Goal: Transaction & Acquisition: Purchase product/service

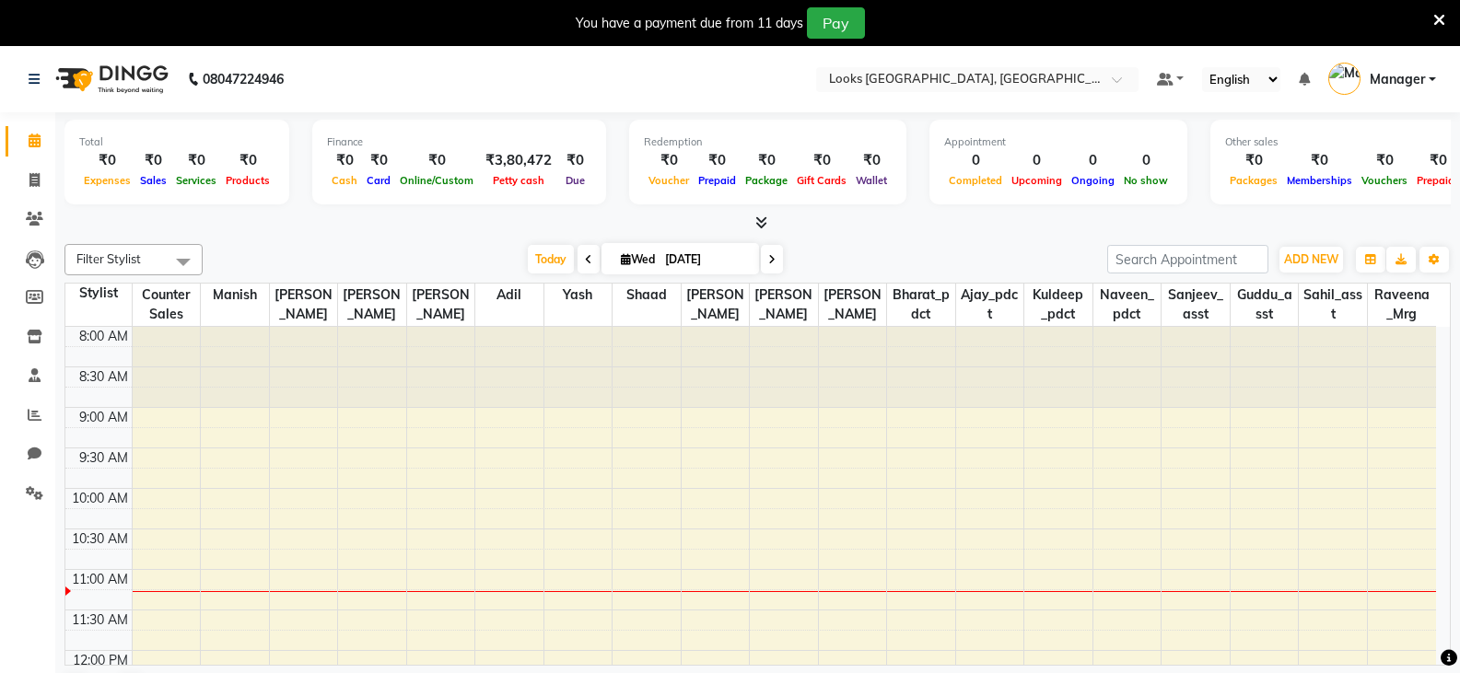
click at [1442, 17] on icon at bounding box center [1439, 20] width 12 height 17
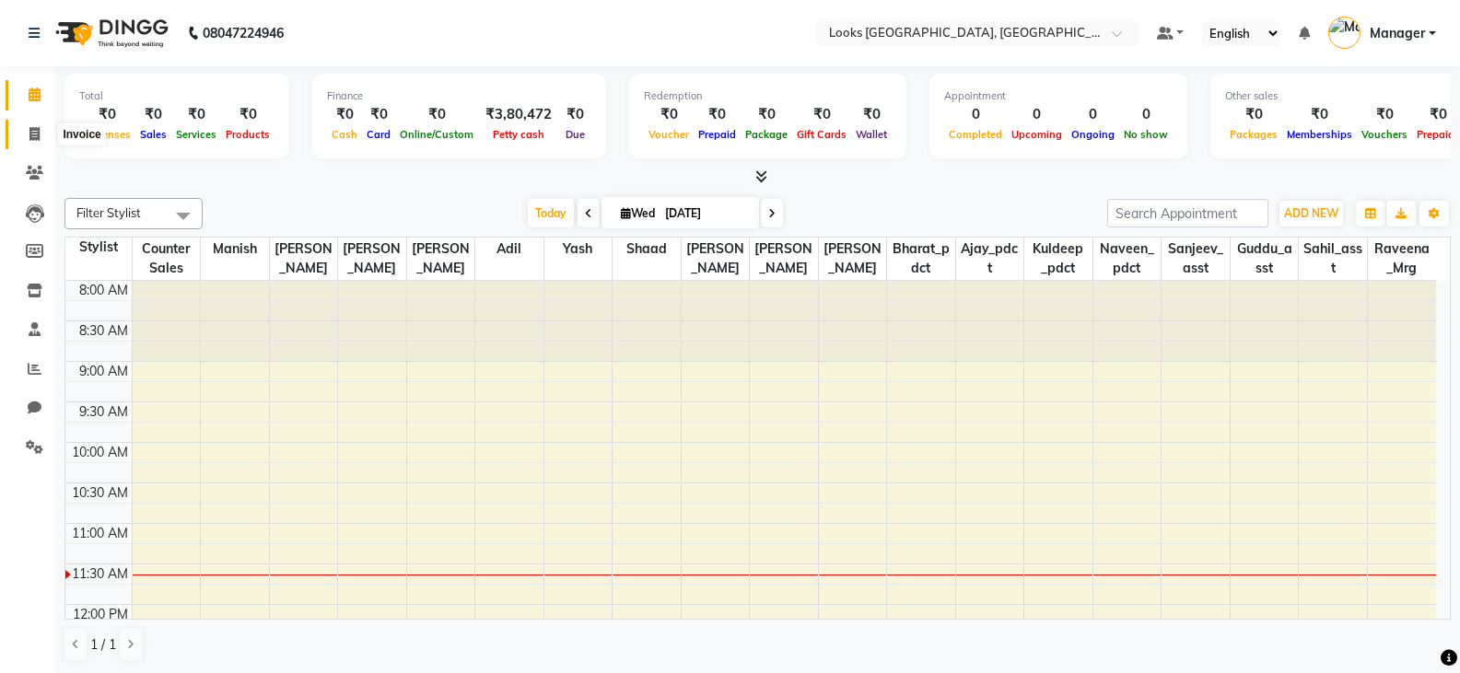
click at [30, 134] on icon at bounding box center [34, 134] width 10 height 14
select select "service"
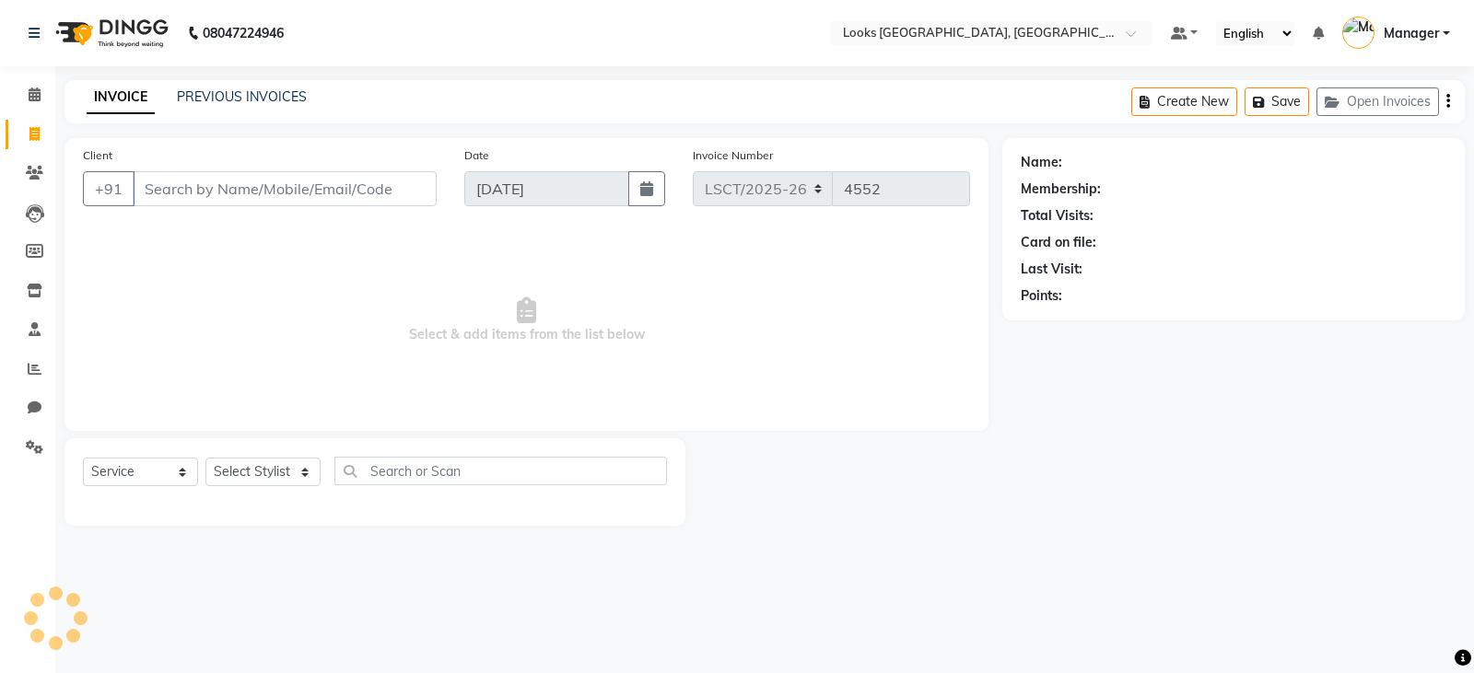
click at [164, 190] on input "Client" at bounding box center [285, 188] width 304 height 35
type input "1"
type input "9899966688"
click at [389, 190] on span "Add Client" at bounding box center [389, 189] width 73 height 18
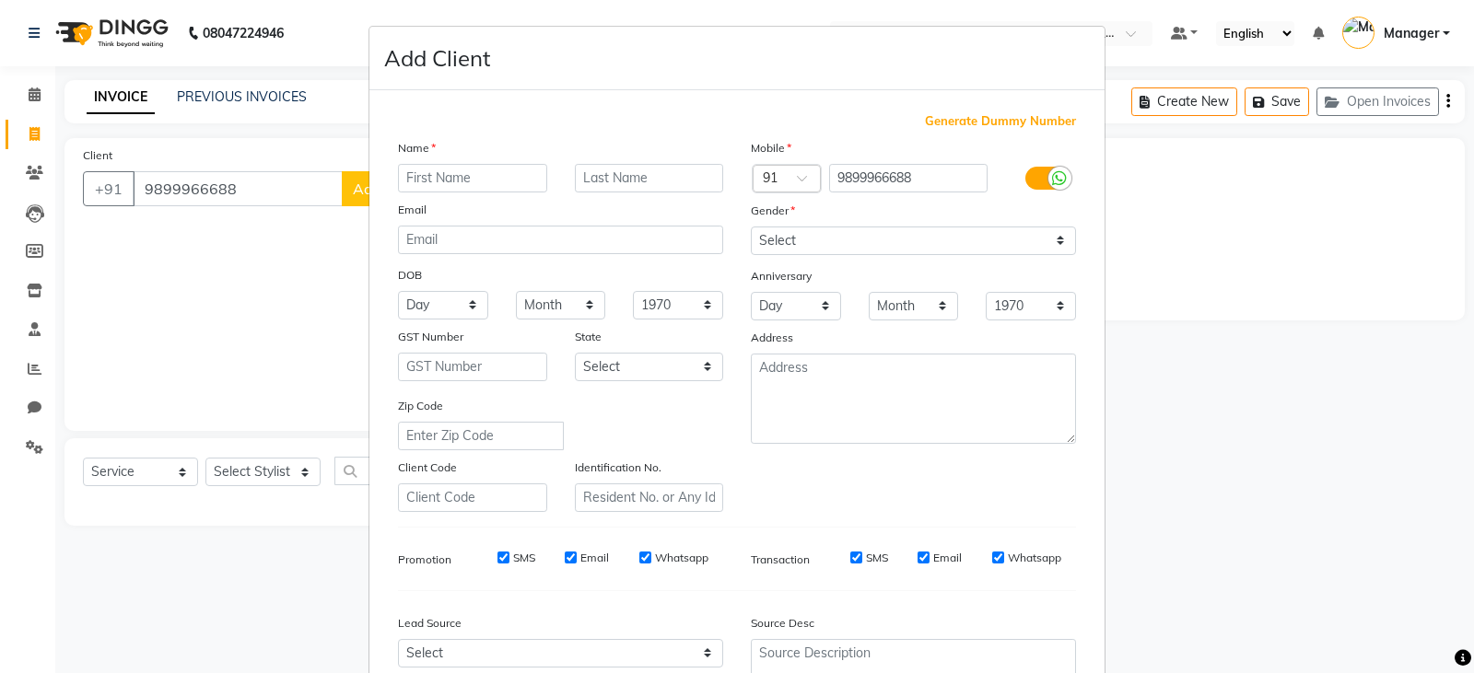
click at [478, 179] on input "text" at bounding box center [472, 178] width 149 height 29
type input "NITIKA"
click at [593, 172] on input "OBROY" at bounding box center [649, 178] width 149 height 29
type input "OBEROY"
click at [895, 237] on select "Select Male Female Other Prefer Not To Say" at bounding box center [913, 241] width 325 height 29
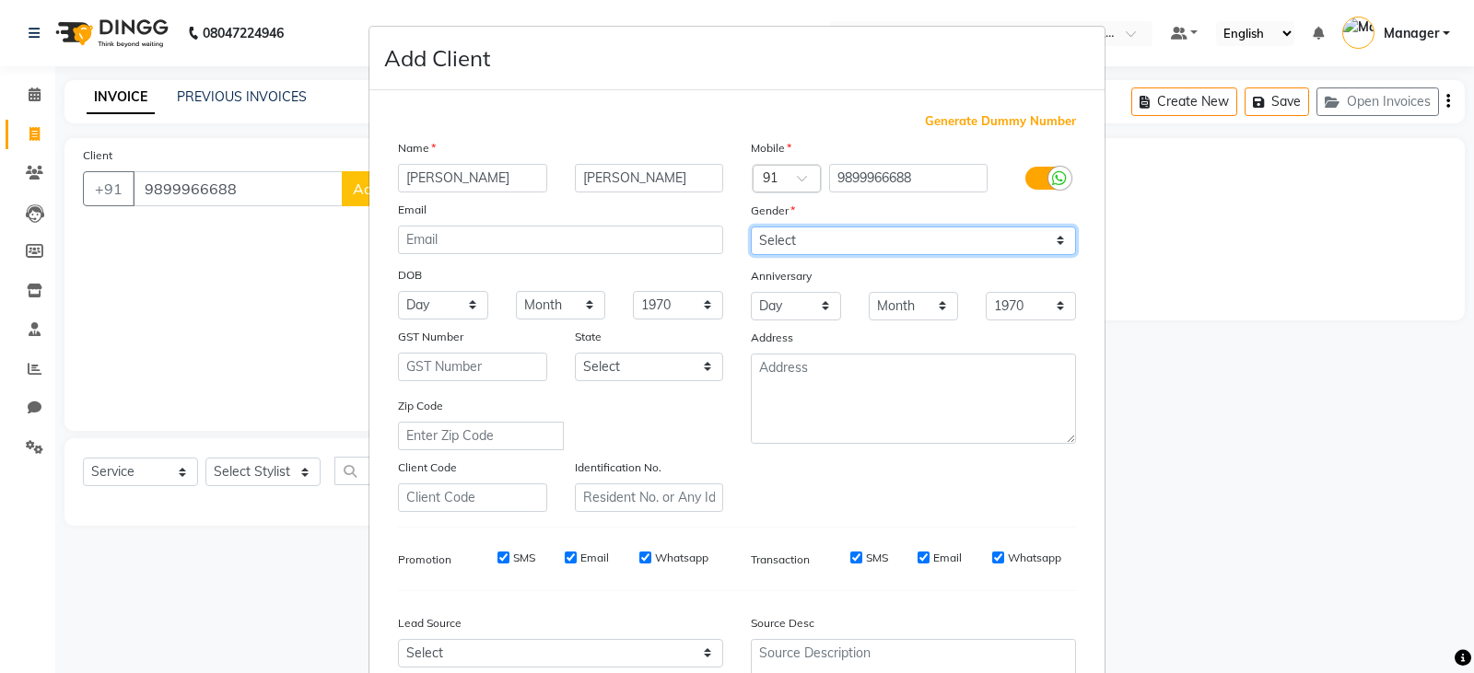
select select "female"
click at [751, 227] on select "Select Male Female Other Prefer Not To Say" at bounding box center [913, 241] width 325 height 29
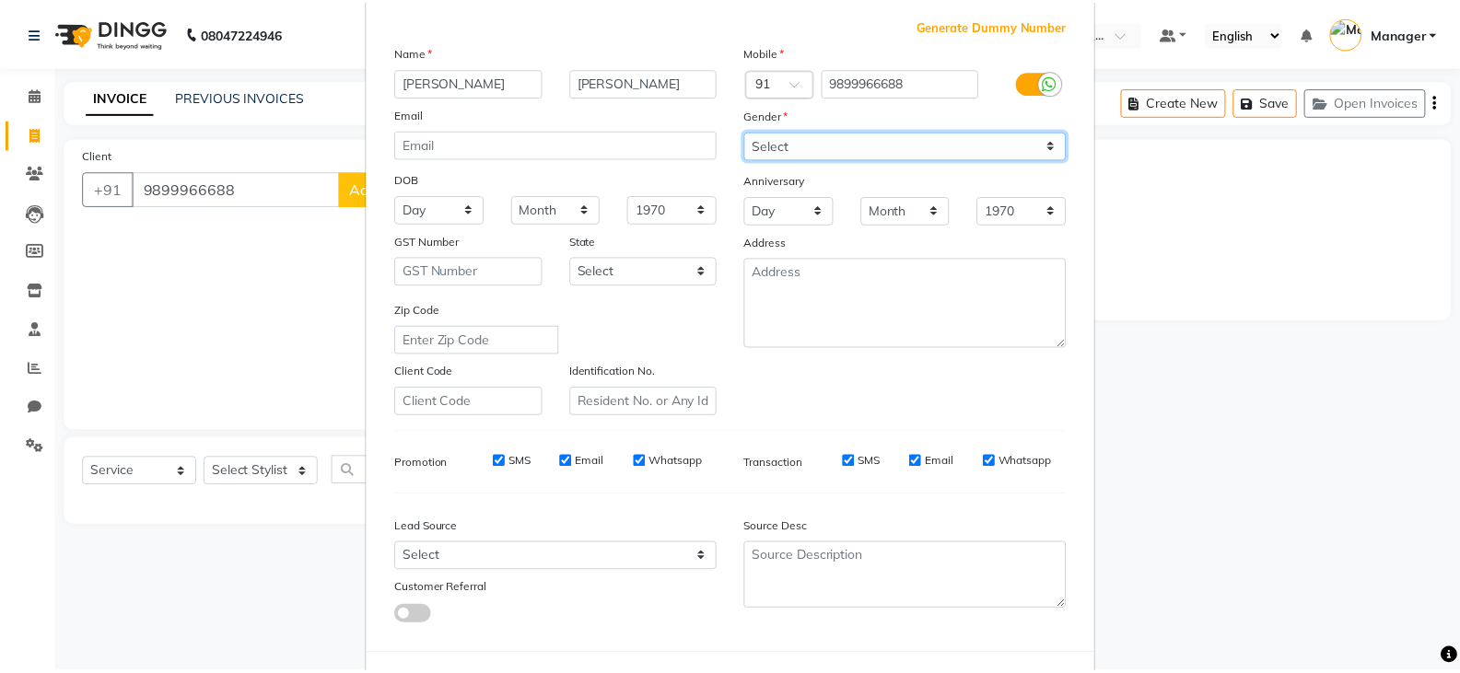
scroll to position [177, 0]
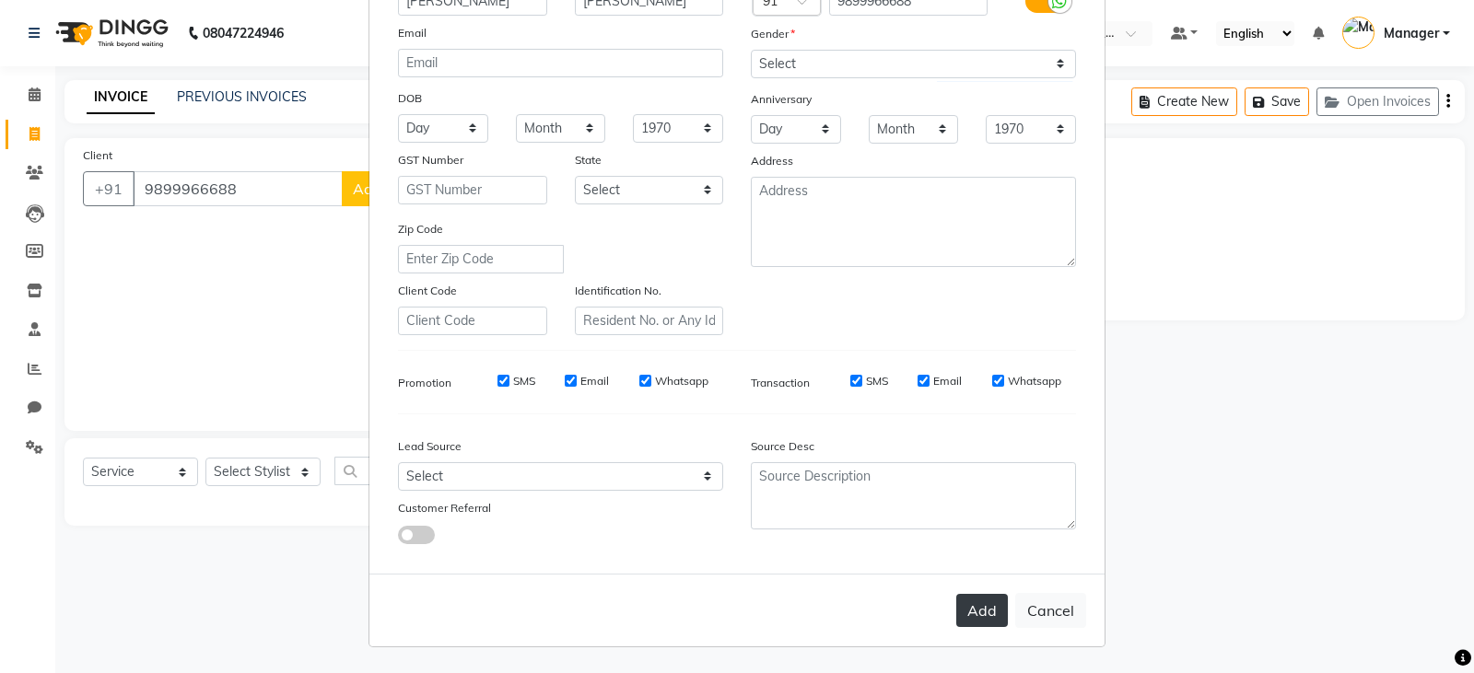
click at [960, 612] on button "Add" at bounding box center [982, 610] width 52 height 33
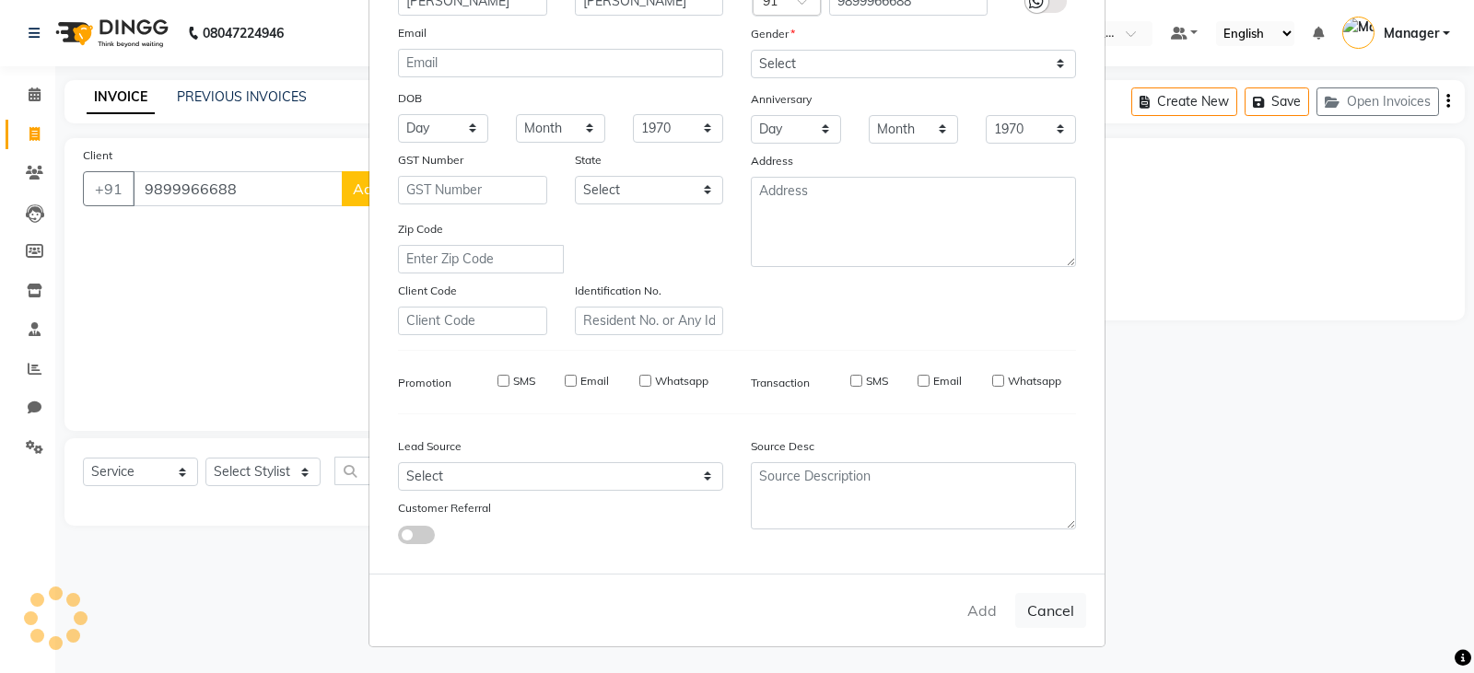
select select
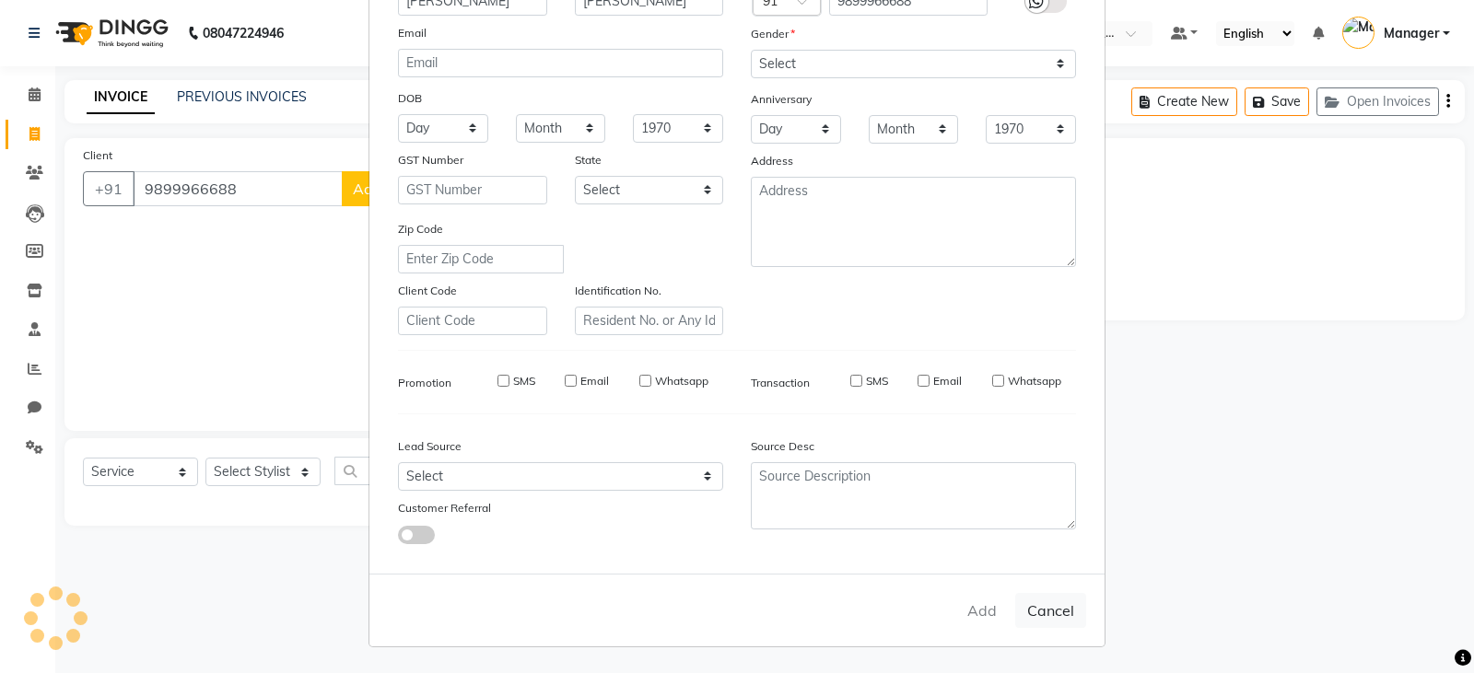
select select
checkbox input "false"
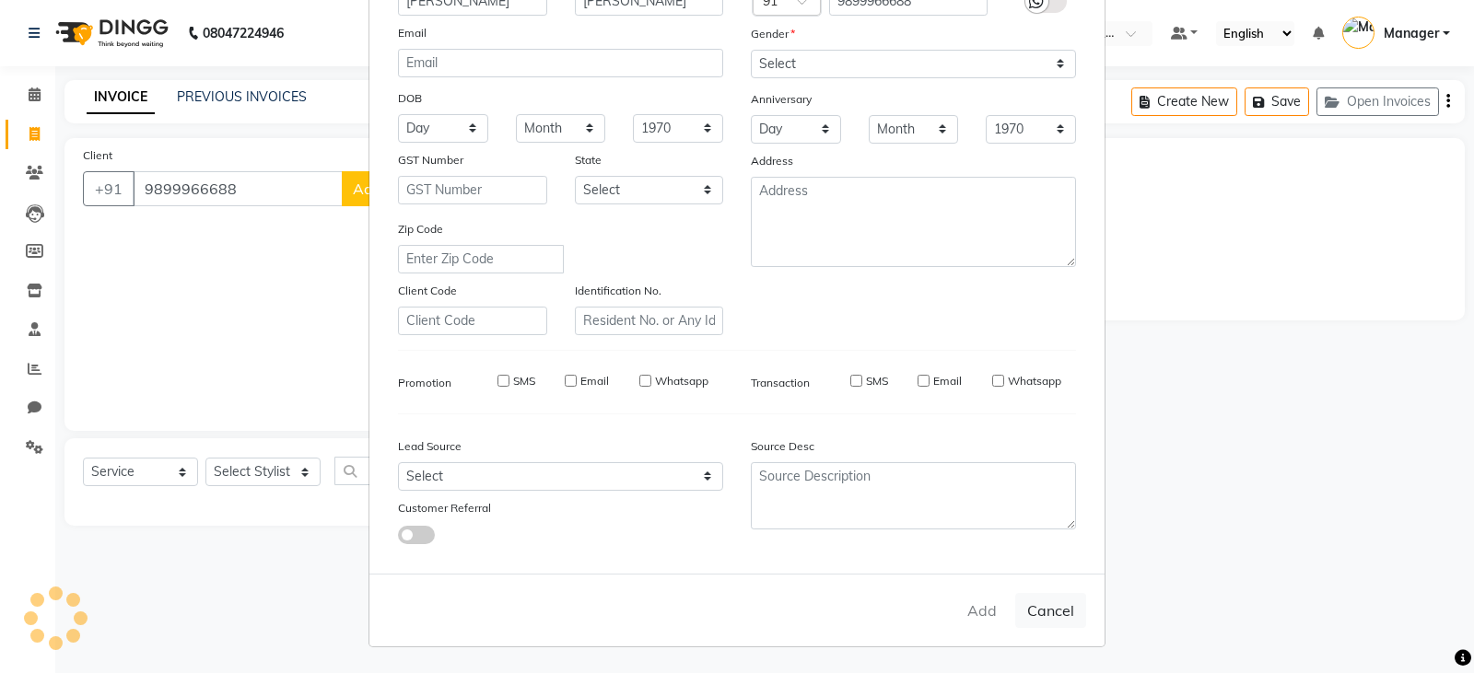
checkbox input "false"
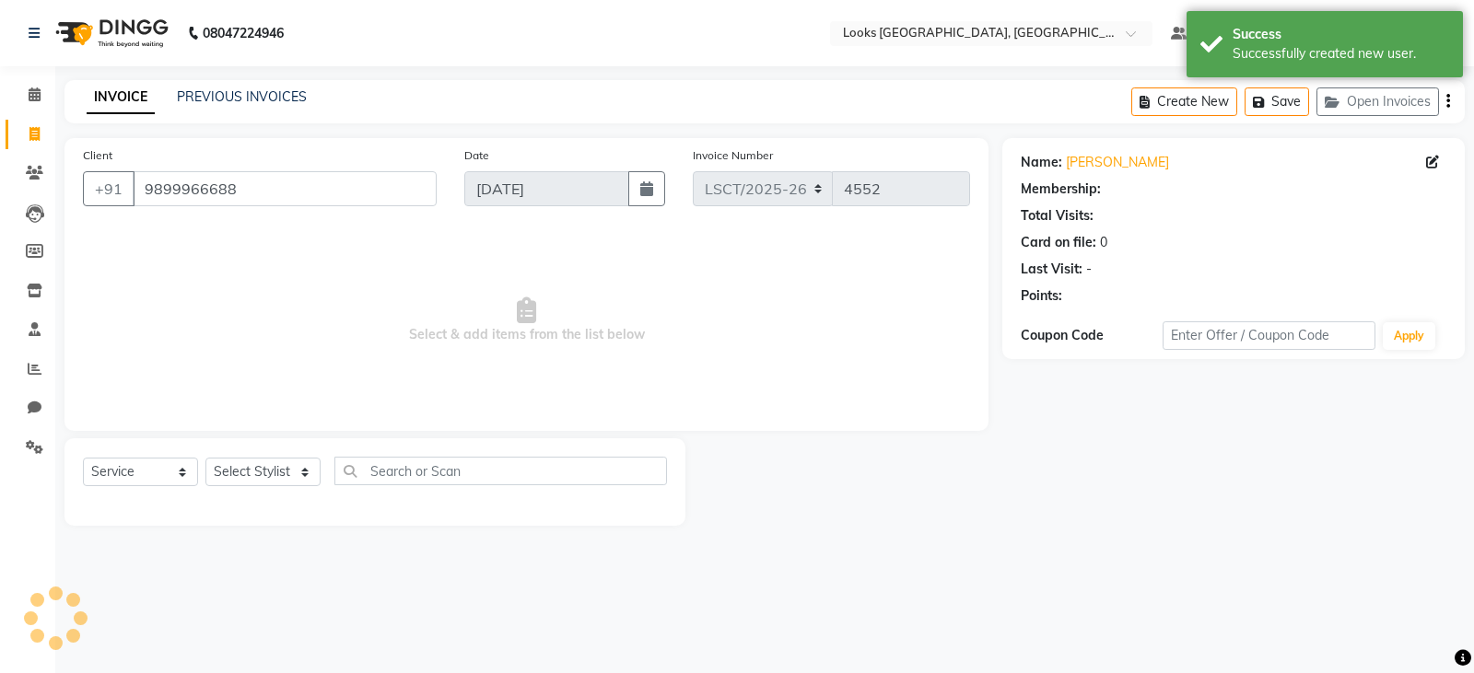
select select "1: Object"
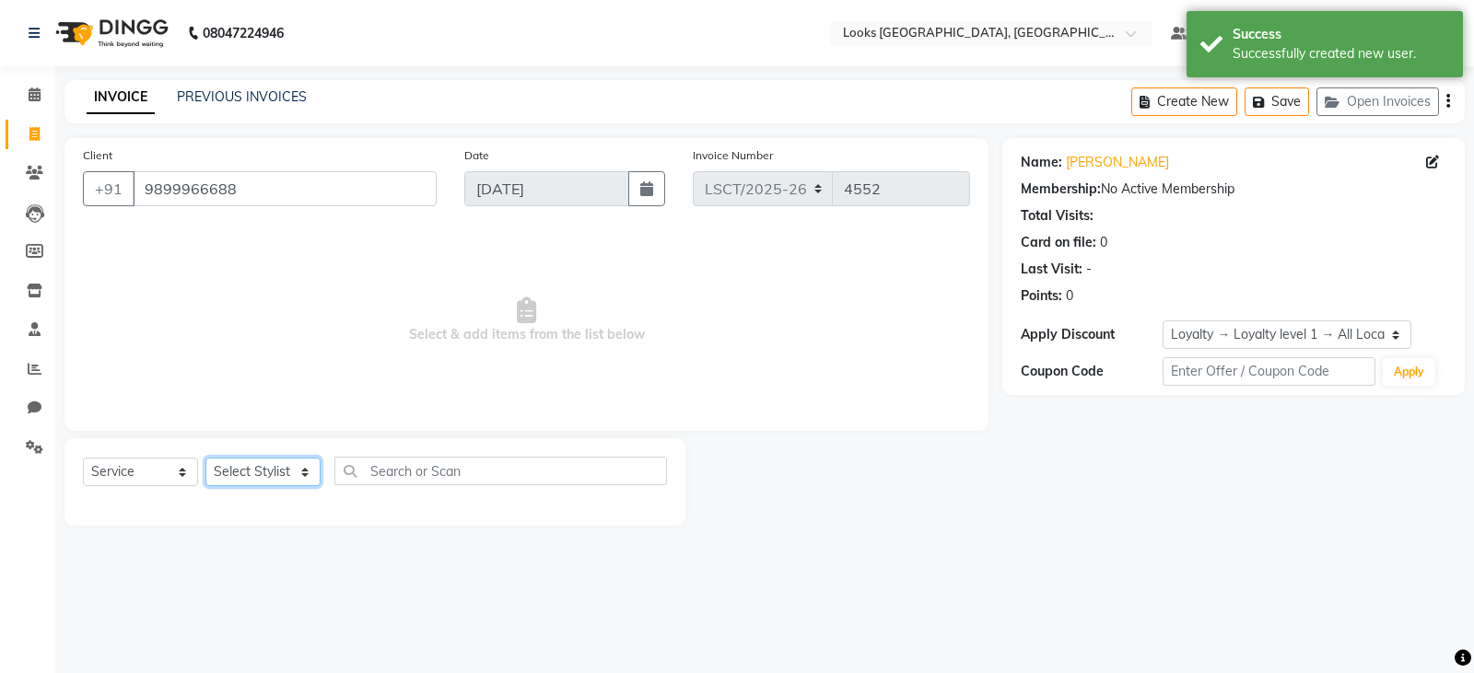
click at [282, 470] on select "Select Stylist Adil Ajay_pdct Bharat_pdct Counter Sales Ezaz guddu_asst Jisha K…" at bounding box center [262, 472] width 115 height 29
select select "90419"
click at [205, 458] on select "Select Stylist Adil Ajay_pdct Bharat_pdct Counter Sales Ezaz guddu_asst Jisha K…" at bounding box center [262, 472] width 115 height 29
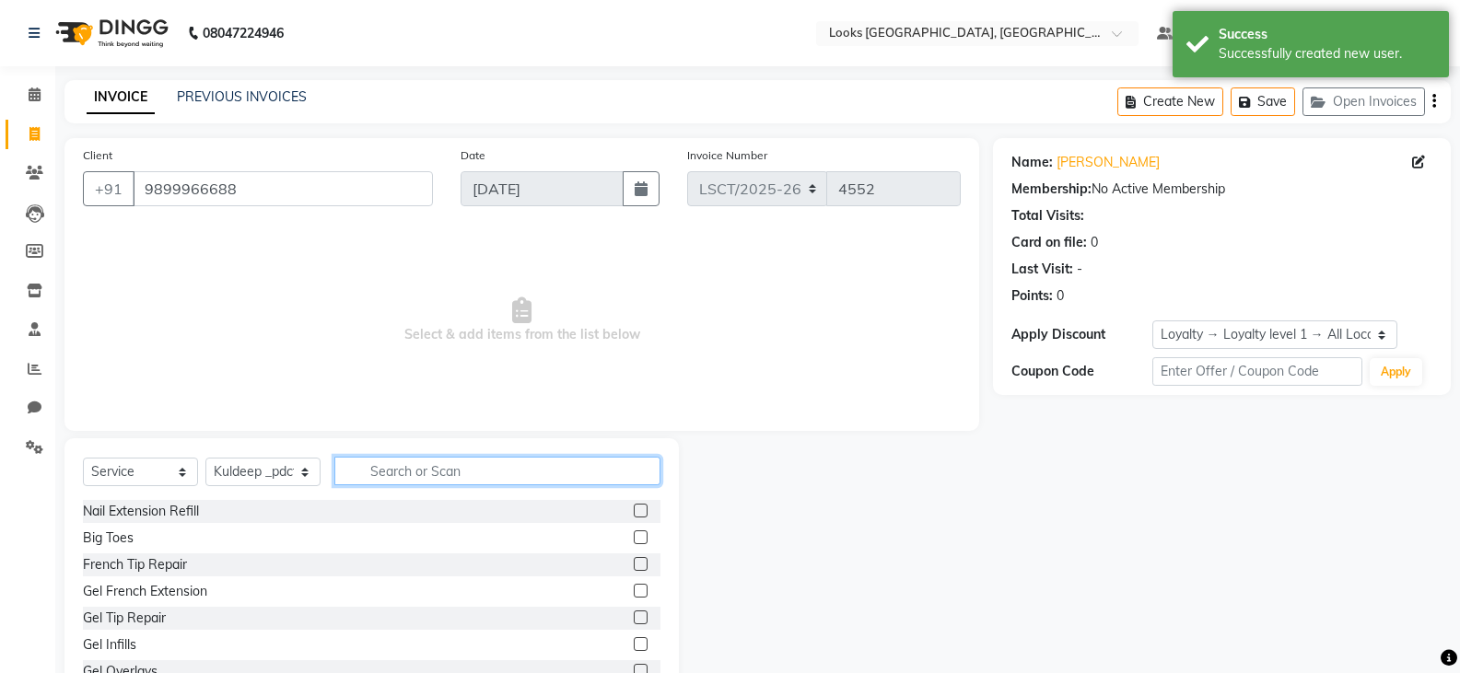
click at [478, 474] on input "text" at bounding box center [497, 471] width 326 height 29
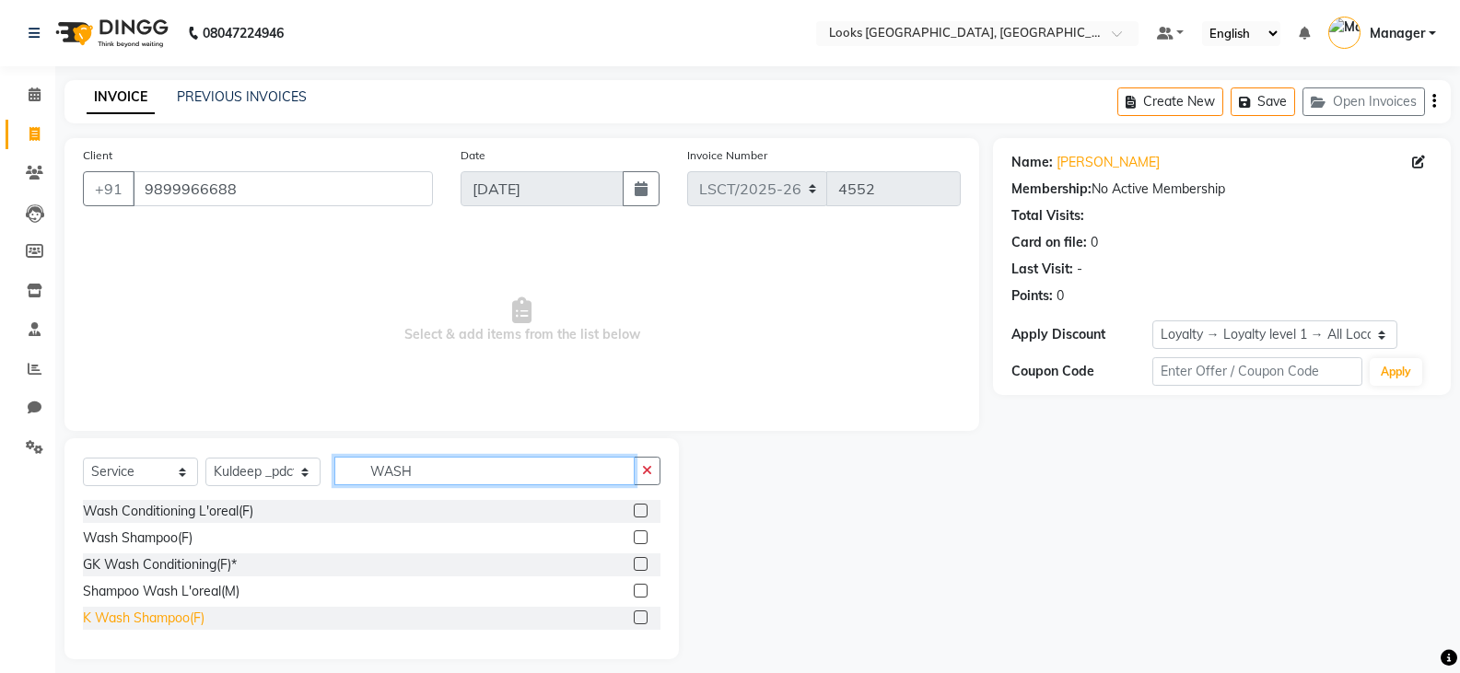
type input "WASH"
click at [172, 616] on div "K Wash Shampoo(F)" at bounding box center [144, 618] width 122 height 19
checkbox input "false"
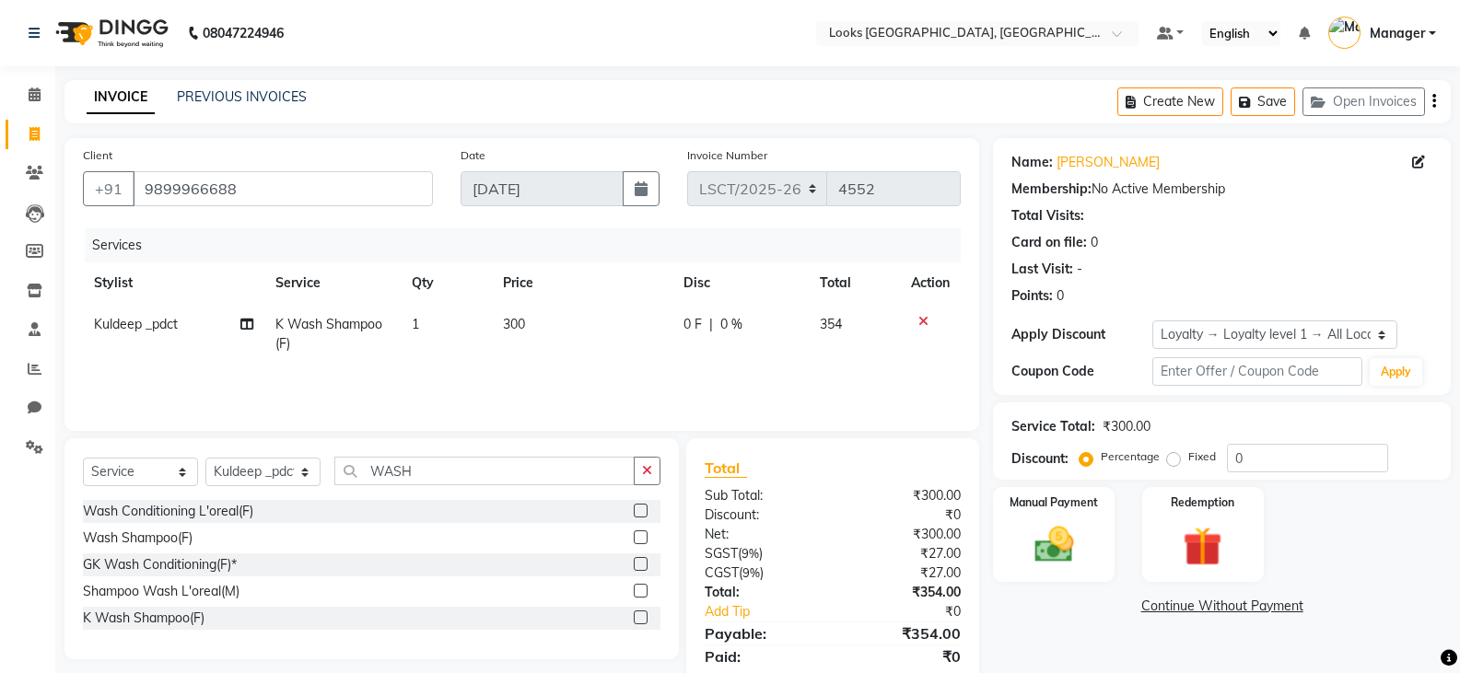
click at [506, 331] on span "300" at bounding box center [514, 324] width 22 height 17
select select "90419"
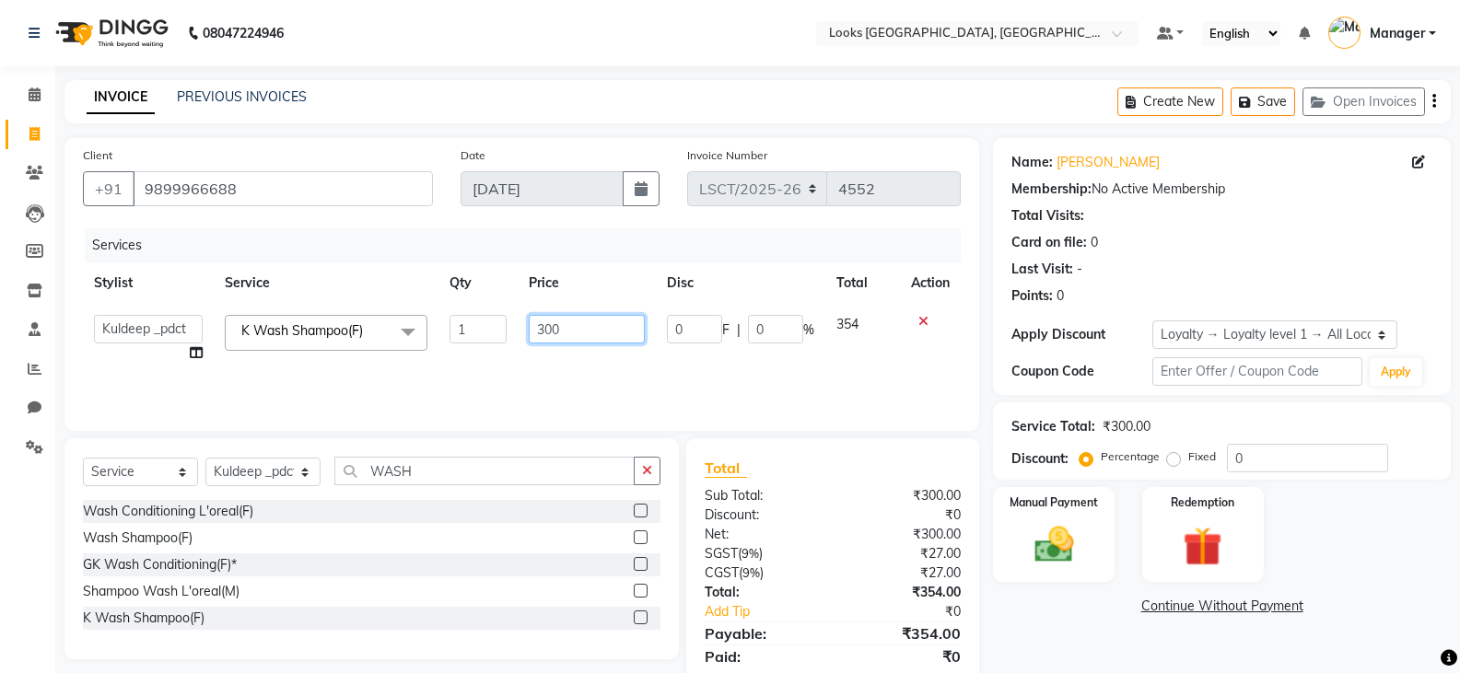
drag, startPoint x: 525, startPoint y: 331, endPoint x: 419, endPoint y: 322, distance: 106.2
click at [453, 337] on tr "Adil Ajay_pdct Bharat_pdct Counter Sales Ezaz guddu_asst Jisha Kuldeep _pdct Ma…" at bounding box center [522, 339] width 878 height 70
type input "600"
click at [1364, 514] on div "Manual Payment Redemption" at bounding box center [1221, 534] width 485 height 95
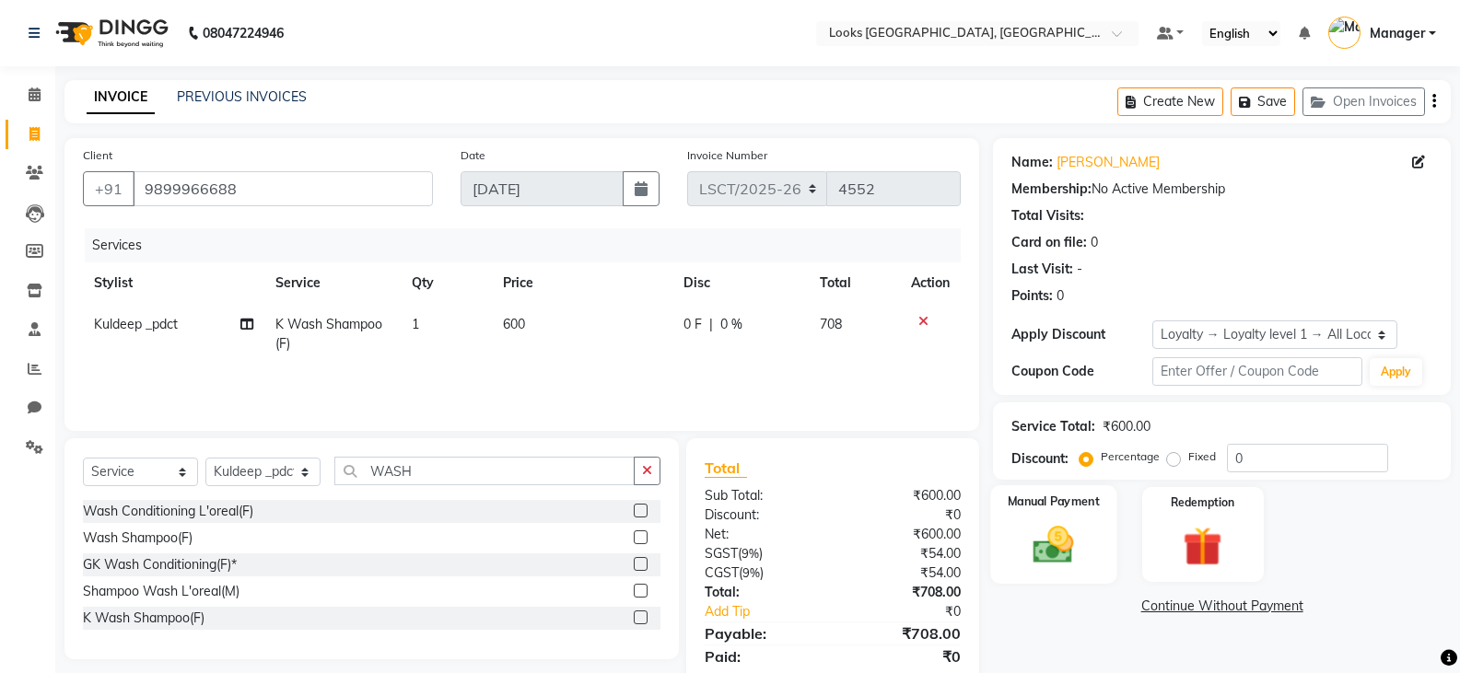
click at [1079, 554] on img at bounding box center [1052, 544] width 65 height 47
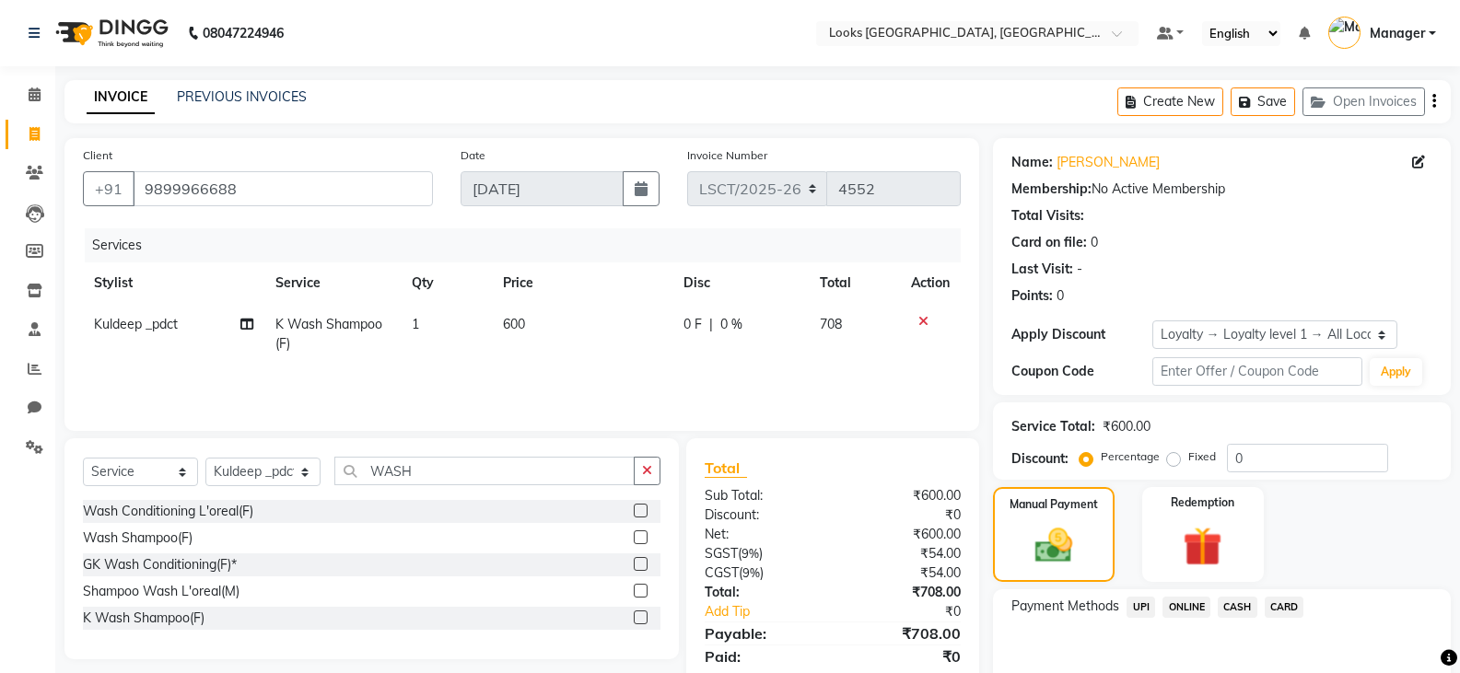
click at [1121, 607] on div "UPI" at bounding box center [1137, 609] width 36 height 25
click at [1137, 607] on span "UPI" at bounding box center [1140, 607] width 29 height 21
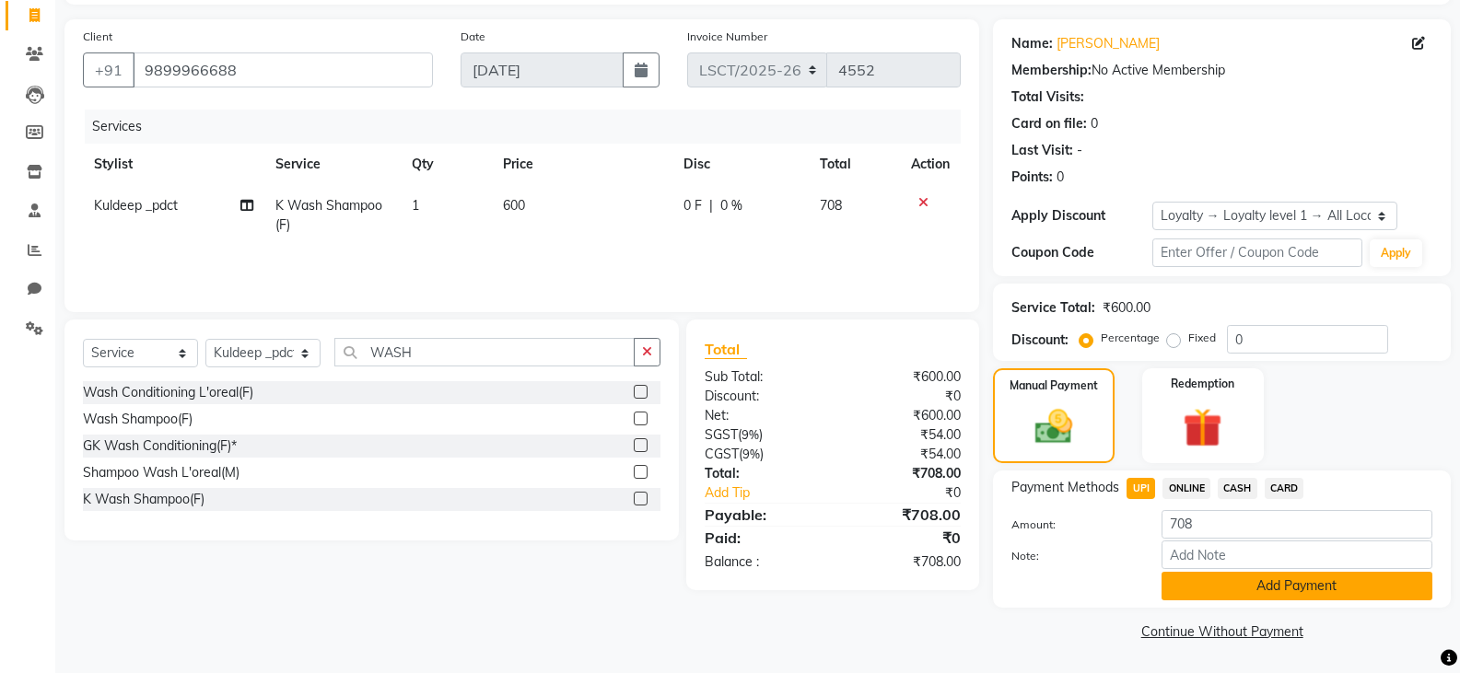
click at [1331, 578] on button "Add Payment" at bounding box center [1296, 586] width 271 height 29
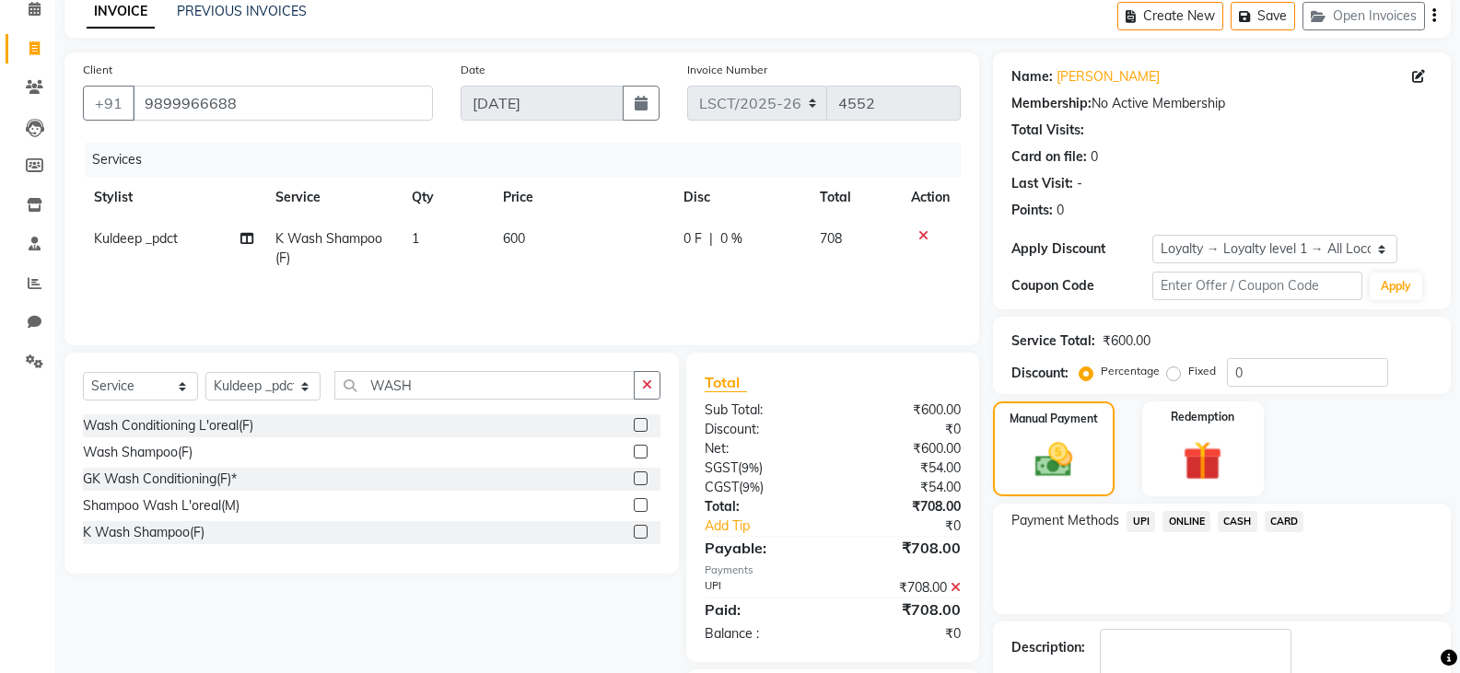
scroll to position [196, 0]
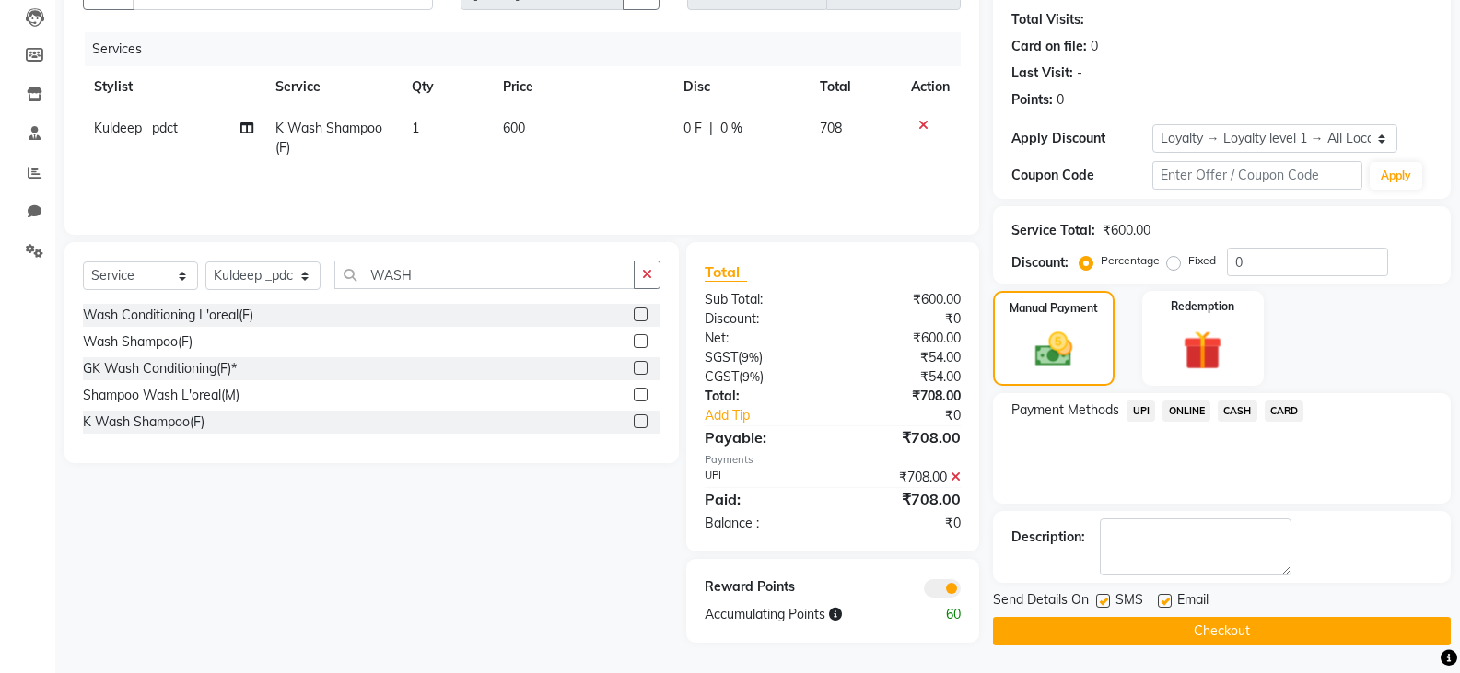
click at [1047, 628] on button "Checkout" at bounding box center [1222, 631] width 458 height 29
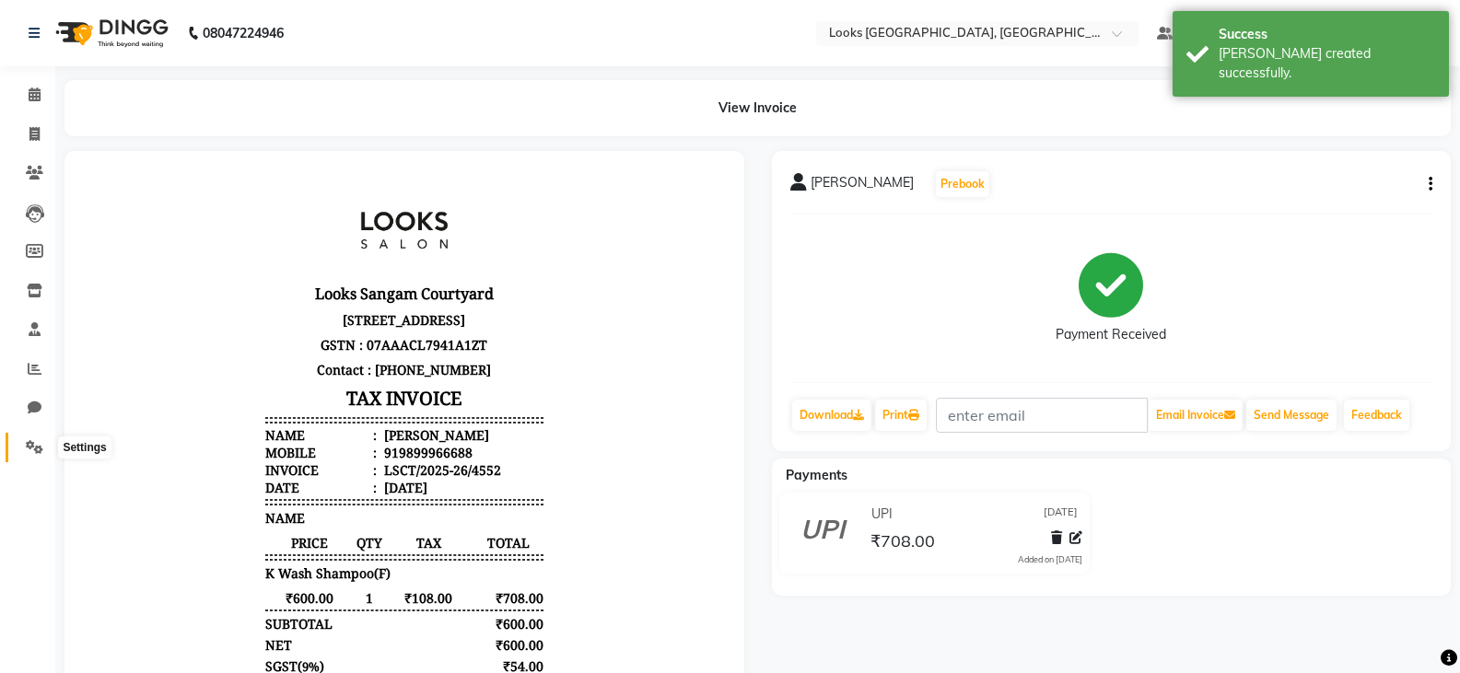
click at [32, 437] on span at bounding box center [34, 447] width 32 height 21
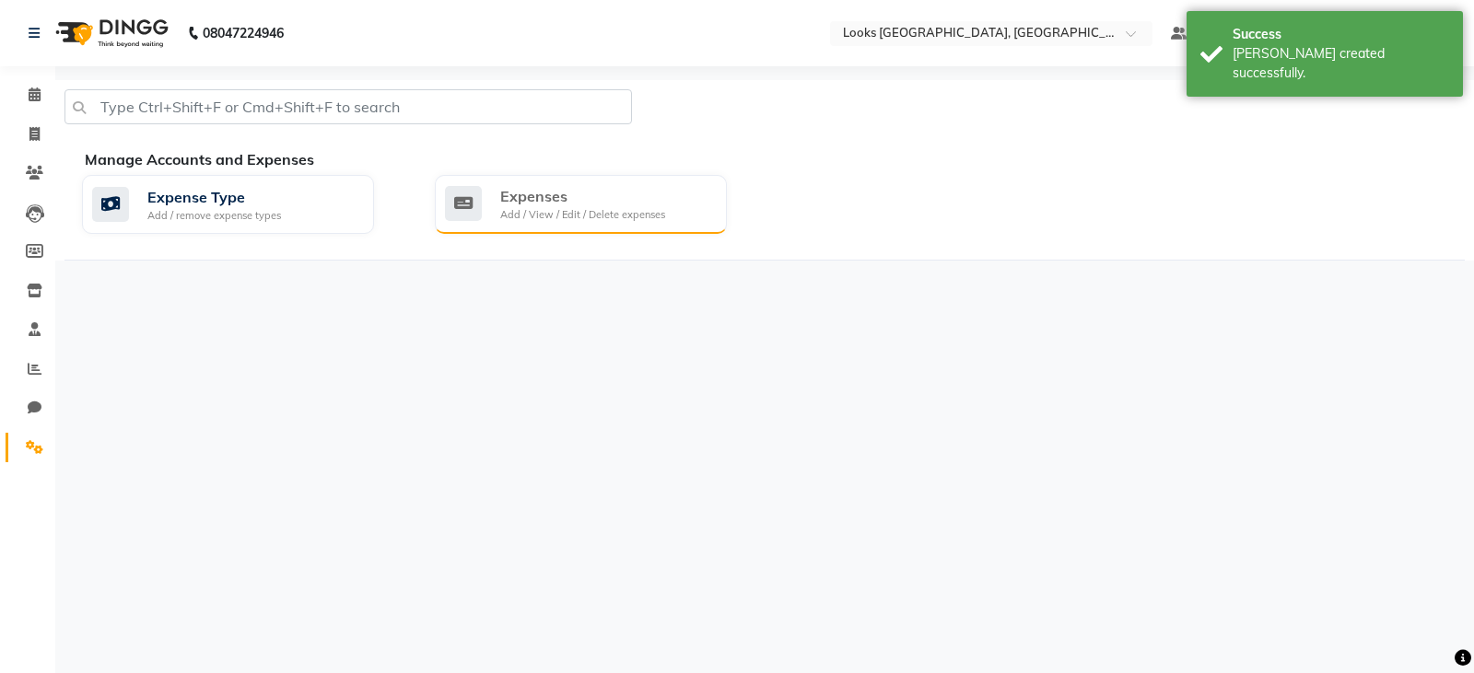
click at [589, 213] on div "Add / View / Edit / Delete expenses" at bounding box center [582, 215] width 165 height 16
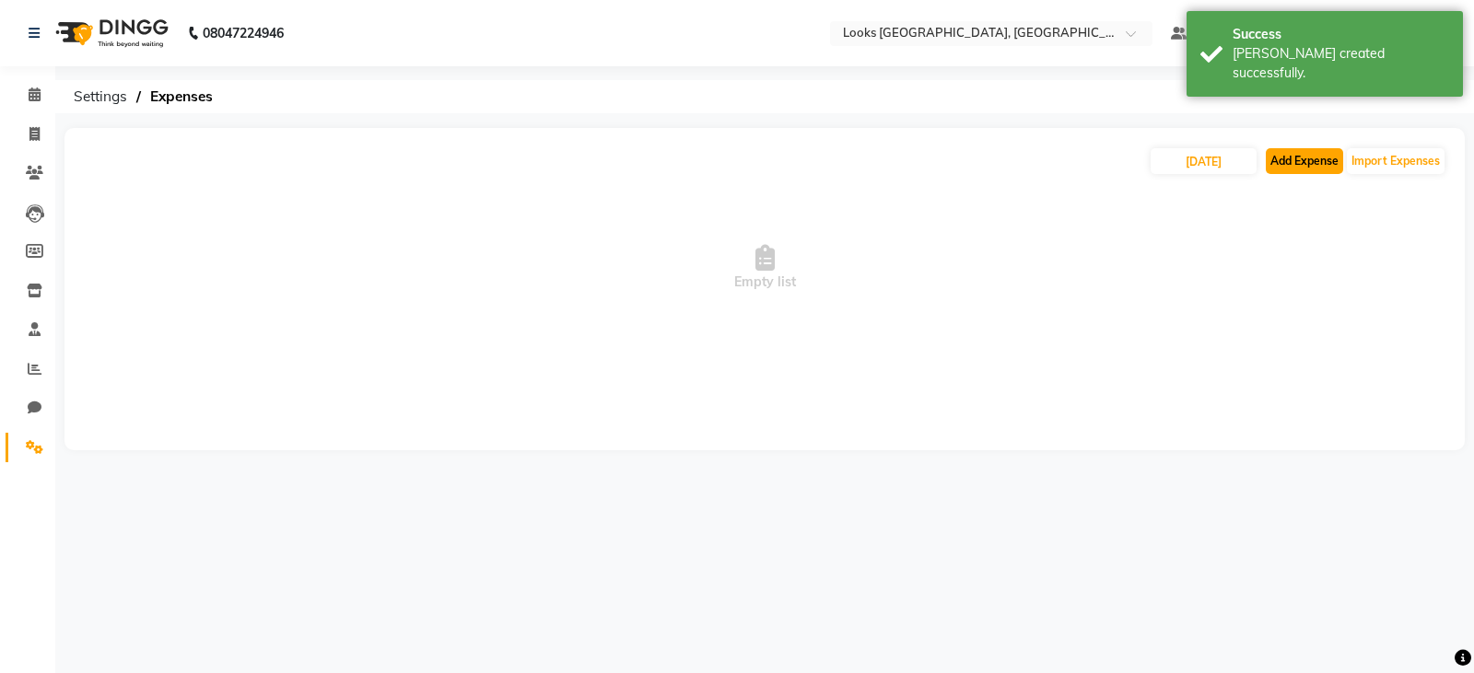
click at [1308, 166] on button "Add Expense" at bounding box center [1303, 161] width 77 height 26
select select "1"
select select "8113"
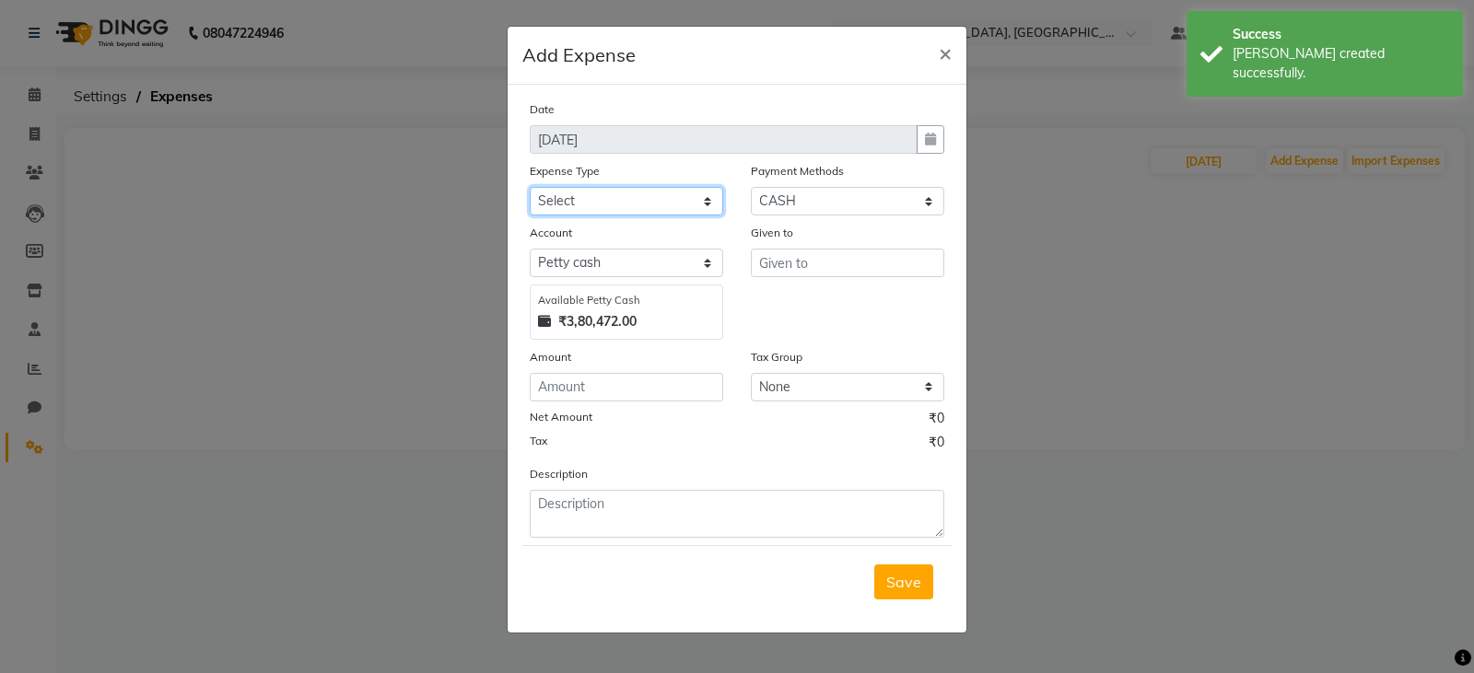
click at [598, 206] on select "Select Bank Deposit Blinkit Cash Handover CLIENT Client ordered food Client Ref…" at bounding box center [626, 201] width 193 height 29
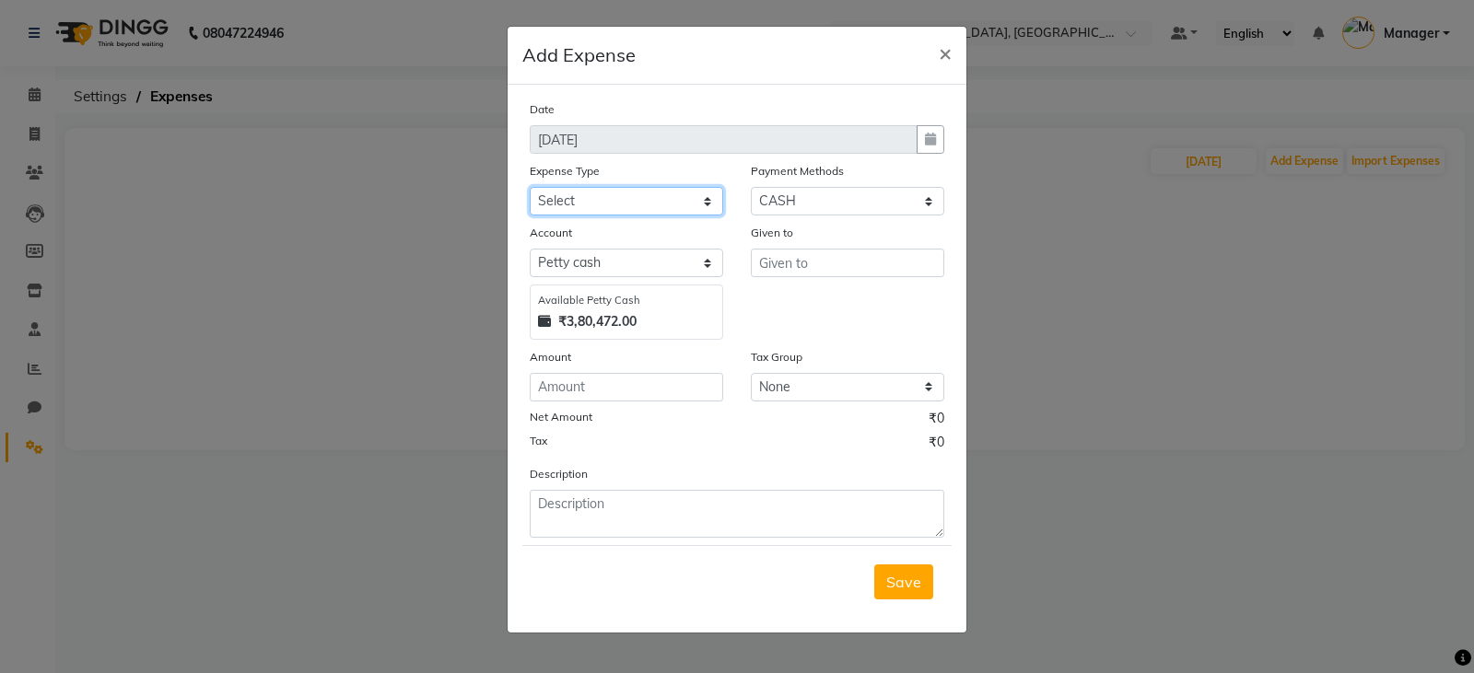
select select "24070"
click at [530, 187] on select "Select Bank Deposit Blinkit Cash Handover CLIENT Client ordered food Client Ref…" at bounding box center [626, 201] width 193 height 29
click at [833, 271] on input "text" at bounding box center [847, 263] width 193 height 29
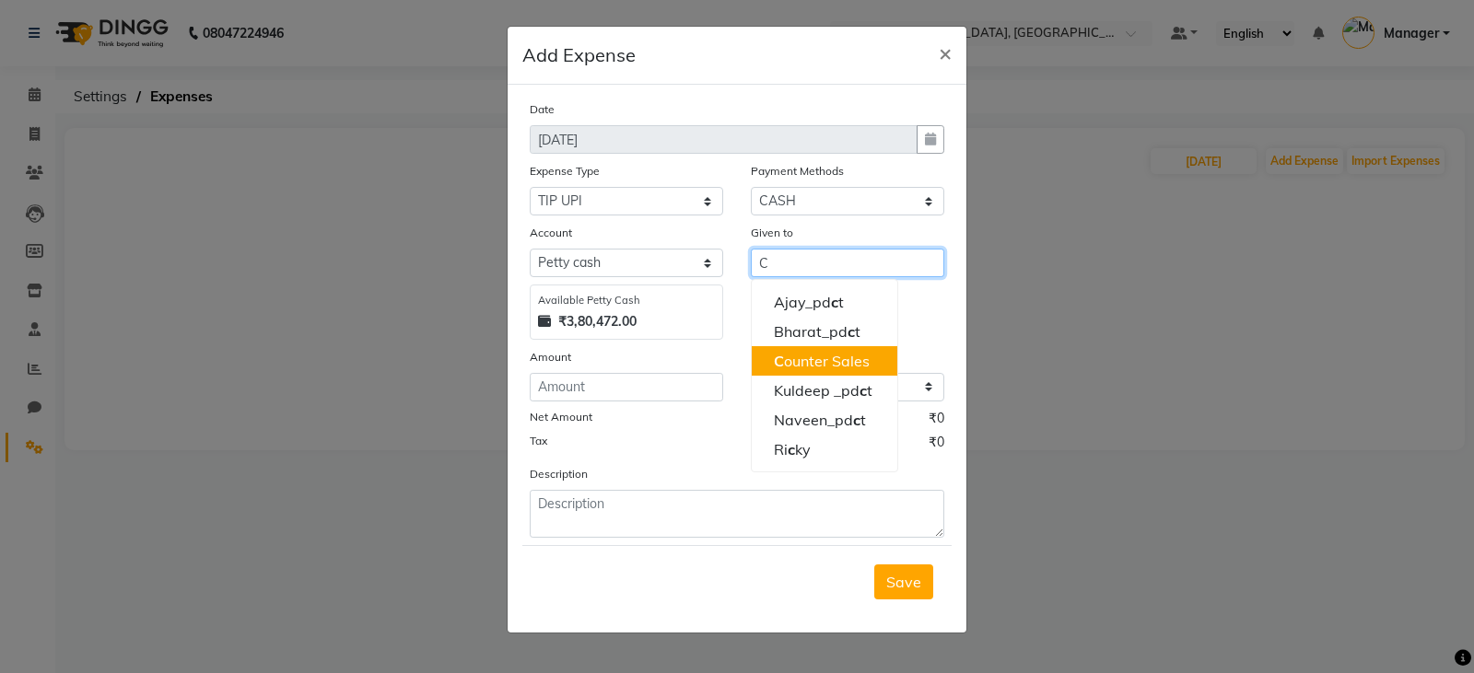
click at [802, 368] on ngb-highlight "C ounter Sales" at bounding box center [822, 361] width 96 height 18
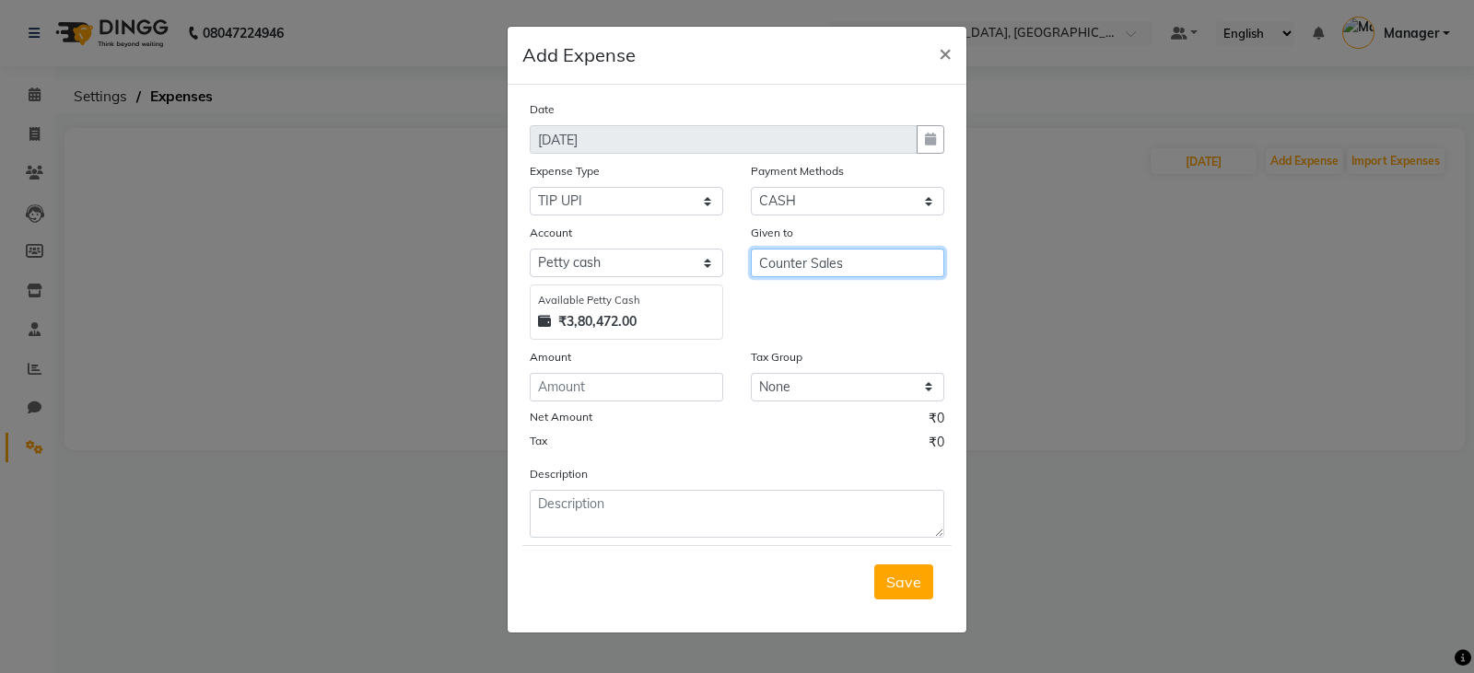
type input "Counter Sales"
click at [635, 393] on input "number" at bounding box center [626, 387] width 193 height 29
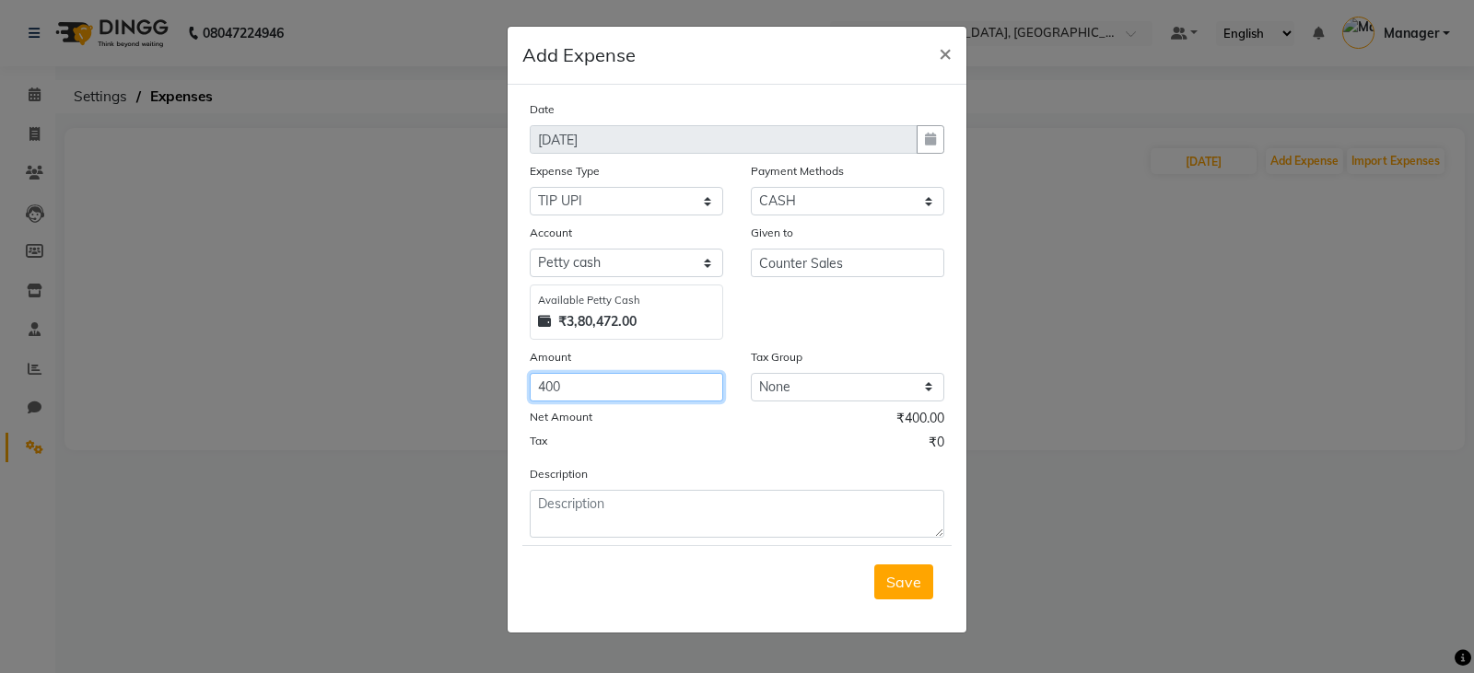
type input "400"
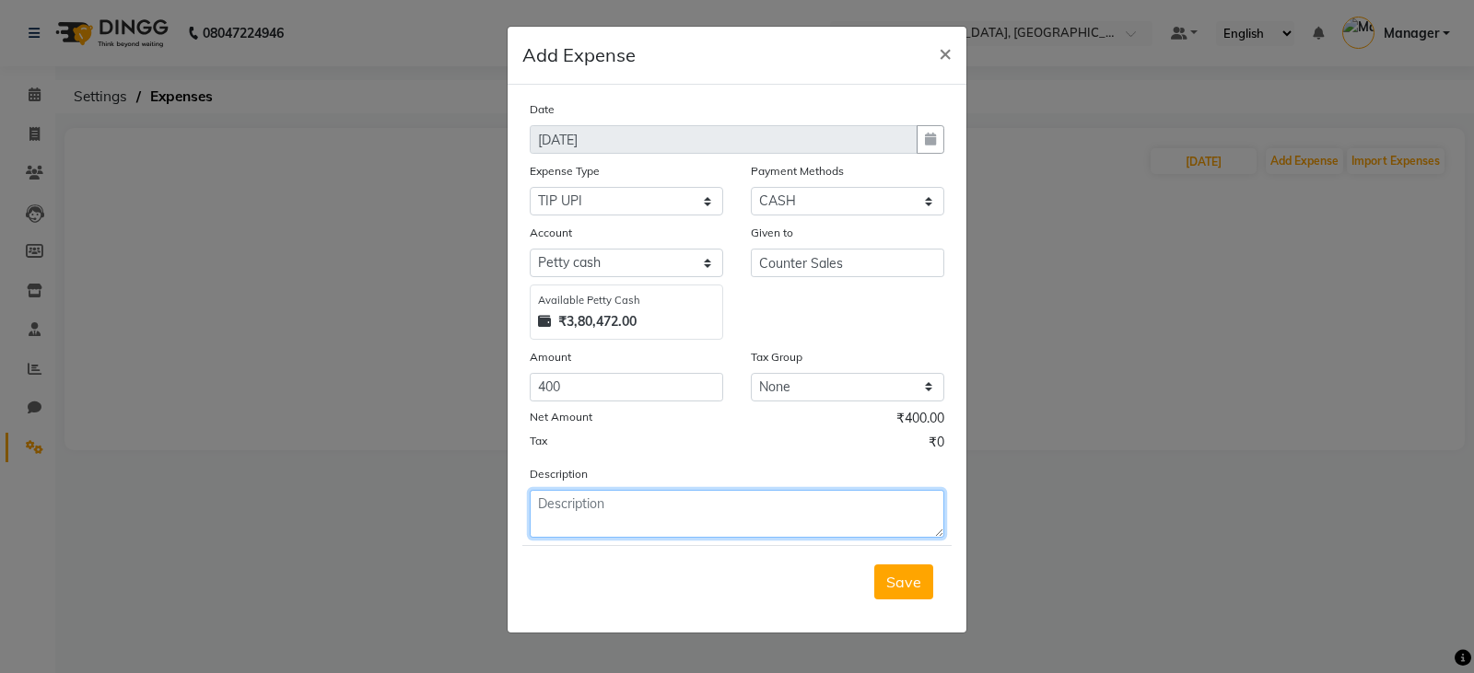
click at [632, 510] on textarea at bounding box center [737, 514] width 414 height 48
type textarea "TIP THROUGH UPI"
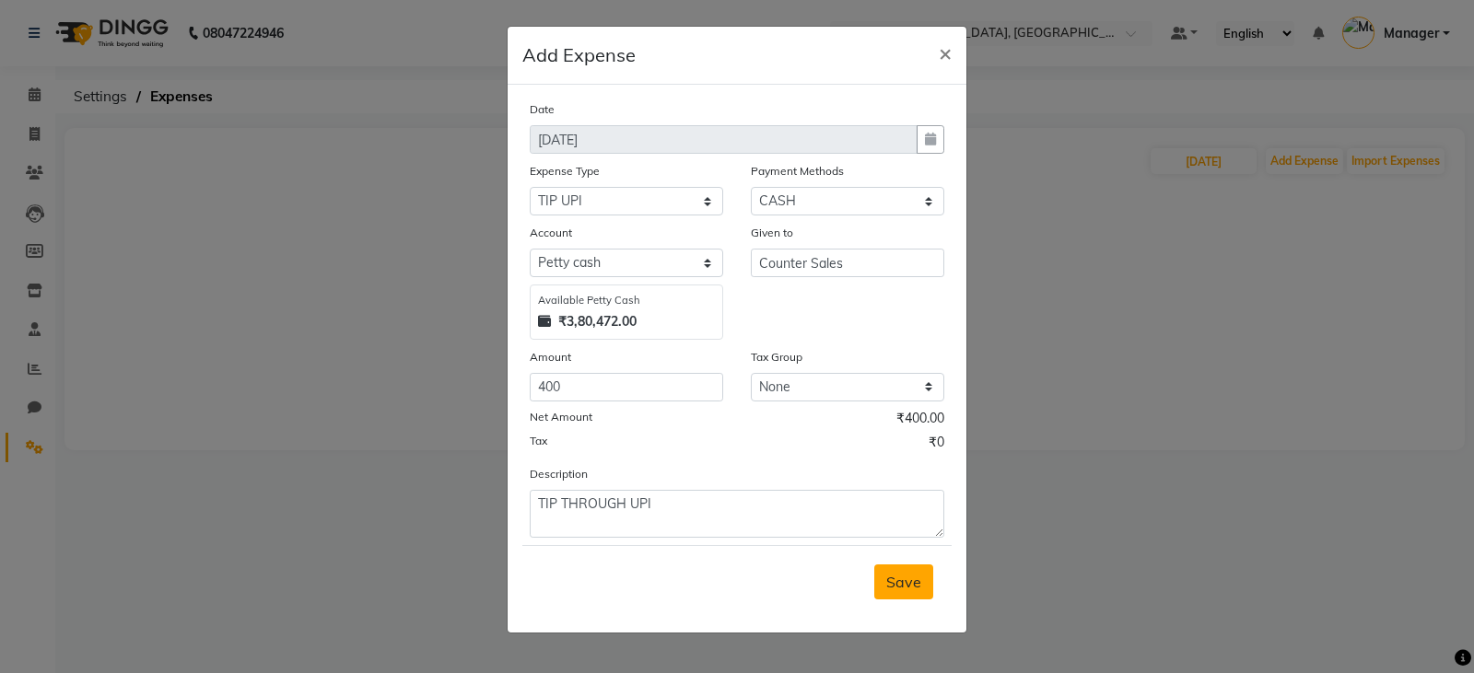
click at [899, 577] on span "Save" at bounding box center [903, 582] width 35 height 18
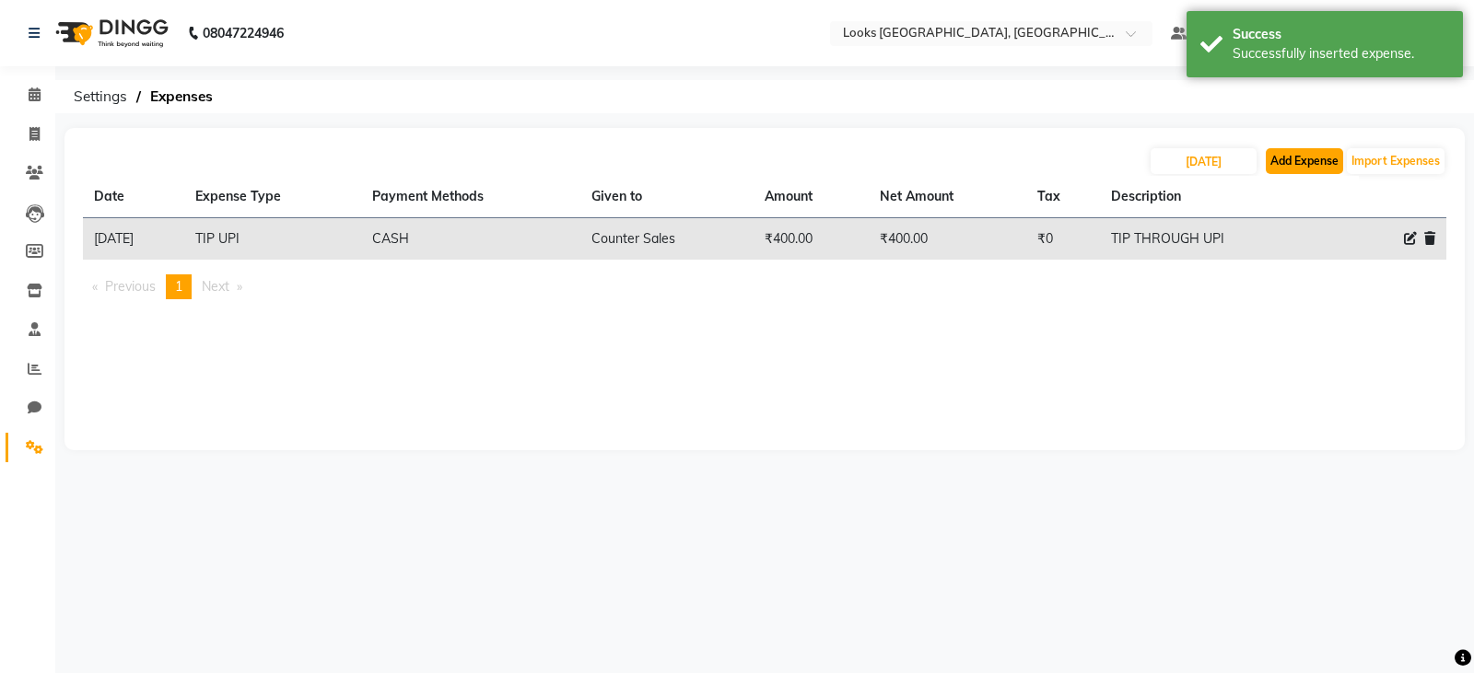
click at [1276, 159] on button "Add Expense" at bounding box center [1303, 161] width 77 height 26
select select "1"
select select "8113"
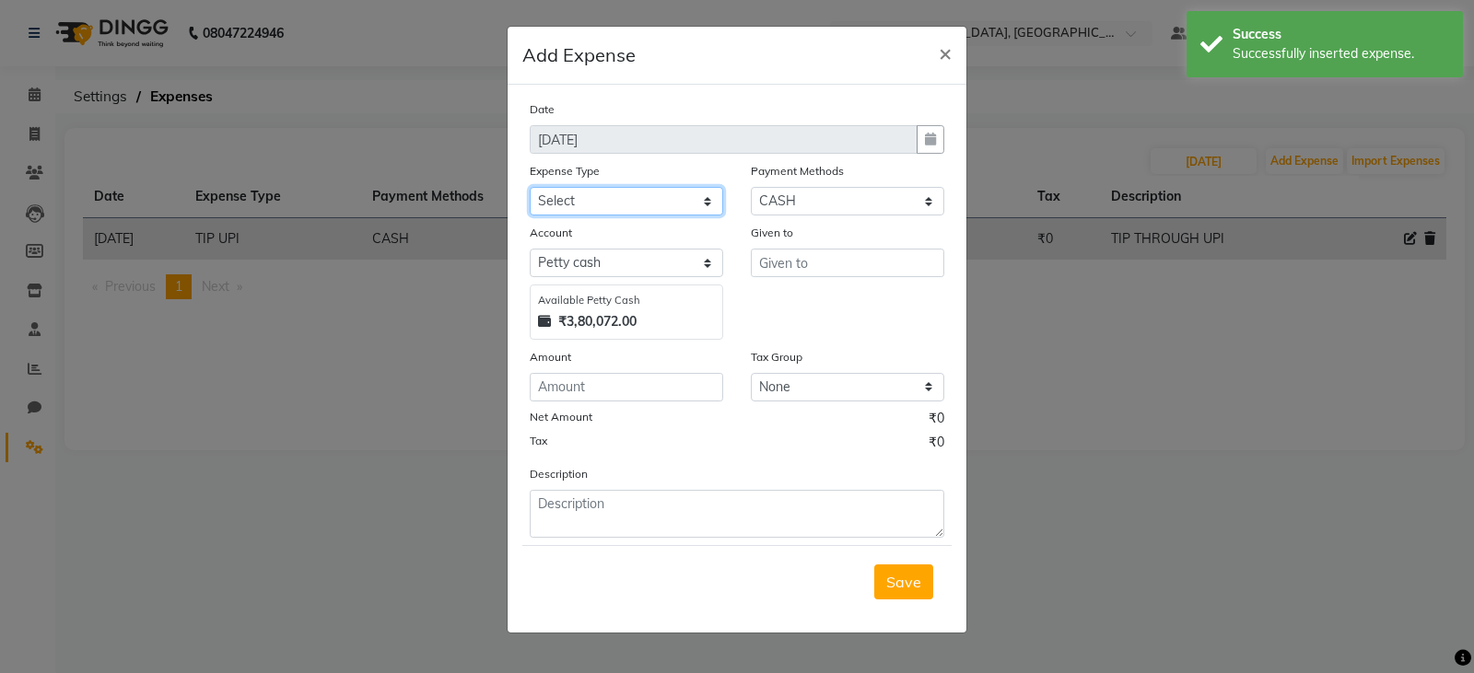
click at [594, 202] on select "Select Bank Deposit Blinkit Cash Handover CLIENT Client ordered food Client Ref…" at bounding box center [626, 201] width 193 height 29
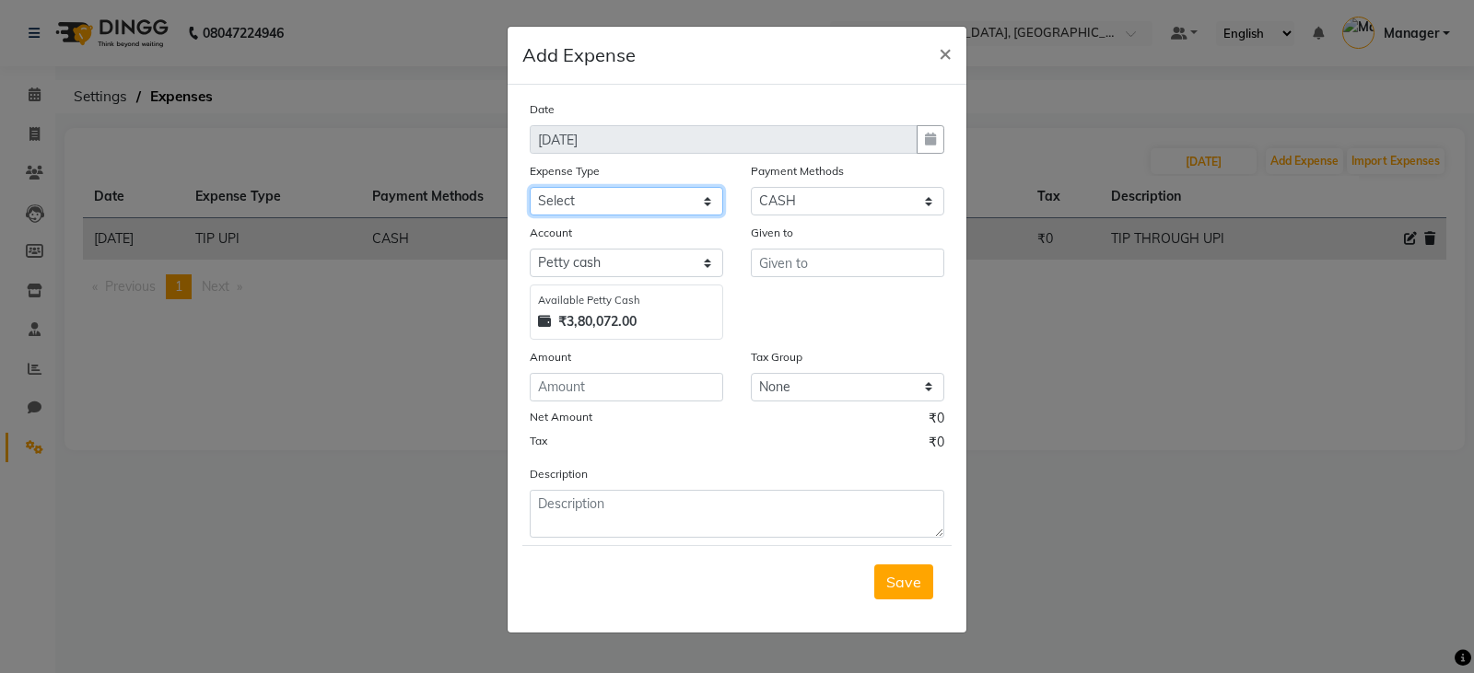
select select "24473"
click at [530, 187] on select "Select Bank Deposit Blinkit Cash Handover CLIENT Client ordered food Client Ref…" at bounding box center [626, 201] width 193 height 29
click at [813, 274] on input "text" at bounding box center [847, 263] width 193 height 29
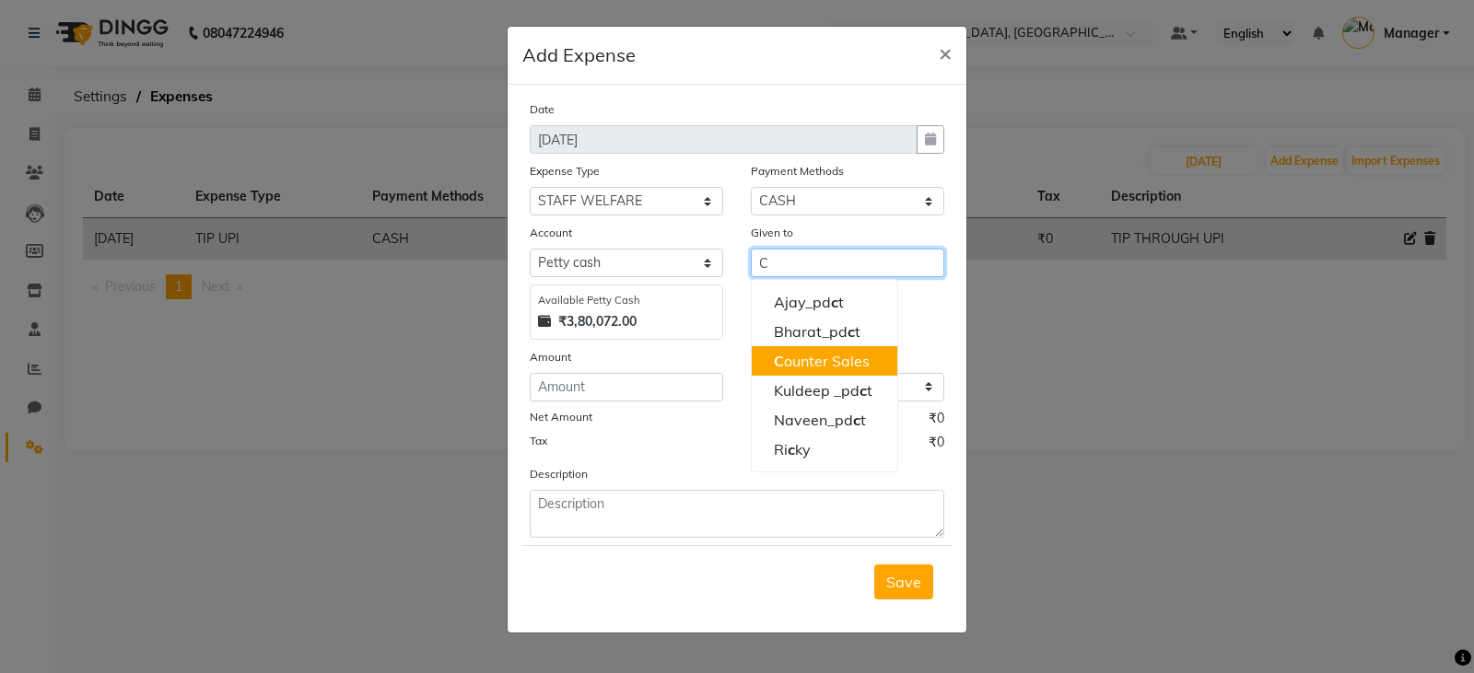
click at [802, 358] on ngb-highlight "C ounter Sales" at bounding box center [822, 361] width 96 height 18
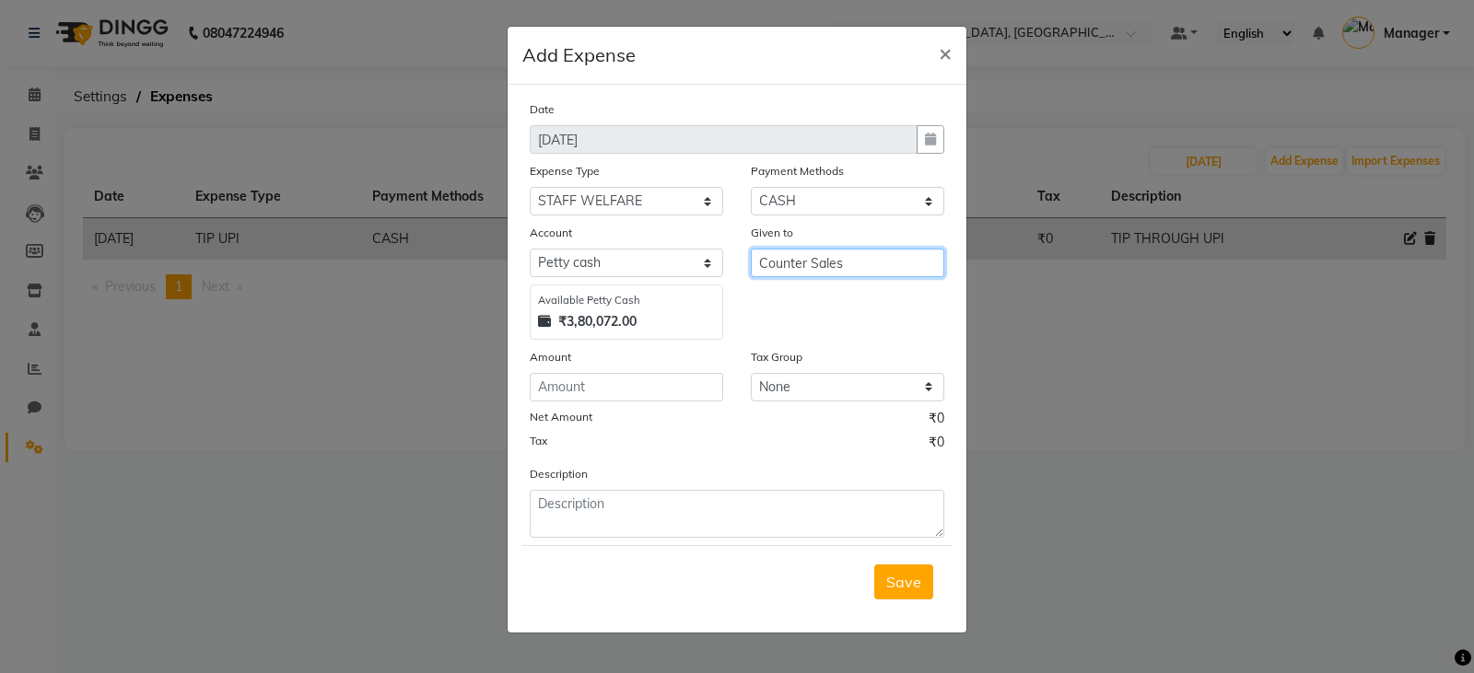
type input "Counter Sales"
click at [649, 388] on input "number" at bounding box center [626, 387] width 193 height 29
type input "4"
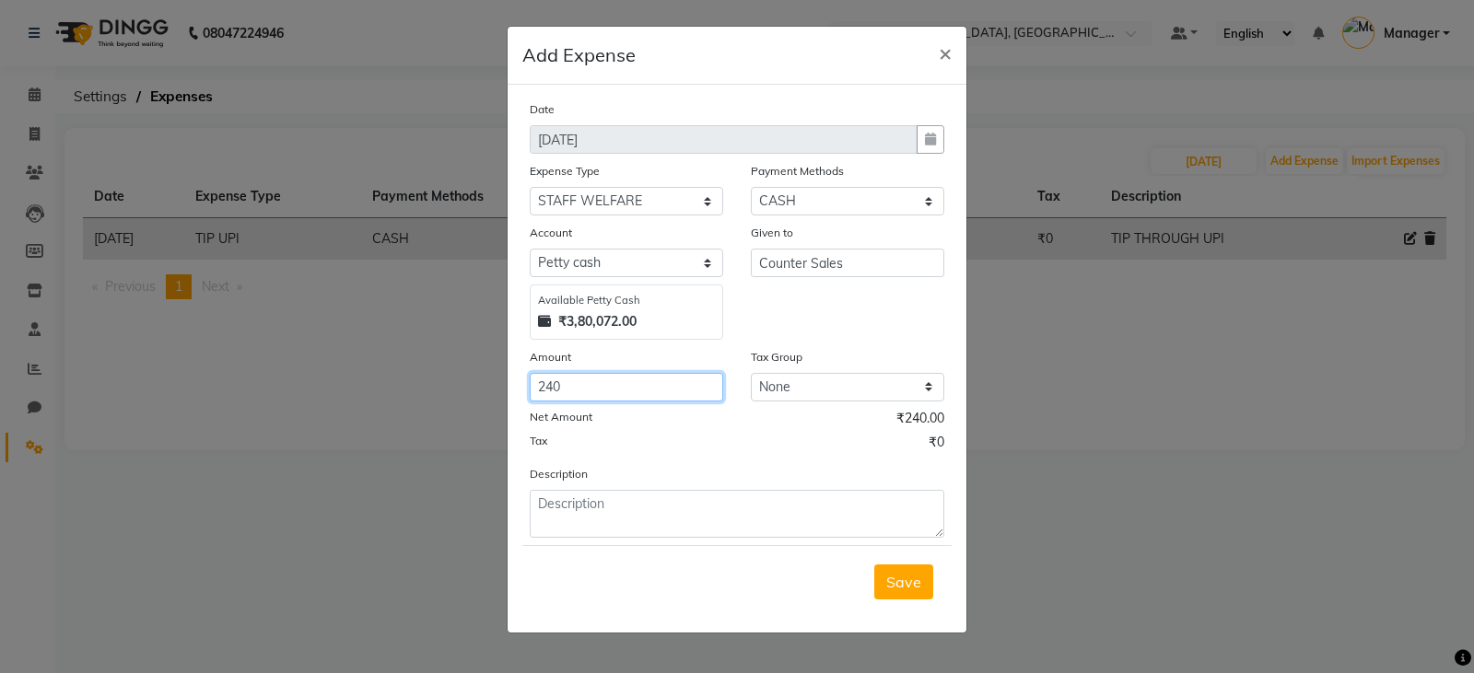
type input "240"
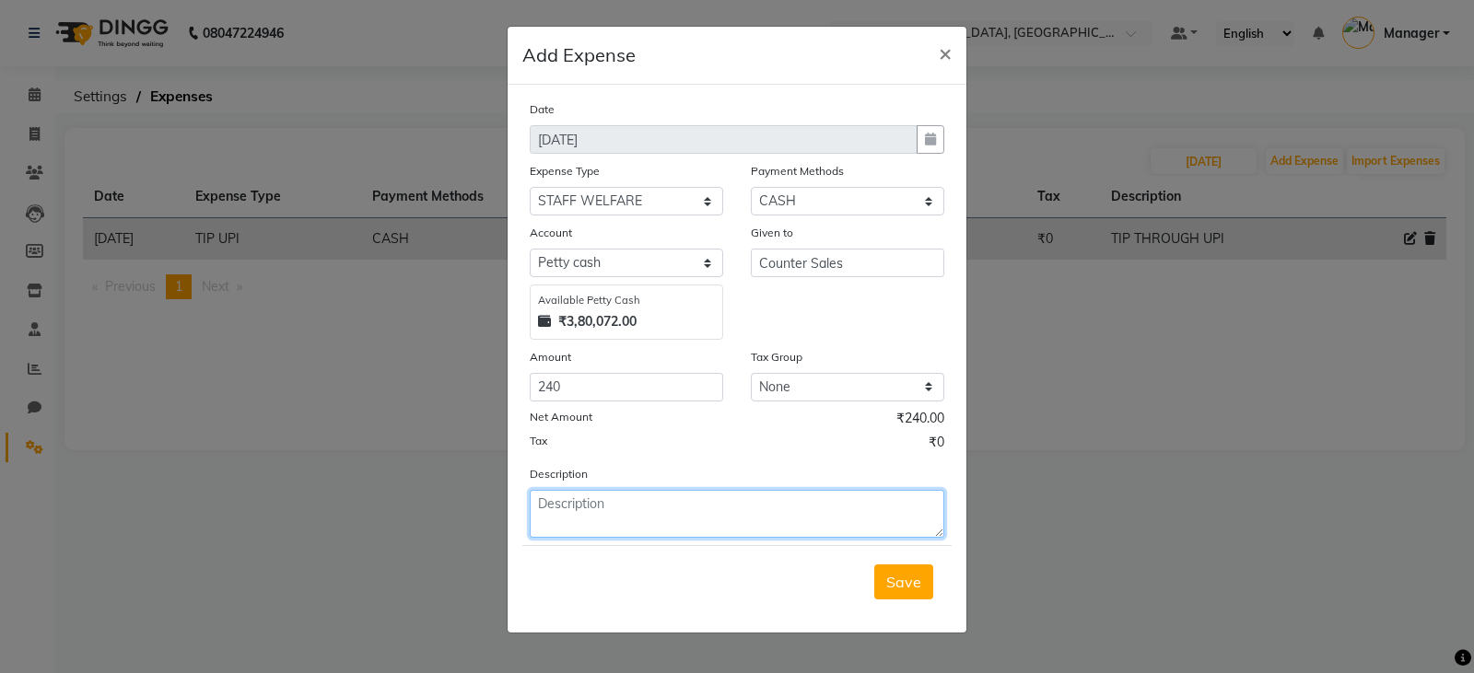
click at [661, 511] on textarea at bounding box center [737, 514] width 414 height 48
type textarea "STAFF TEA"
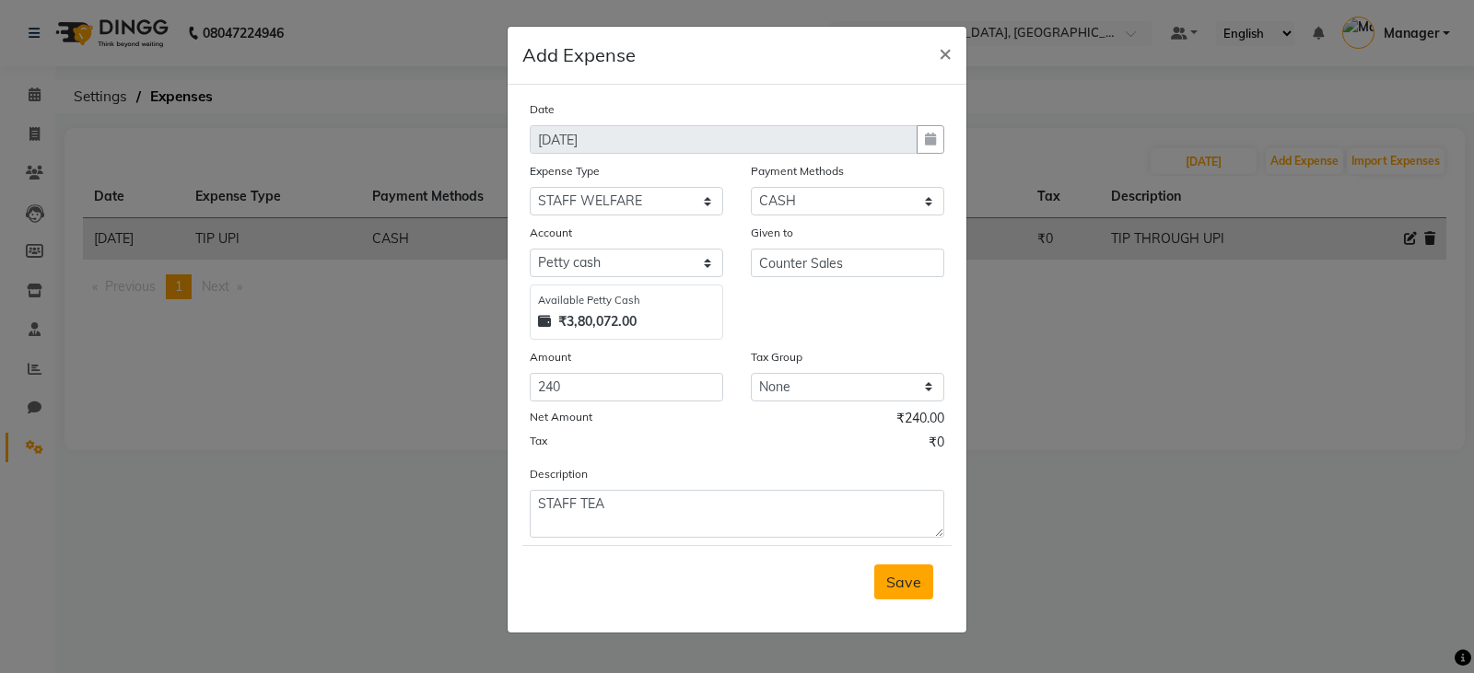
click at [911, 580] on span "Save" at bounding box center [903, 582] width 35 height 18
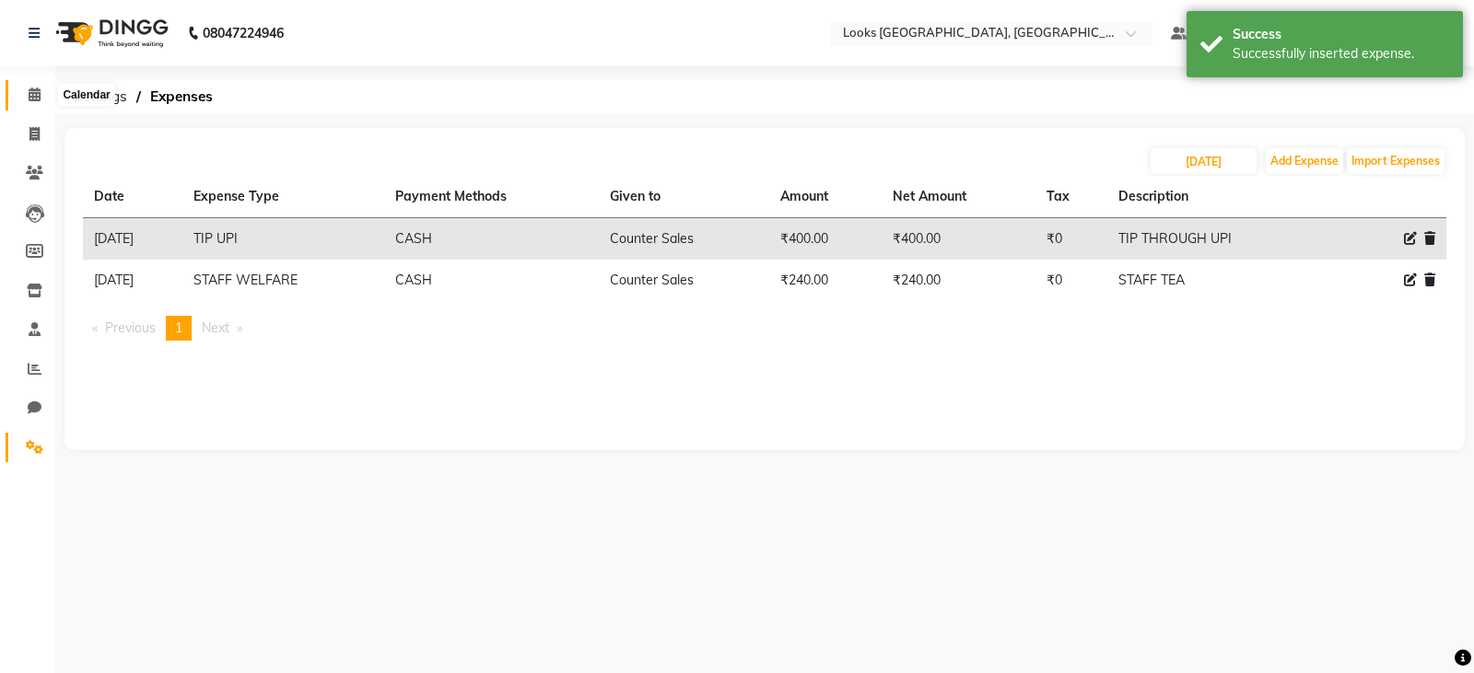
click at [30, 88] on icon at bounding box center [35, 94] width 12 height 14
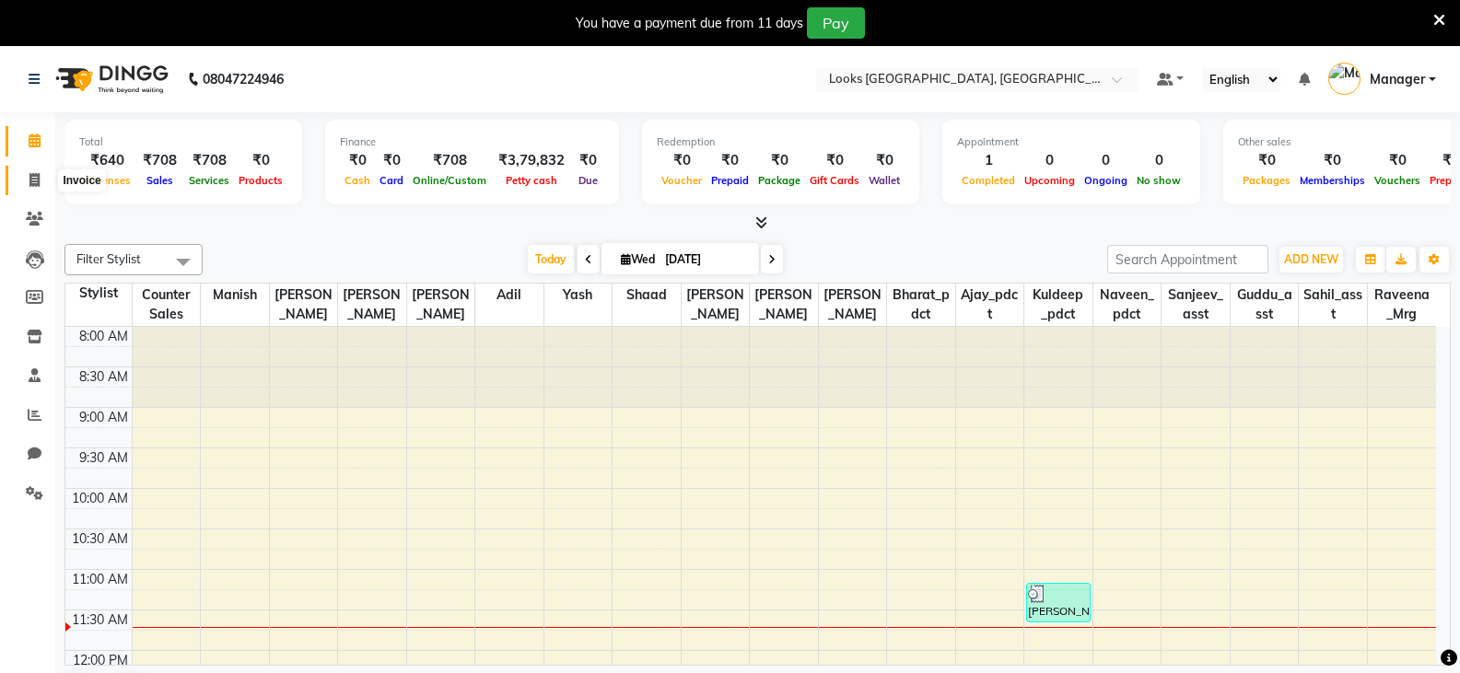
click at [42, 184] on span at bounding box center [34, 180] width 32 height 21
select select "service"
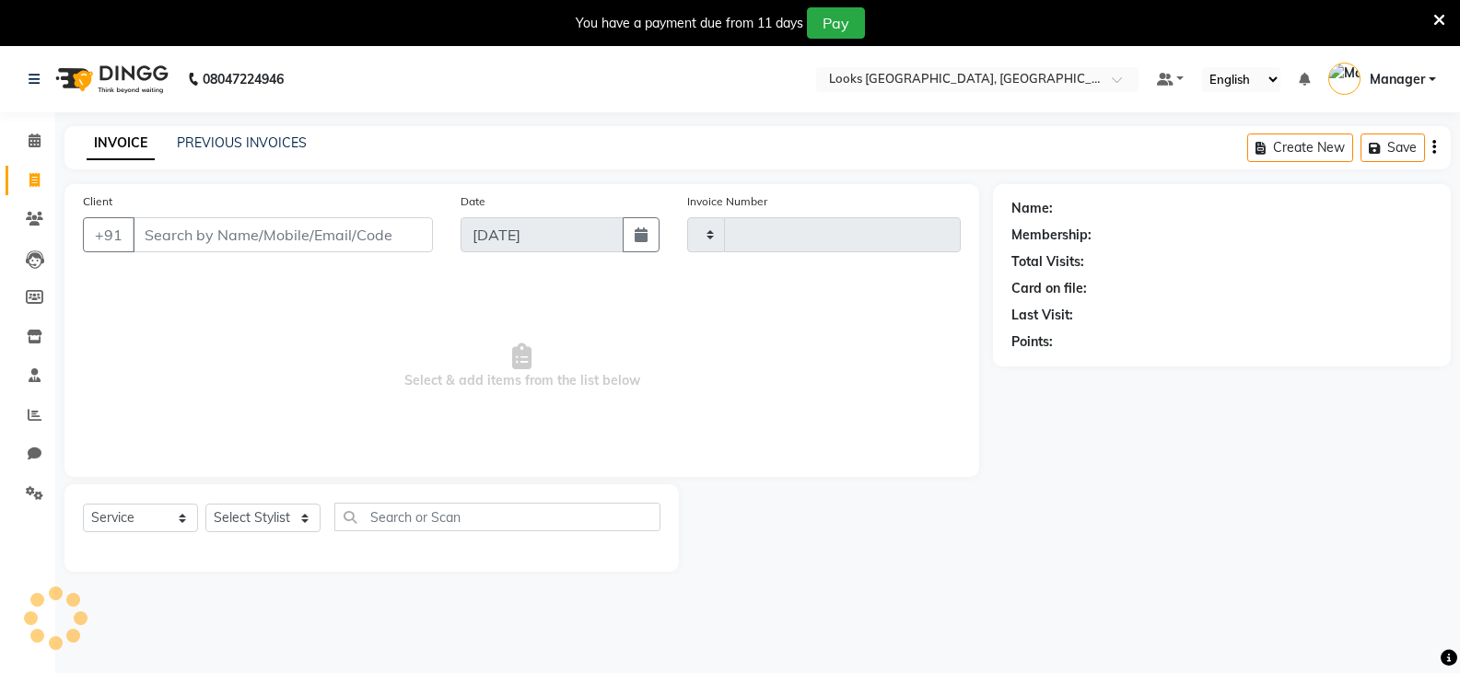
type input "4553"
select select "8942"
click at [197, 240] on input "Client" at bounding box center [283, 234] width 300 height 35
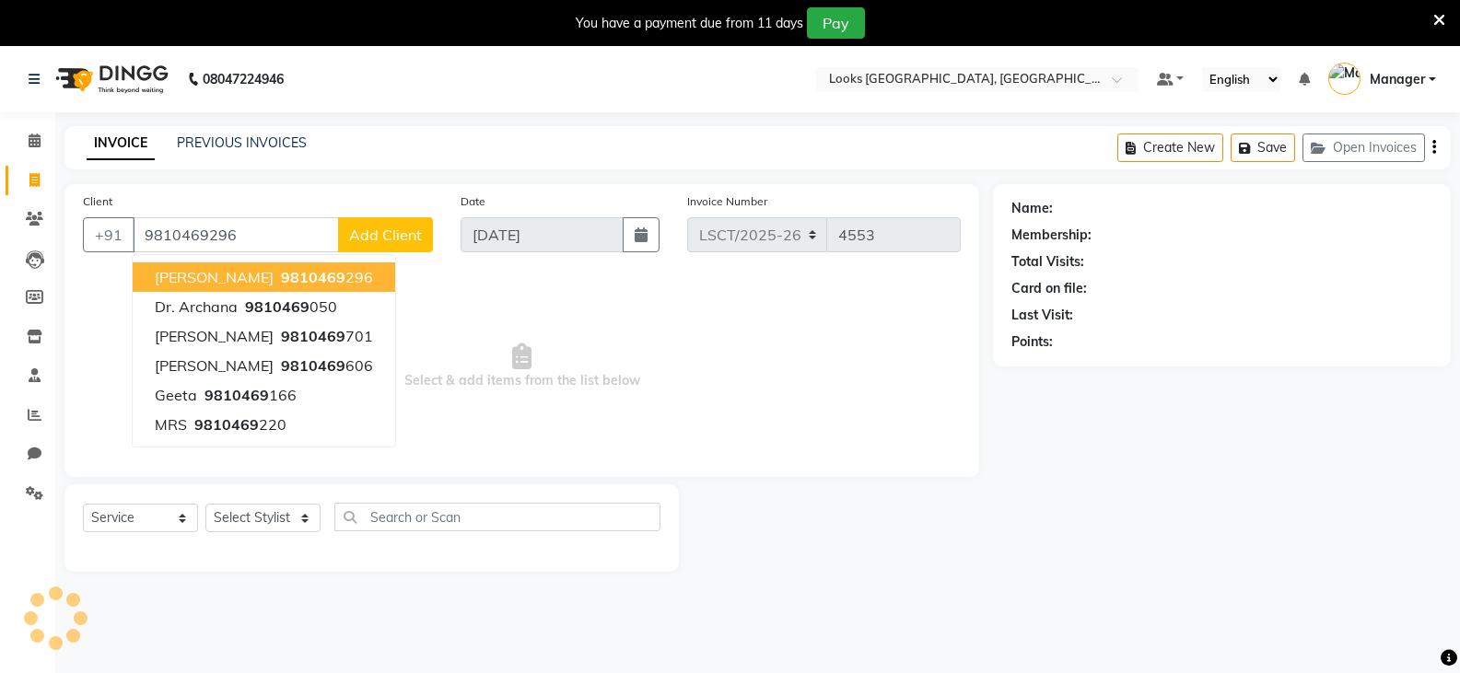
type input "9810469296"
select select "1: Object"
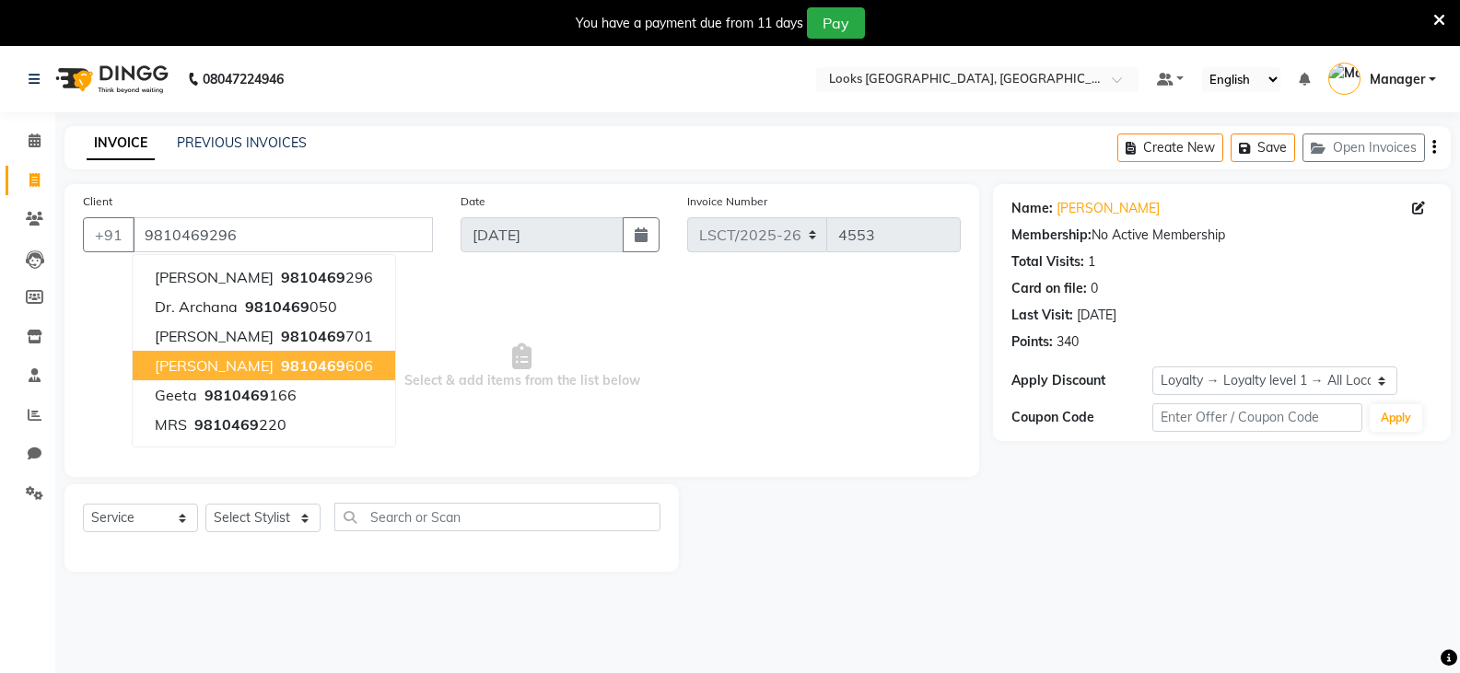
click at [766, 415] on span "Select & add items from the list below" at bounding box center [522, 366] width 878 height 184
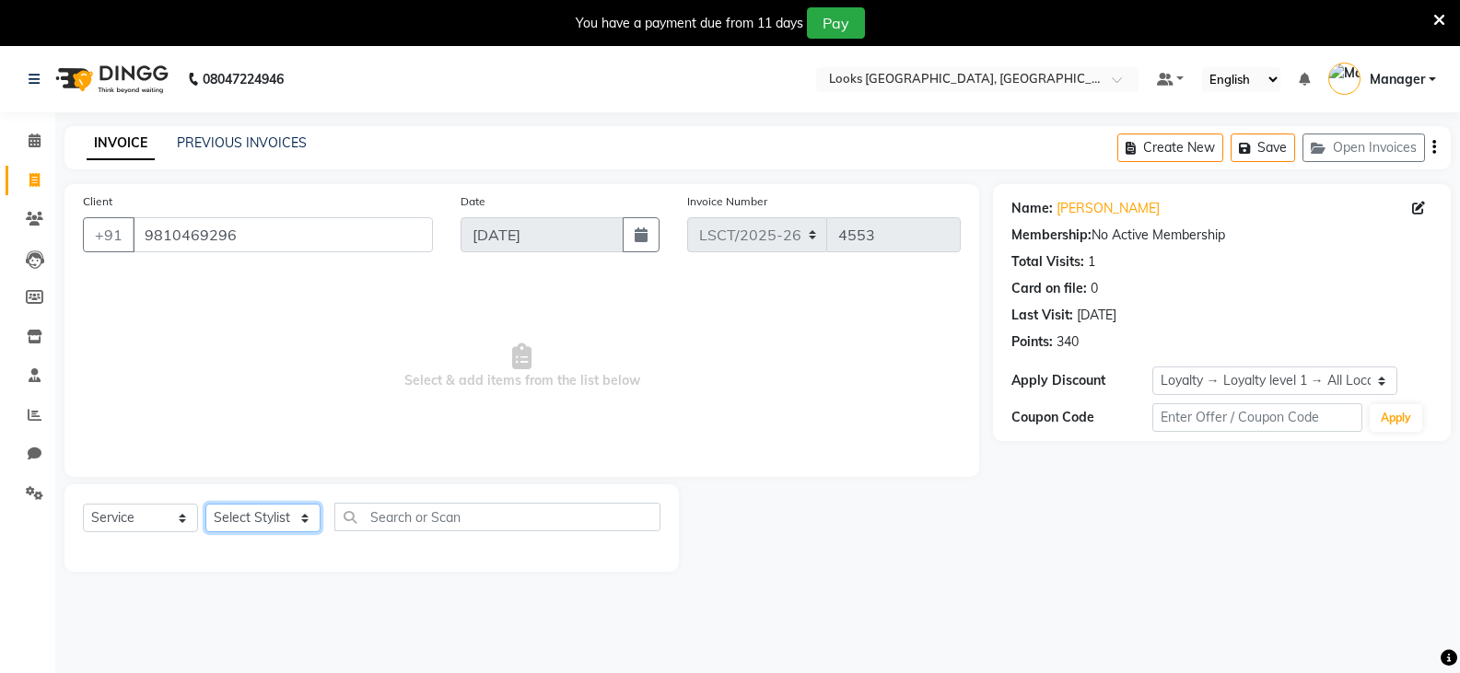
click at [282, 516] on select "Select Stylist Adil Ajay_pdct Bharat_pdct Counter Sales Ezaz guddu_asst Jisha K…" at bounding box center [262, 518] width 115 height 29
select select "90411"
click at [205, 504] on select "Select Stylist Adil Ajay_pdct Bharat_pdct Counter Sales Ezaz guddu_asst Jisha K…" at bounding box center [262, 518] width 115 height 29
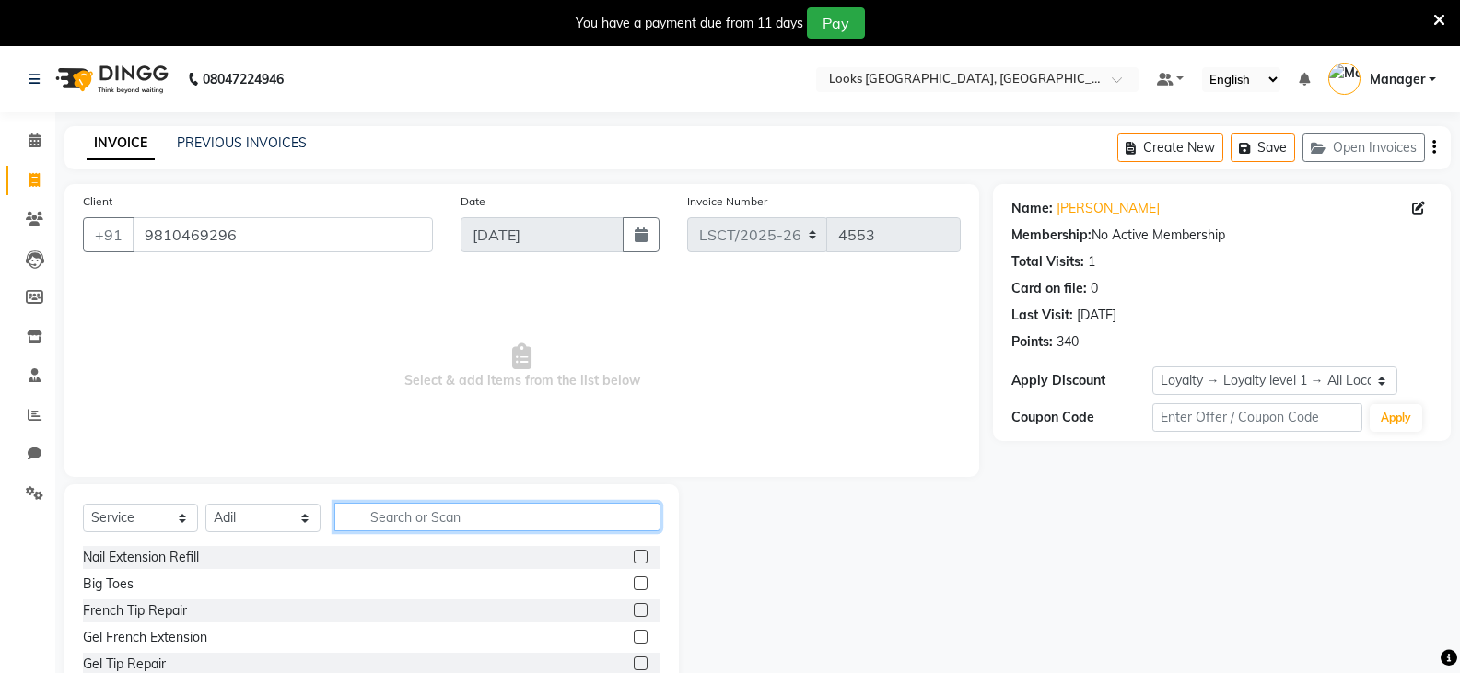
click at [437, 525] on input "text" at bounding box center [497, 517] width 326 height 29
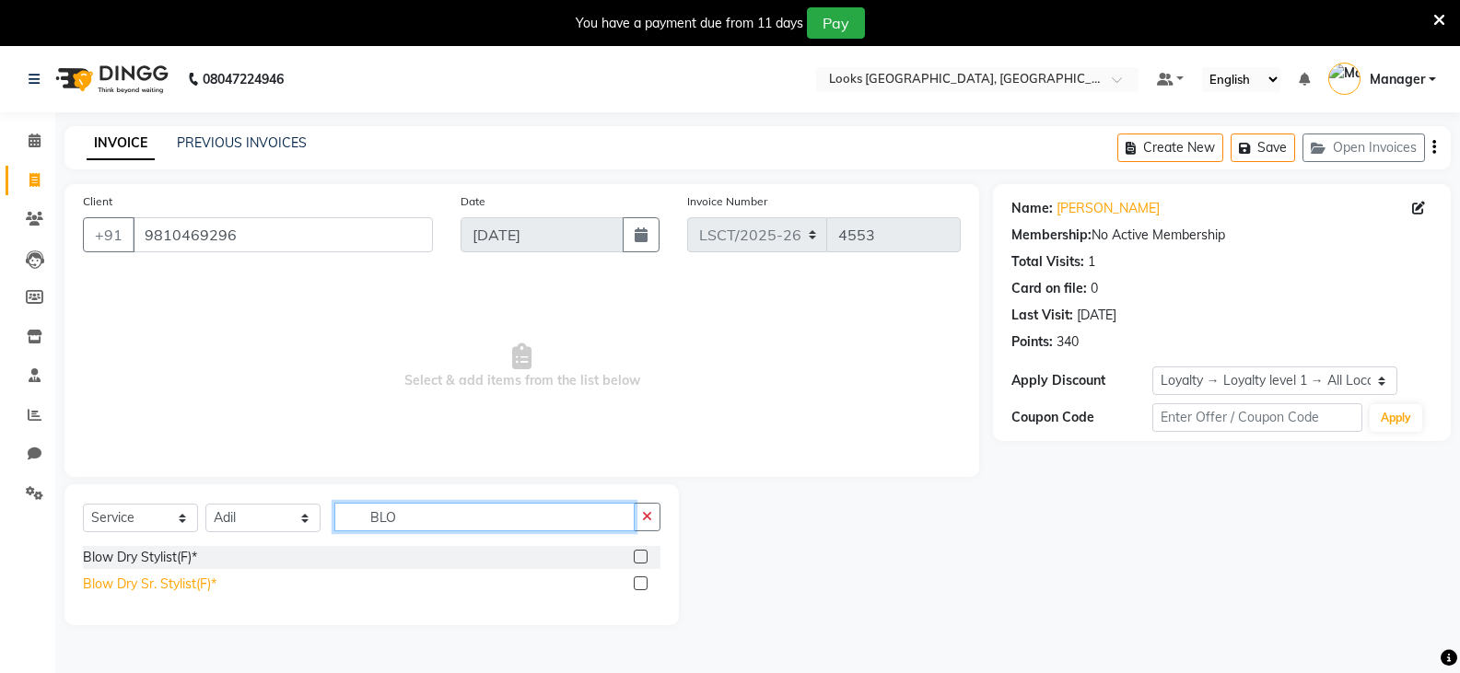
type input "BLO"
click at [183, 587] on div "Blow Dry Sr. Stylist(F)*" at bounding box center [150, 584] width 134 height 19
checkbox input "false"
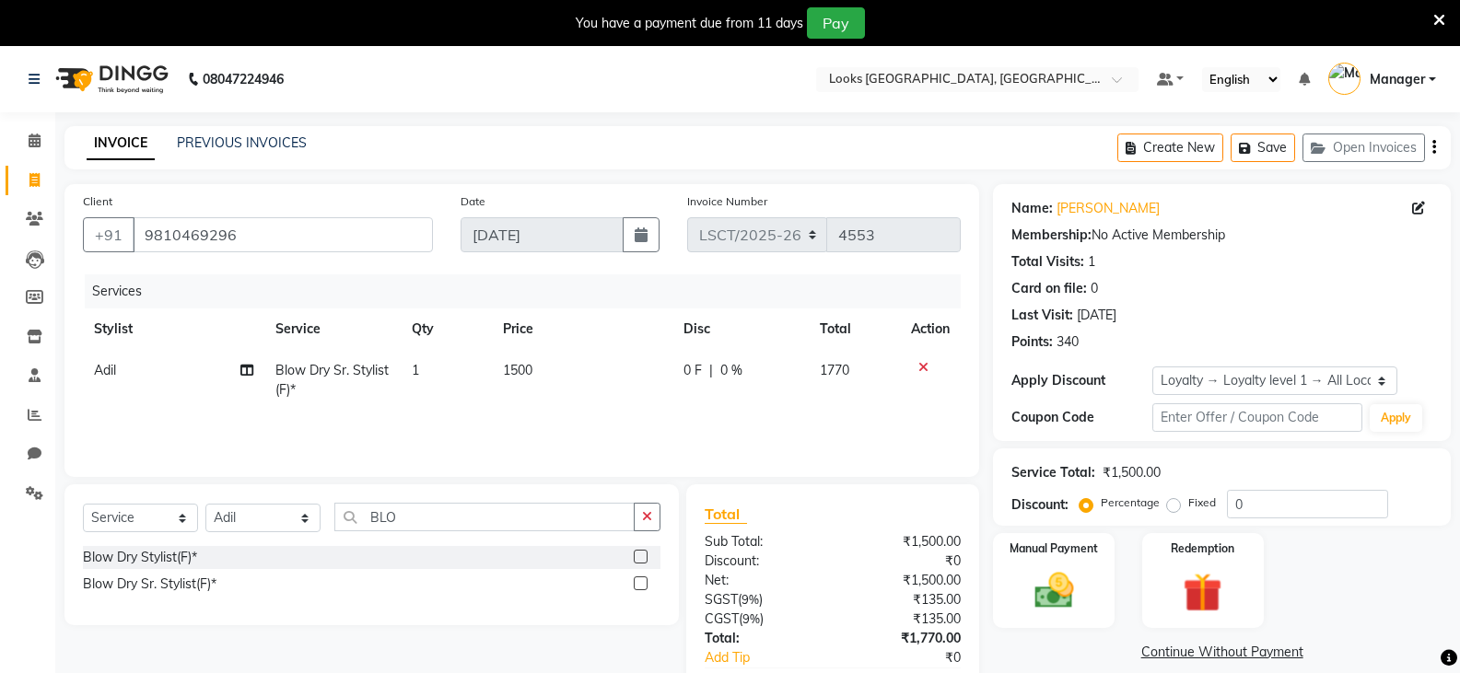
click at [562, 369] on td "1500" at bounding box center [582, 380] width 181 height 61
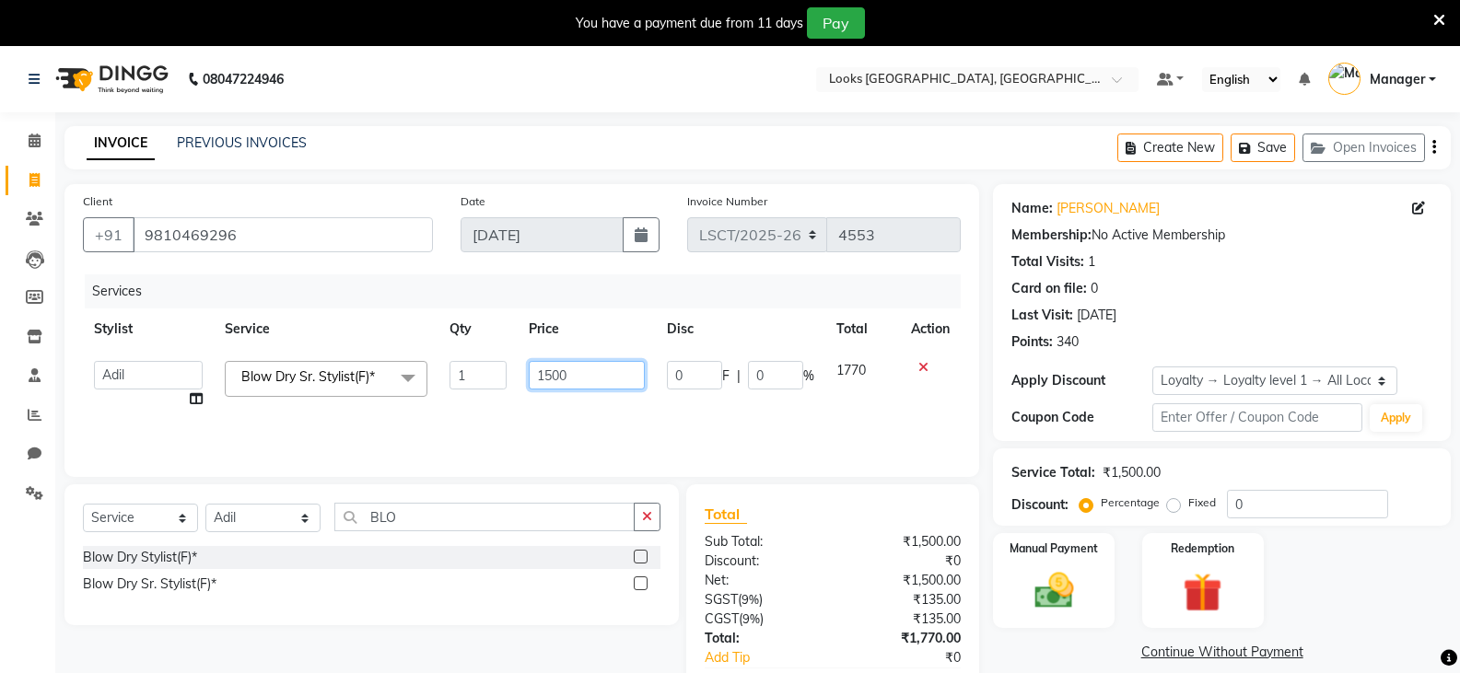
drag, startPoint x: 476, startPoint y: 392, endPoint x: 463, endPoint y: 395, distance: 13.2
click at [463, 395] on tr "Adil Ajay_pdct Bharat_pdct Counter Sales Ezaz guddu_asst Jisha Kuldeep _pdct Ma…" at bounding box center [522, 385] width 878 height 70
type input "700"
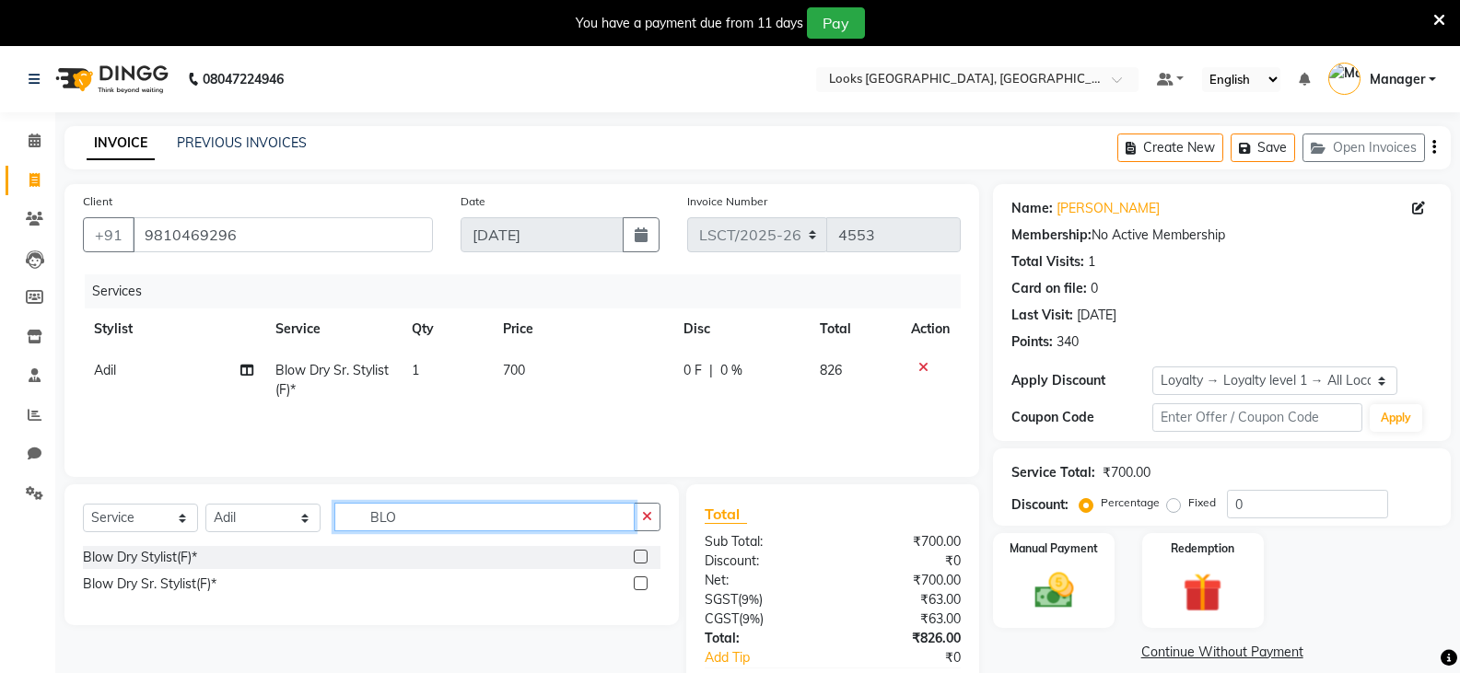
drag, startPoint x: 422, startPoint y: 531, endPoint x: 271, endPoint y: 531, distance: 151.0
click at [271, 531] on div "Select Service Product Membership Package Voucher Prepaid Gift Card Select Styl…" at bounding box center [371, 524] width 577 height 43
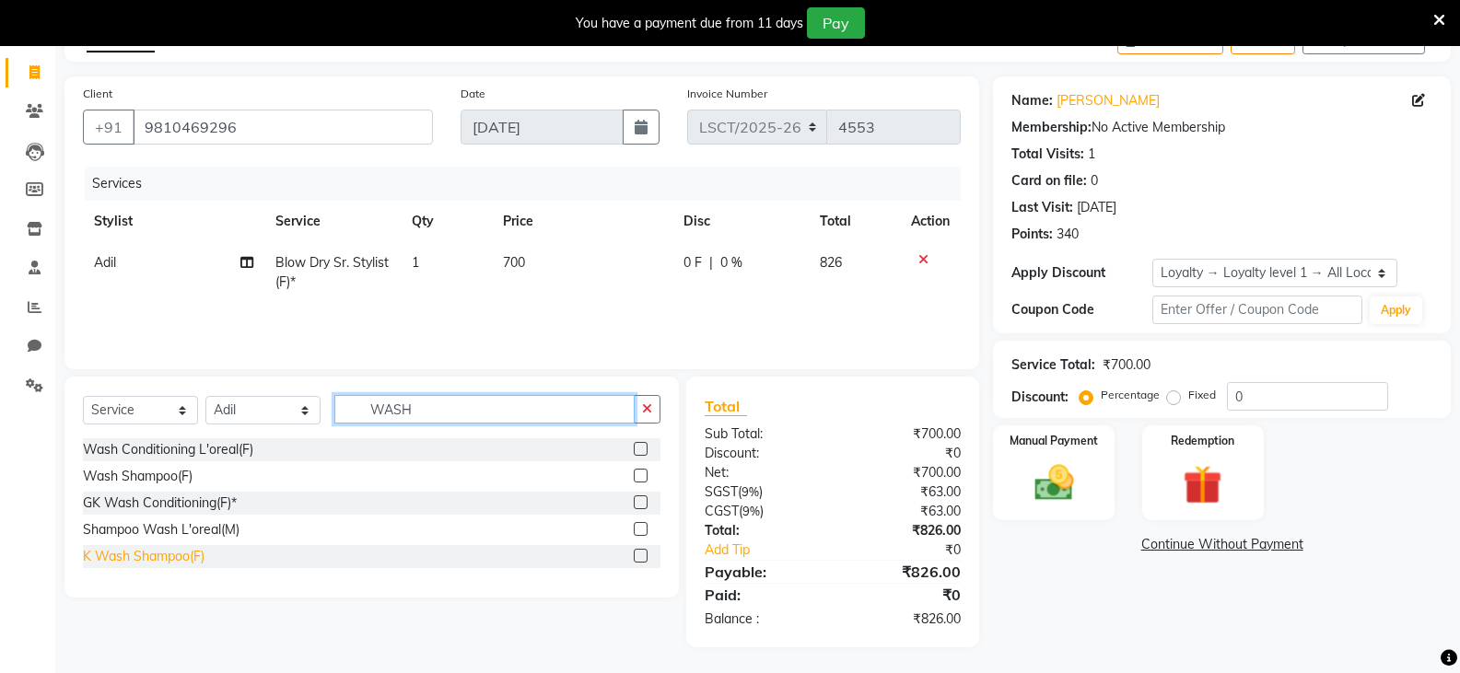
scroll to position [110, 0]
type input "WASH"
click at [143, 553] on div "K Wash Shampoo(F)" at bounding box center [144, 554] width 122 height 19
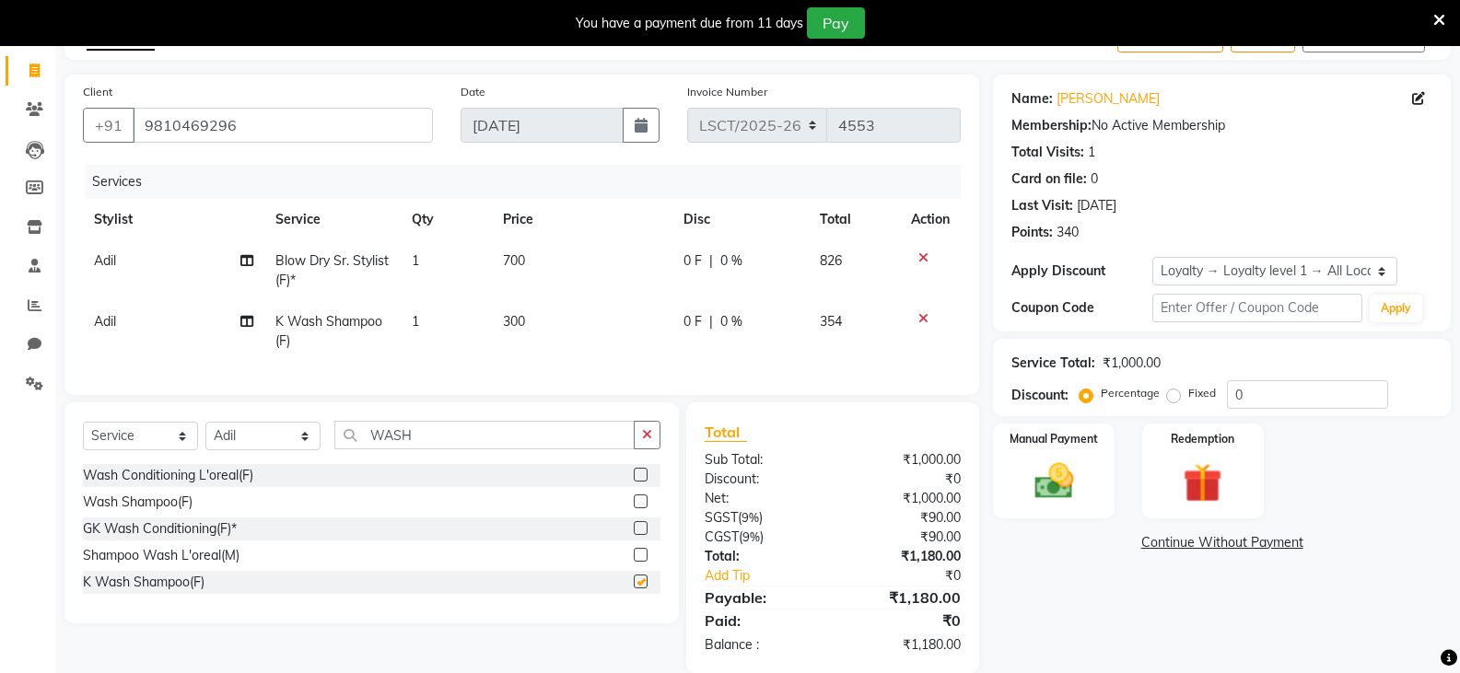
checkbox input "false"
click at [516, 337] on td "300" at bounding box center [582, 331] width 181 height 61
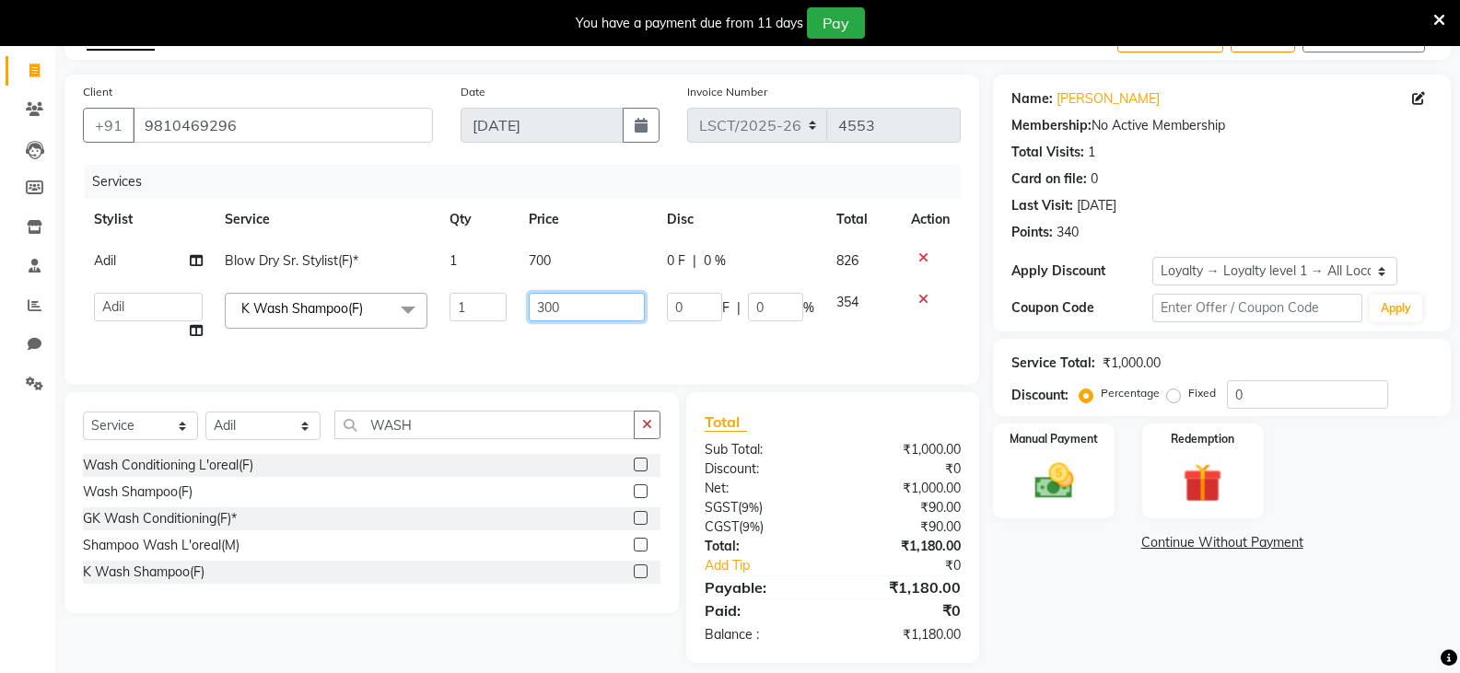
drag, startPoint x: 599, startPoint y: 314, endPoint x: 469, endPoint y: 345, distance: 133.6
click at [469, 345] on tr "Adil Ajay_pdct Bharat_pdct Counter Sales Ezaz guddu_asst Jisha Kuldeep _pdct Ma…" at bounding box center [522, 317] width 878 height 70
type input "600"
click at [1182, 612] on div "Name: Kiran Bimla Membership: No Active Membership Total Visits: 1 Card on file…" at bounding box center [1229, 369] width 472 height 589
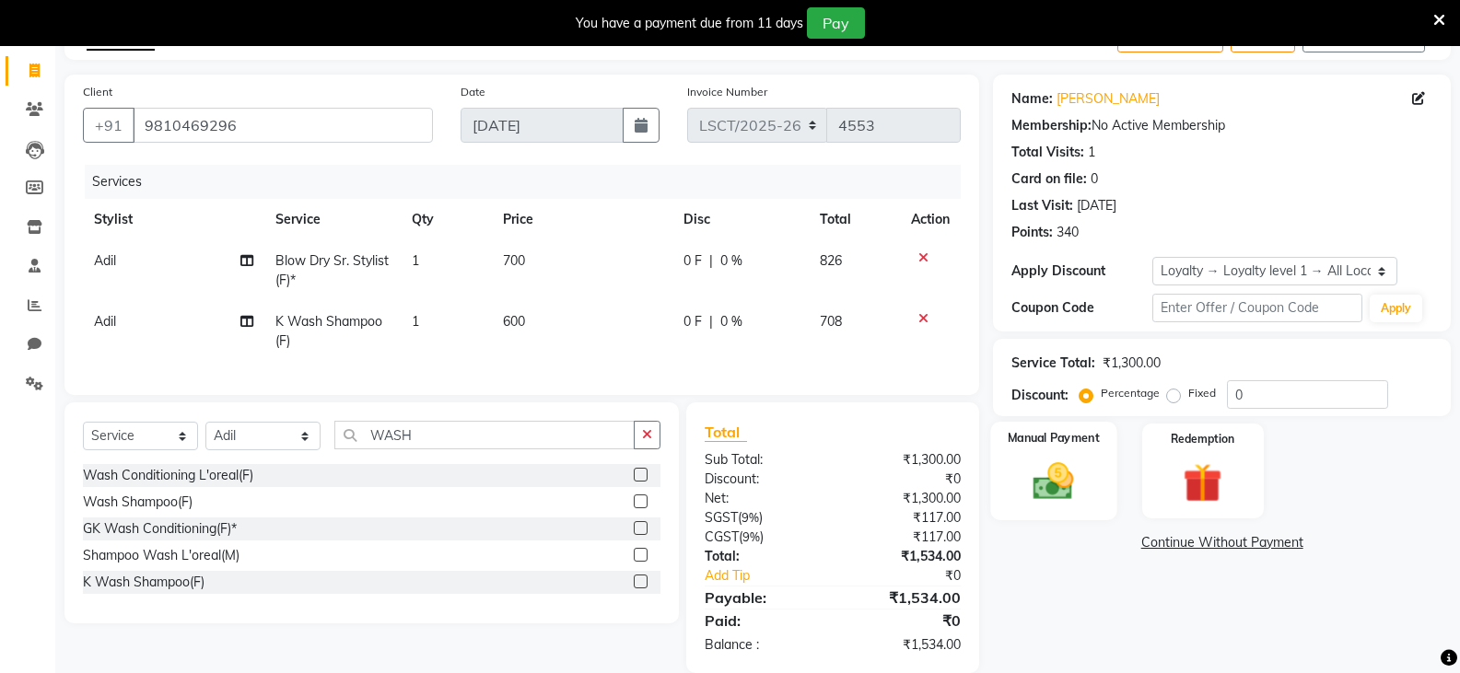
click at [1032, 497] on img at bounding box center [1052, 481] width 65 height 47
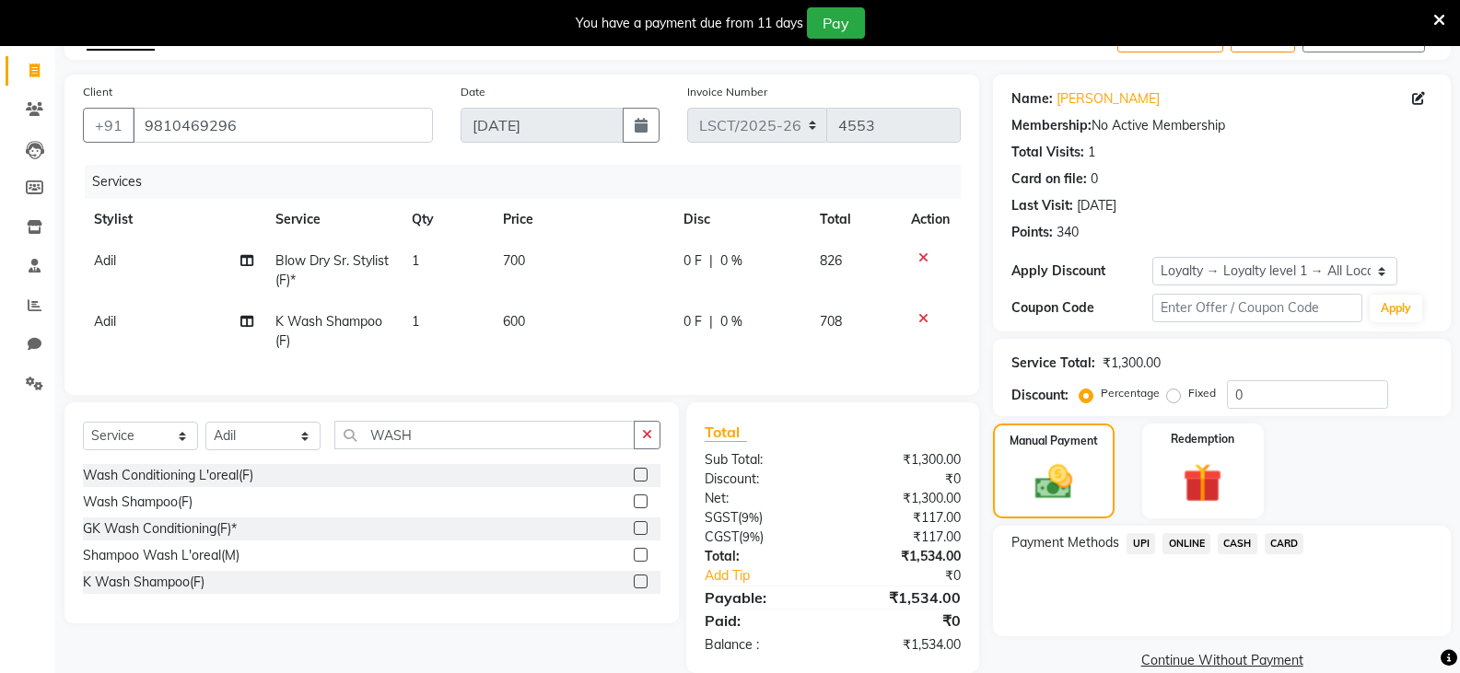
click at [1139, 544] on span "UPI" at bounding box center [1140, 543] width 29 height 21
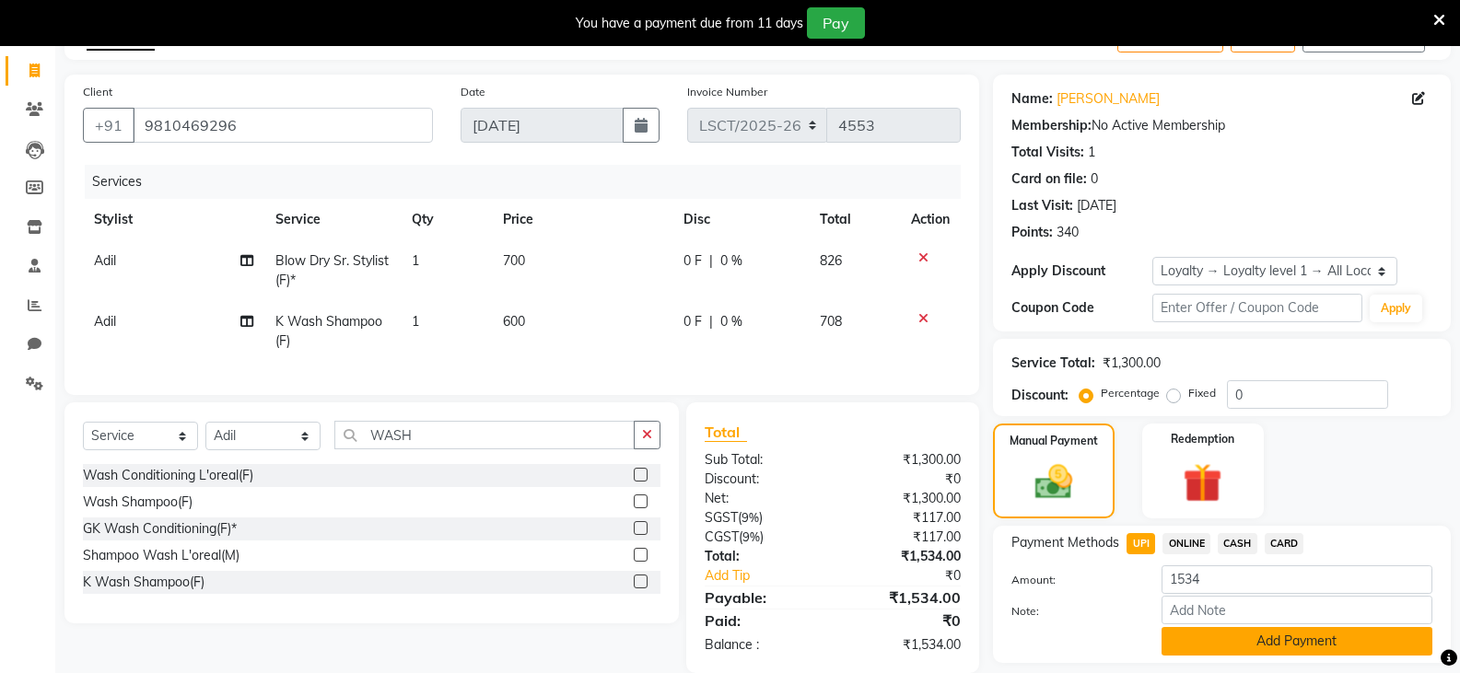
click at [1247, 635] on button "Add Payment" at bounding box center [1296, 641] width 271 height 29
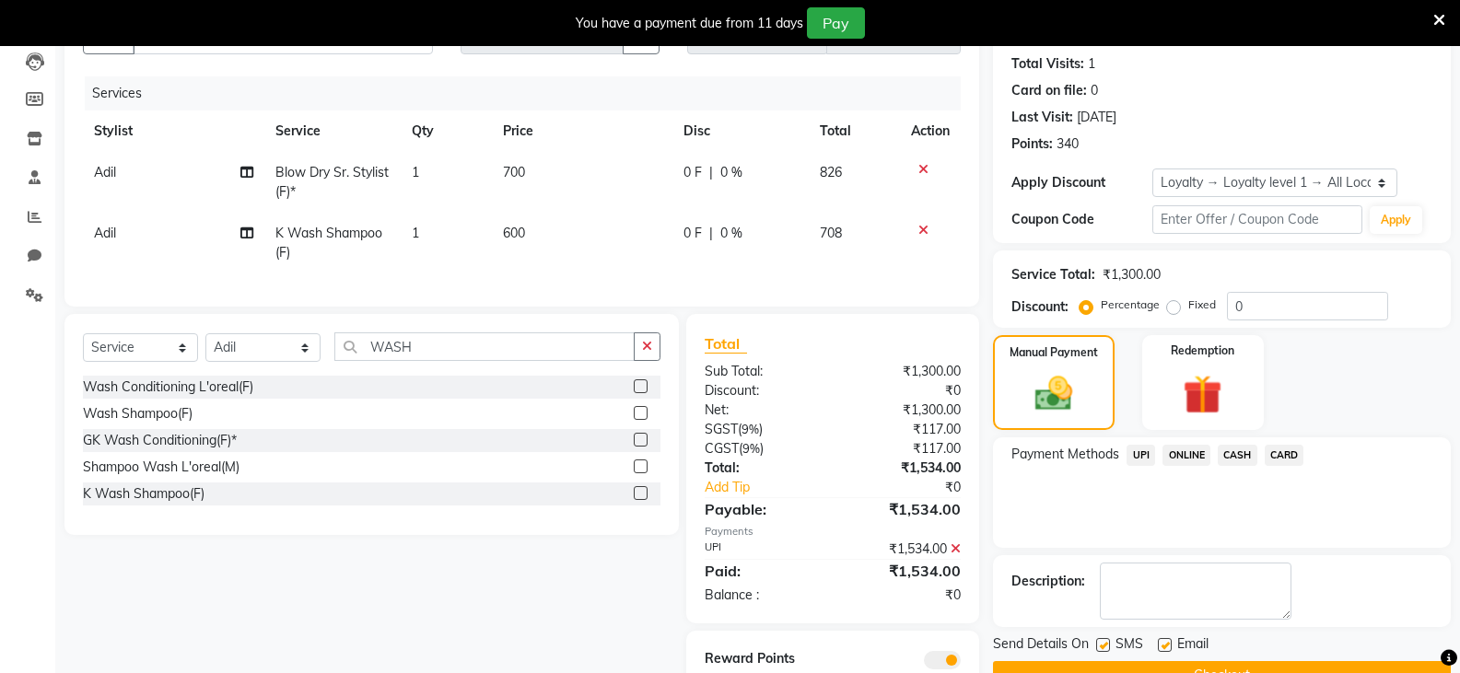
scroll to position [281, 0]
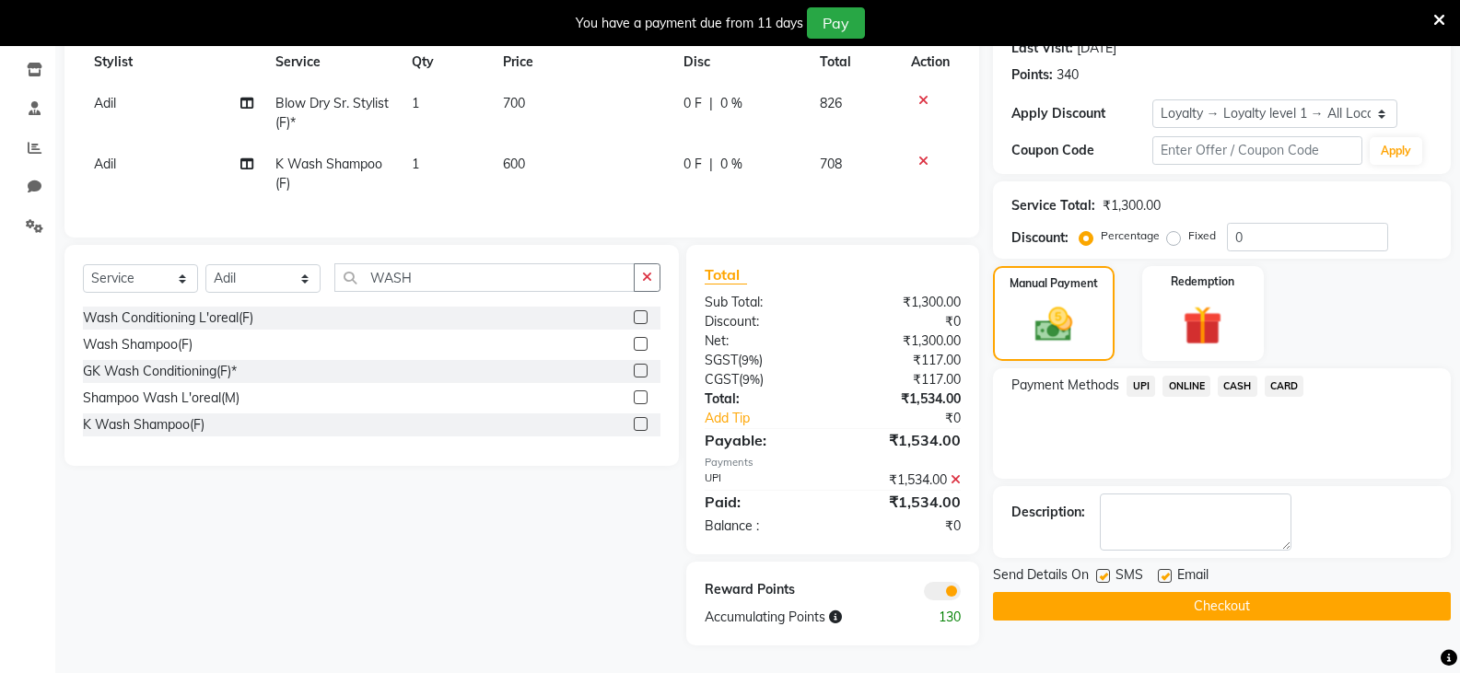
click at [1067, 592] on button "Checkout" at bounding box center [1222, 606] width 458 height 29
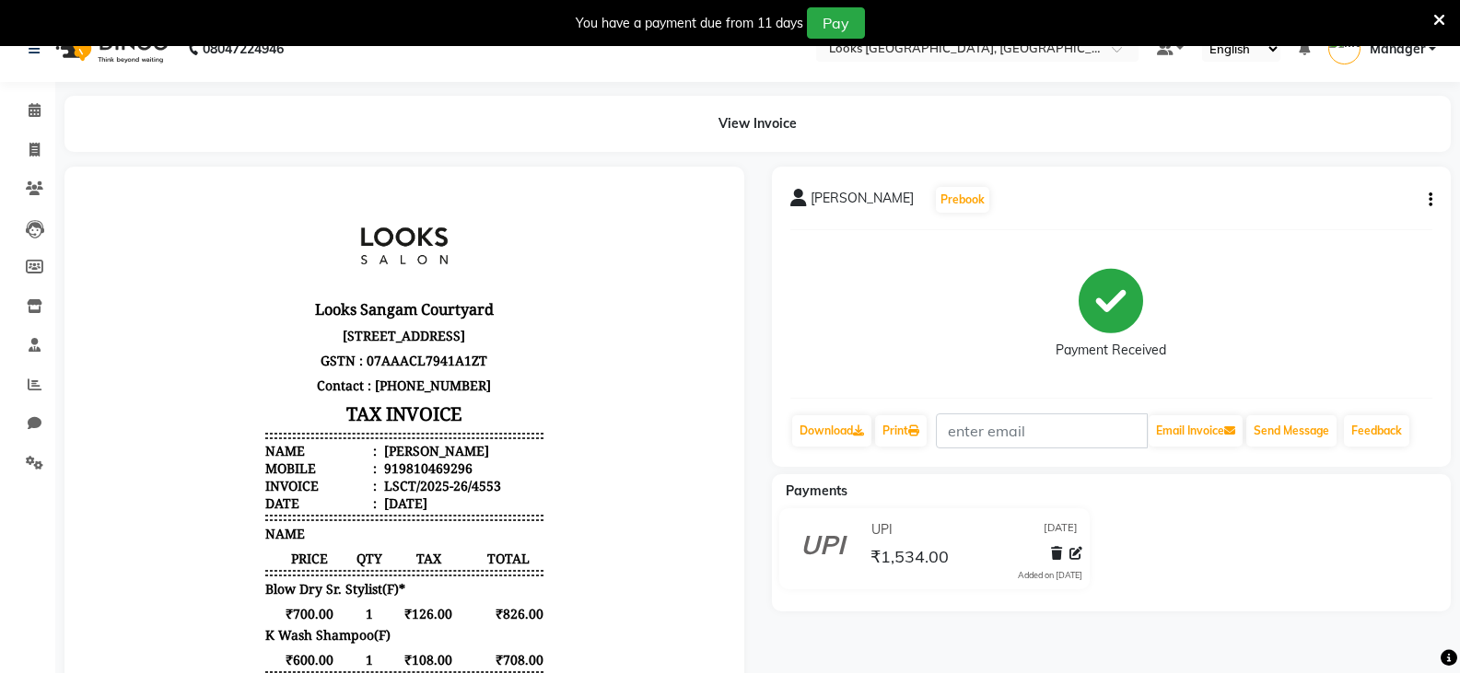
scroll to position [5, 0]
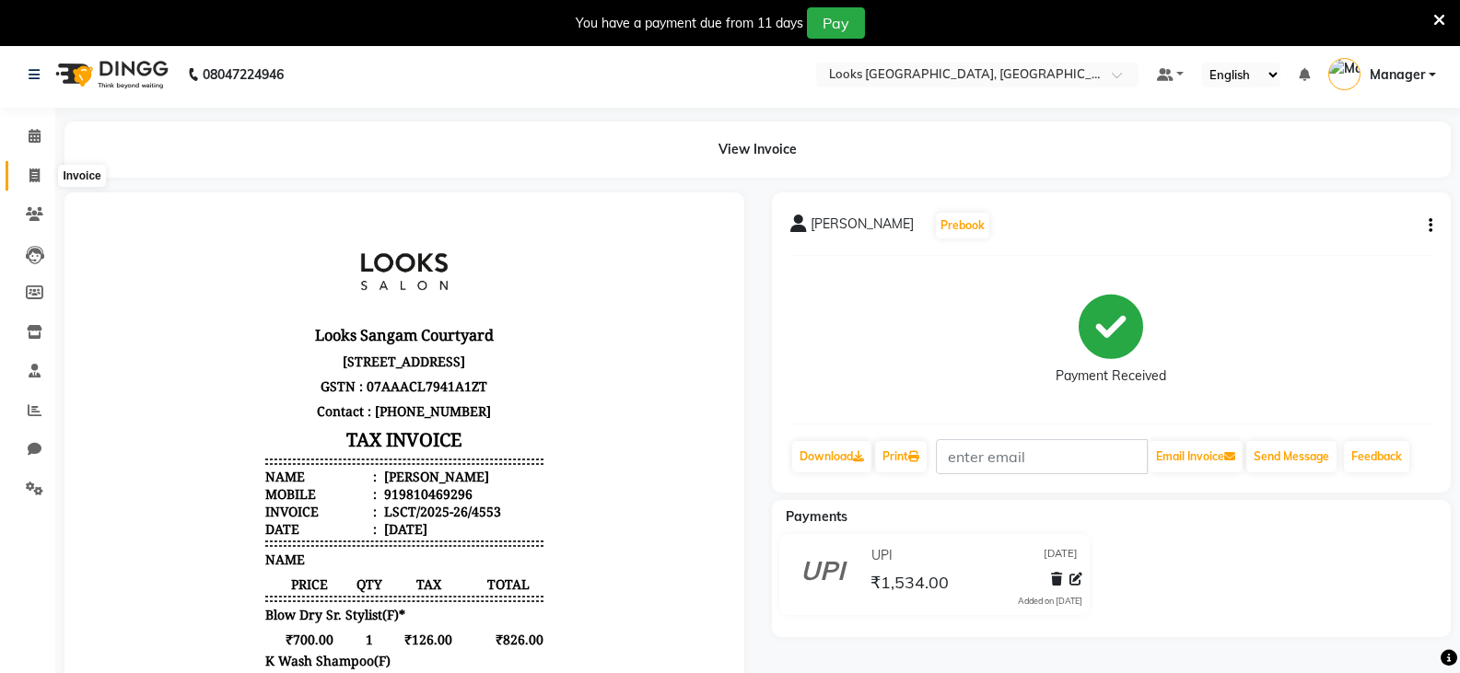
click at [33, 175] on icon at bounding box center [34, 176] width 10 height 14
select select "service"
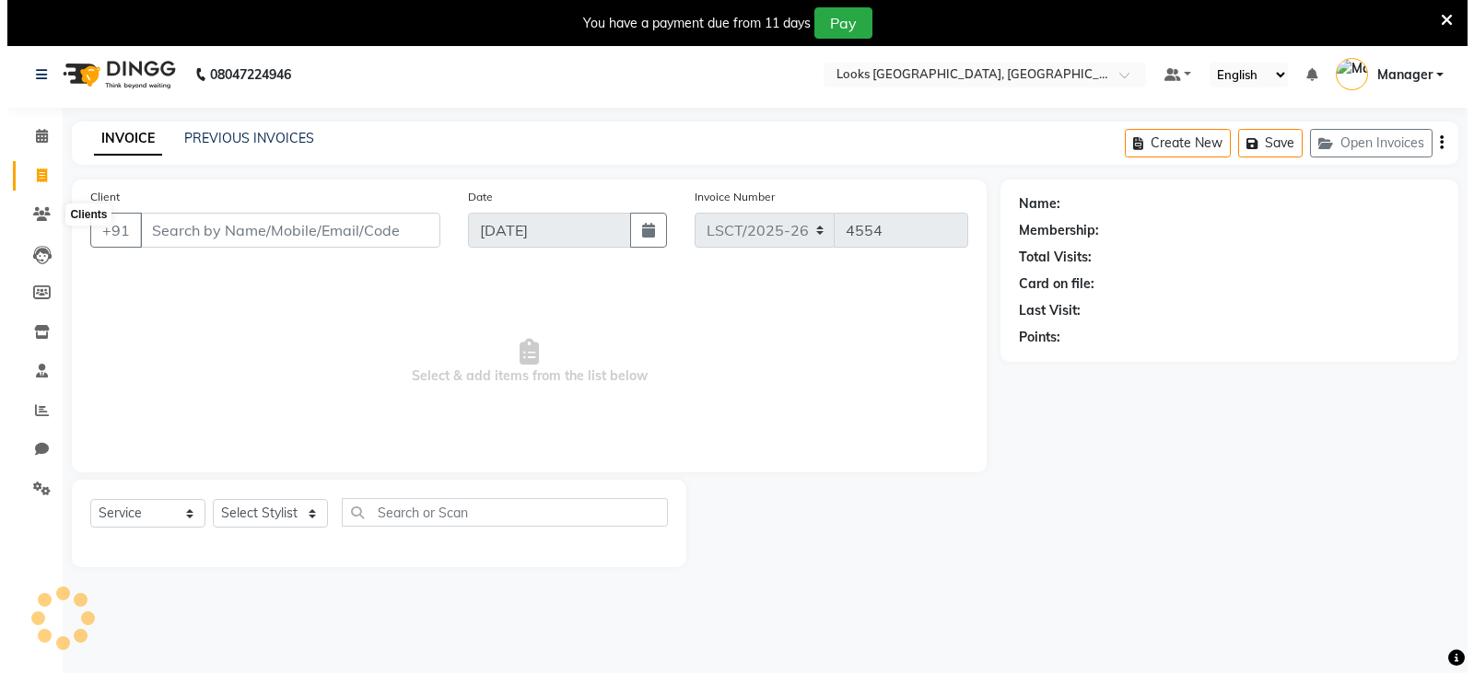
scroll to position [46, 0]
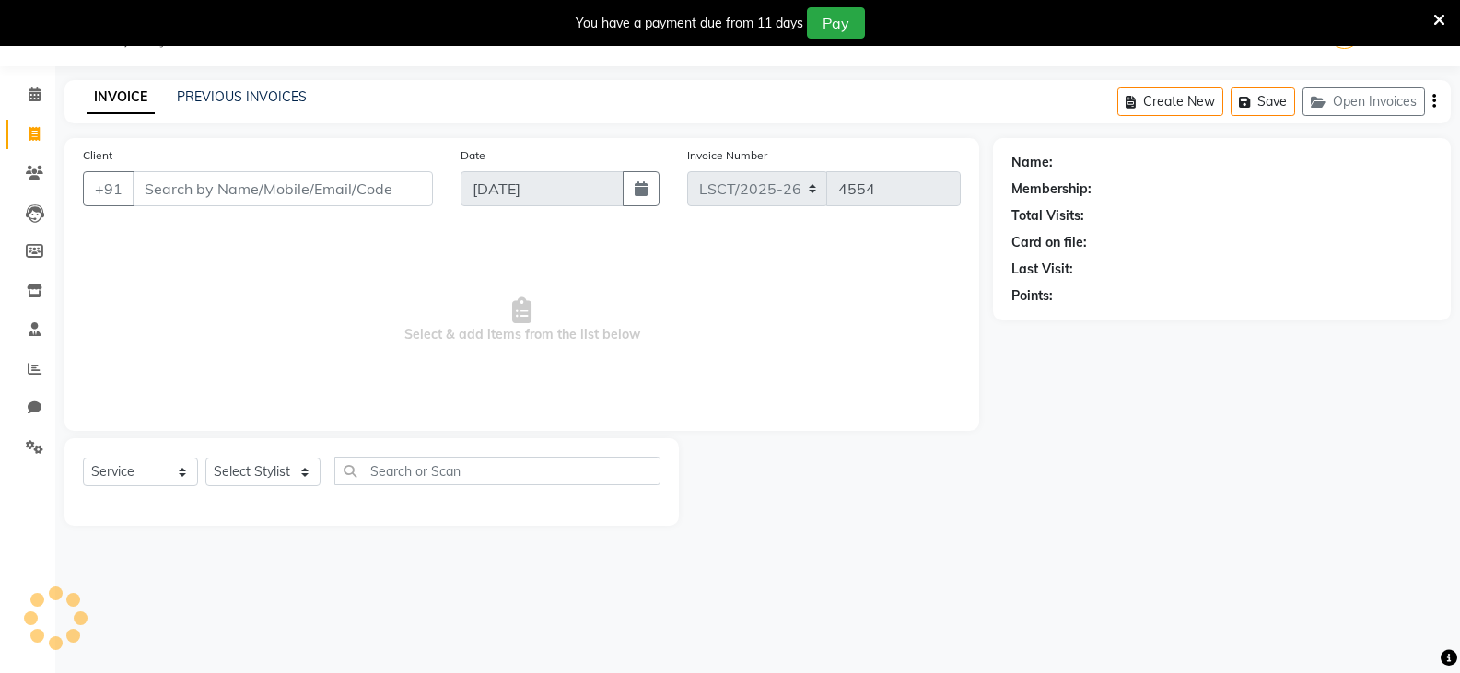
click at [232, 190] on input "Client" at bounding box center [283, 188] width 300 height 35
type input "9999928545"
click at [392, 199] on button "Add Client" at bounding box center [385, 188] width 95 height 35
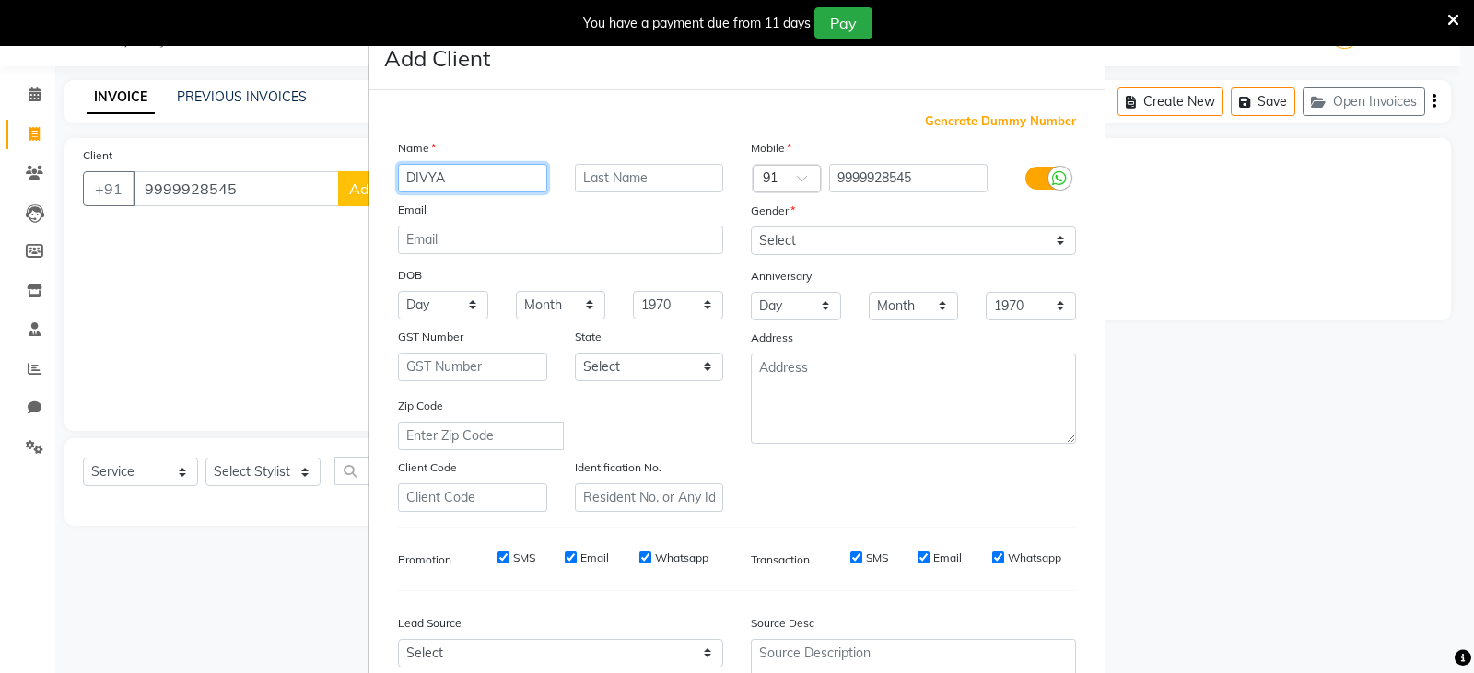
type input "DIVYA"
click at [640, 182] on input "text" at bounding box center [649, 178] width 149 height 29
type input "AGGARWAL"
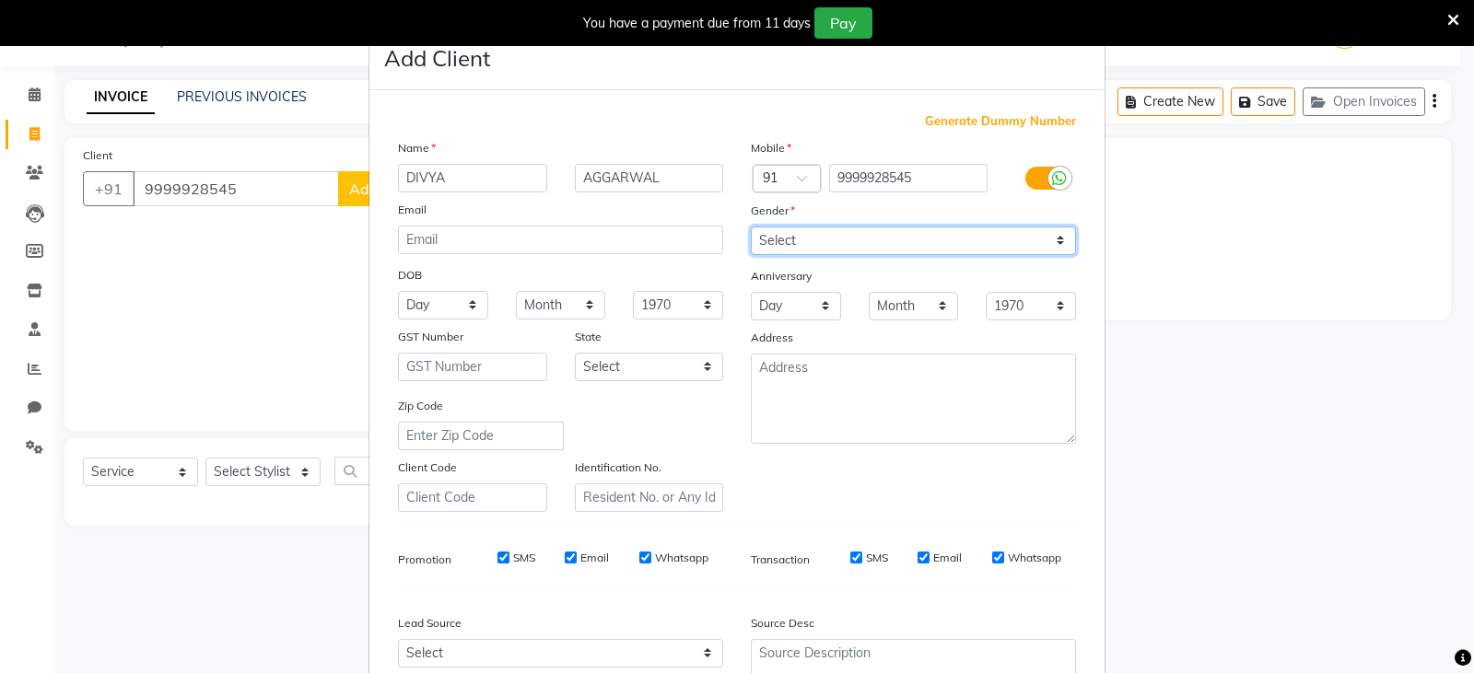
click at [911, 247] on select "Select Male Female Other Prefer Not To Say" at bounding box center [913, 241] width 325 height 29
select select "female"
click at [751, 227] on select "Select Male Female Other Prefer Not To Say" at bounding box center [913, 241] width 325 height 29
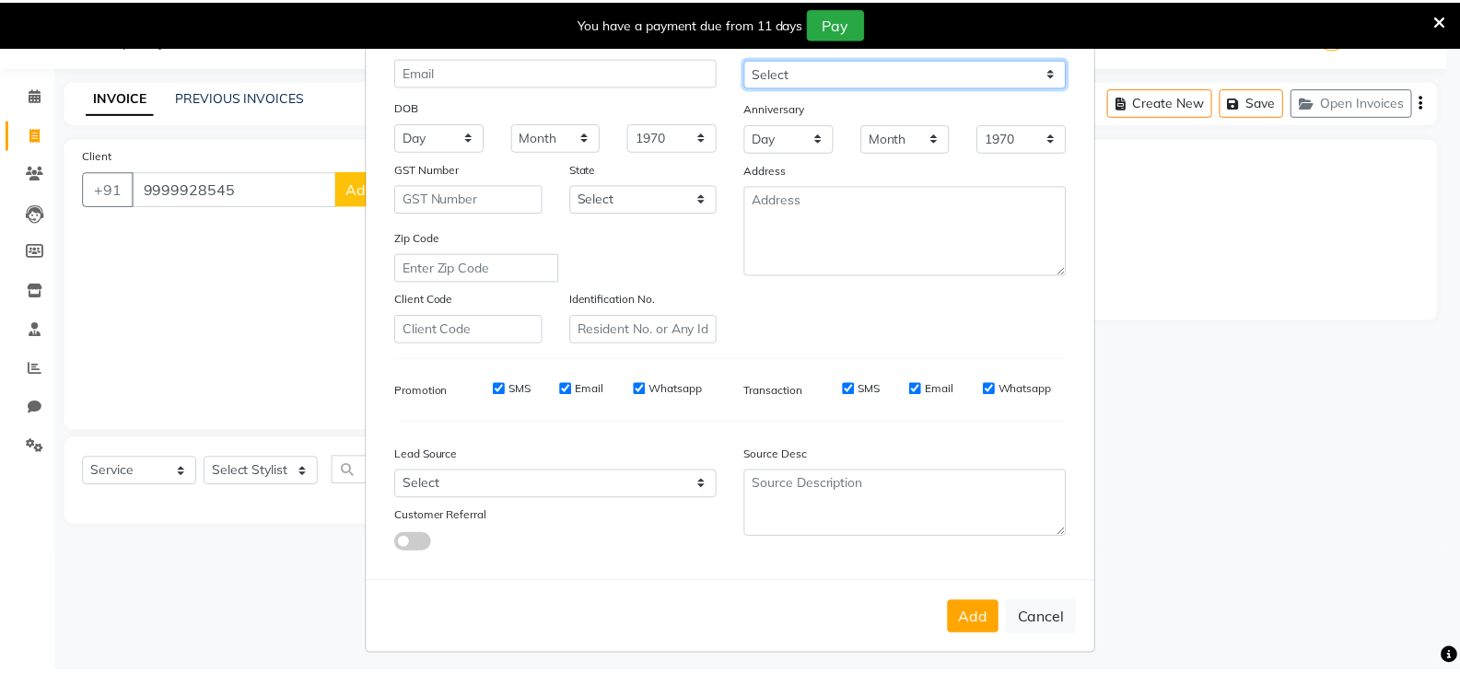
scroll to position [177, 0]
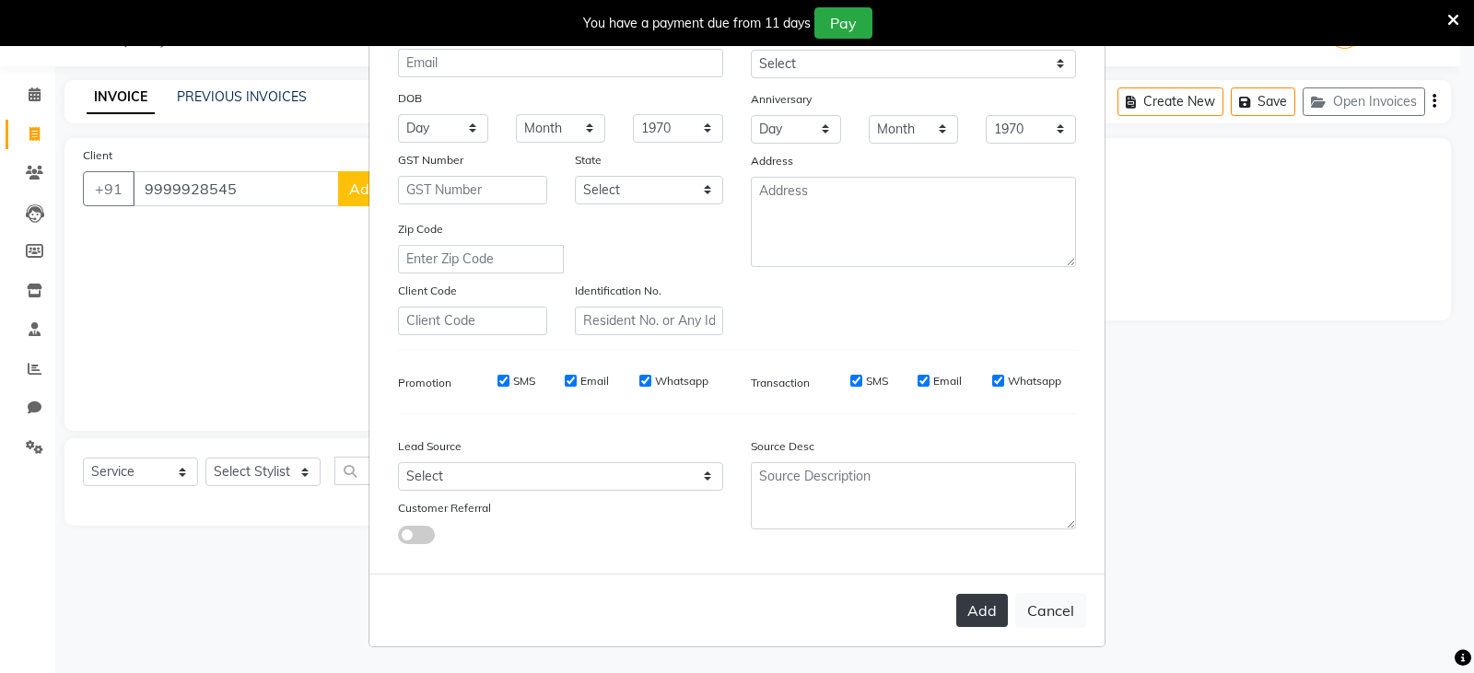
click at [965, 595] on button "Add" at bounding box center [982, 610] width 52 height 33
select select
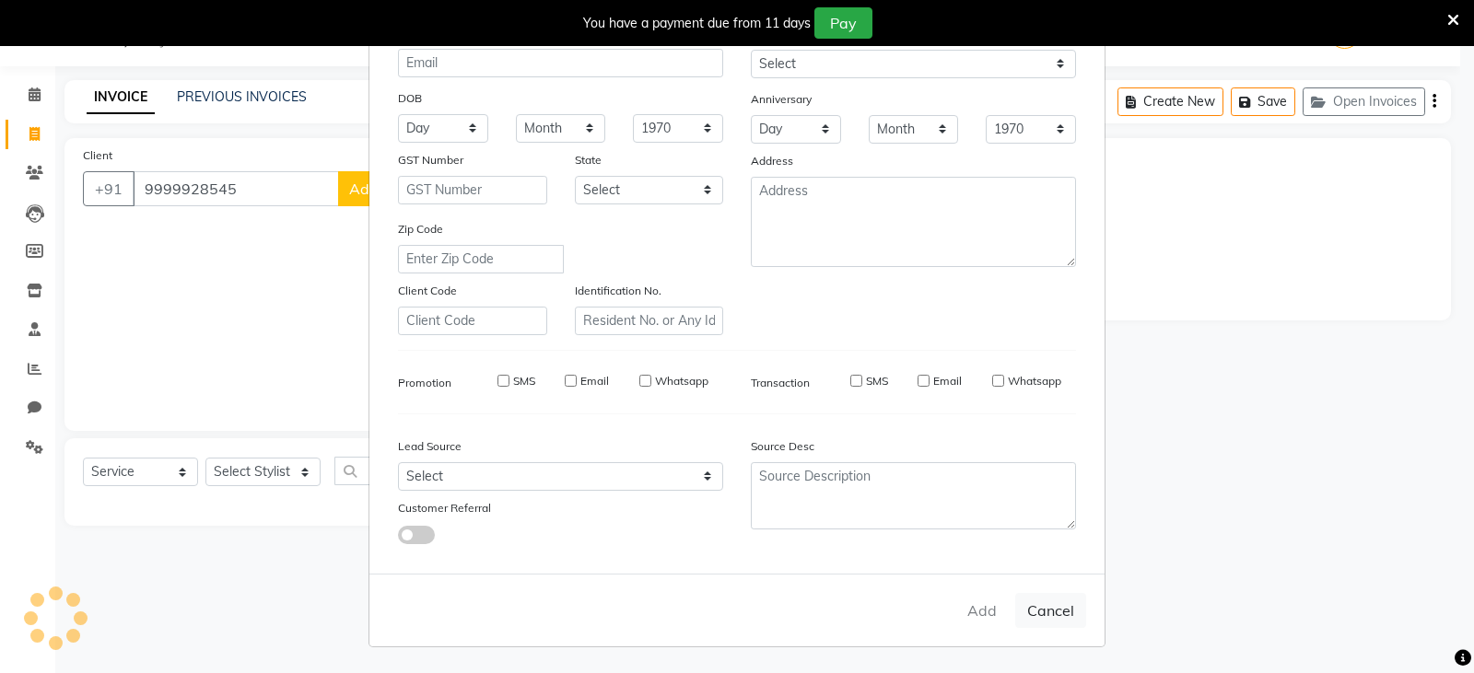
select select
checkbox input "false"
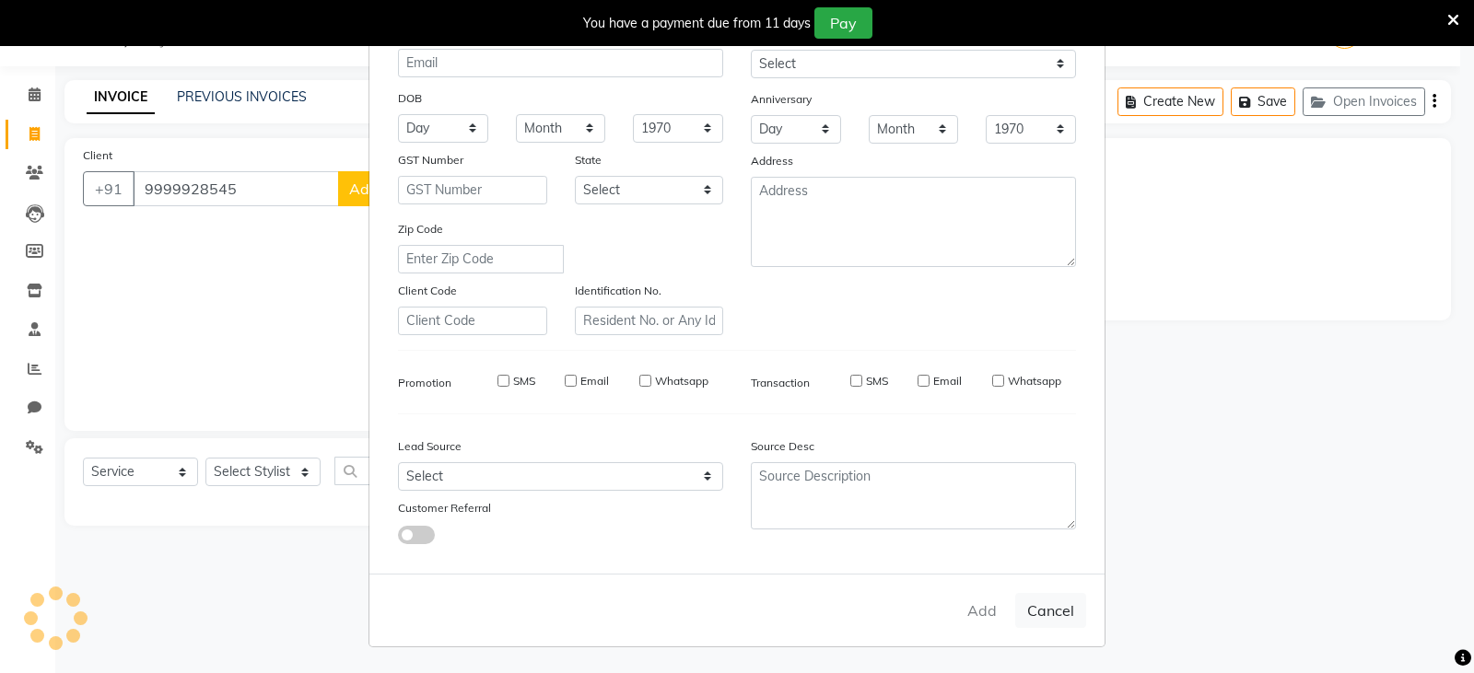
checkbox input "false"
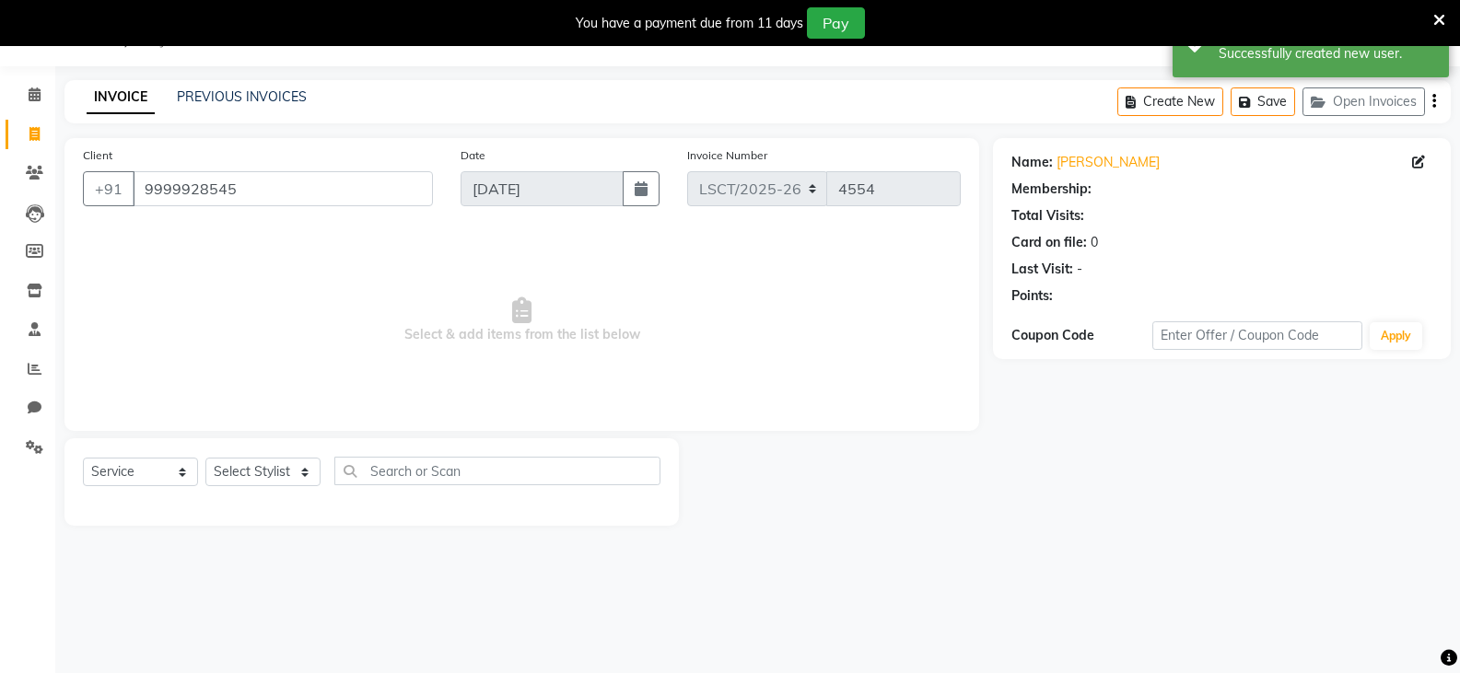
select select "1: Object"
click at [248, 473] on select "Select Stylist Adil Ajay_pdct Bharat_pdct Counter Sales Ezaz guddu_asst Jisha K…" at bounding box center [262, 472] width 115 height 29
select select "90436"
click at [205, 458] on select "Select Stylist Adil Ajay_pdct Bharat_pdct Counter Sales Ezaz guddu_asst Jisha K…" at bounding box center [262, 472] width 115 height 29
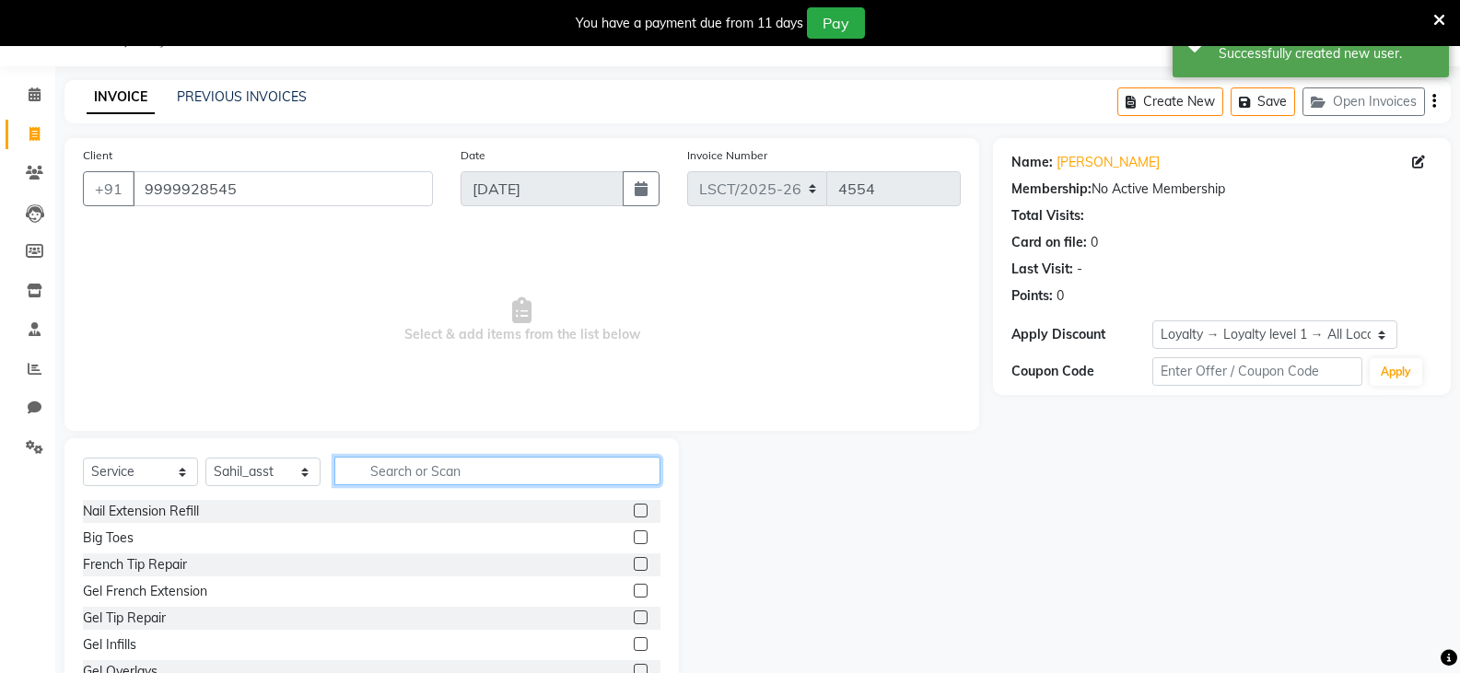
click at [420, 478] on input "text" at bounding box center [497, 471] width 326 height 29
type input "WASH"
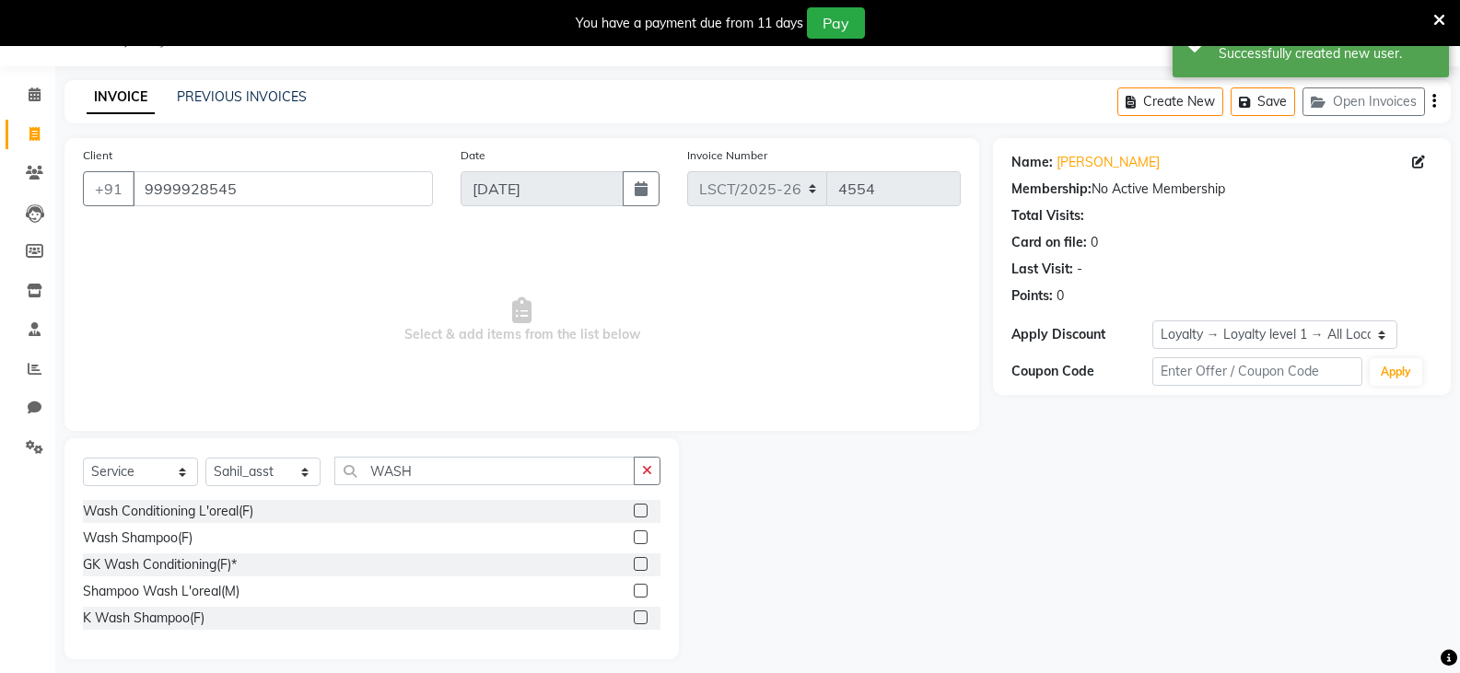
click at [206, 617] on div "K Wash Shampoo(F)" at bounding box center [371, 618] width 577 height 23
click at [88, 621] on div "K Wash Shampoo(F)" at bounding box center [144, 618] width 122 height 19
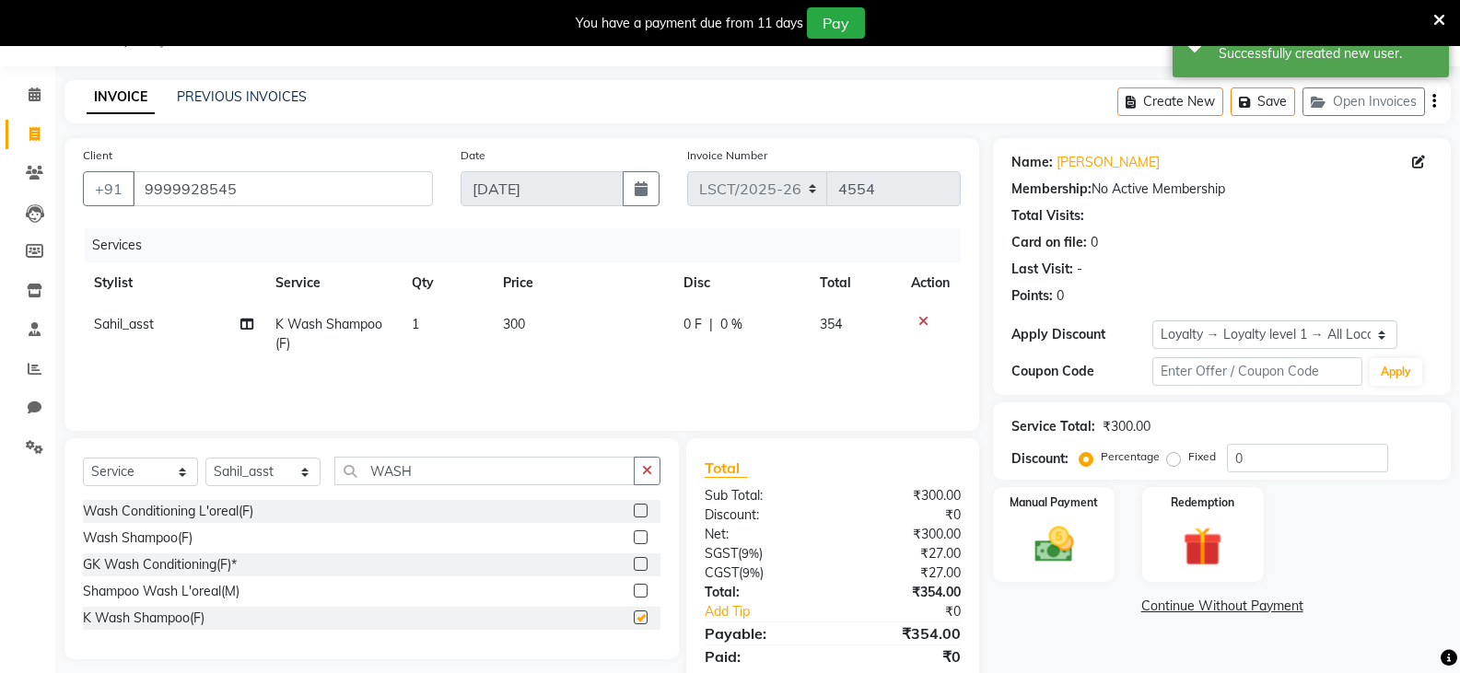
checkbox input "false"
click at [525, 327] on span "300" at bounding box center [514, 324] width 22 height 17
select select "90436"
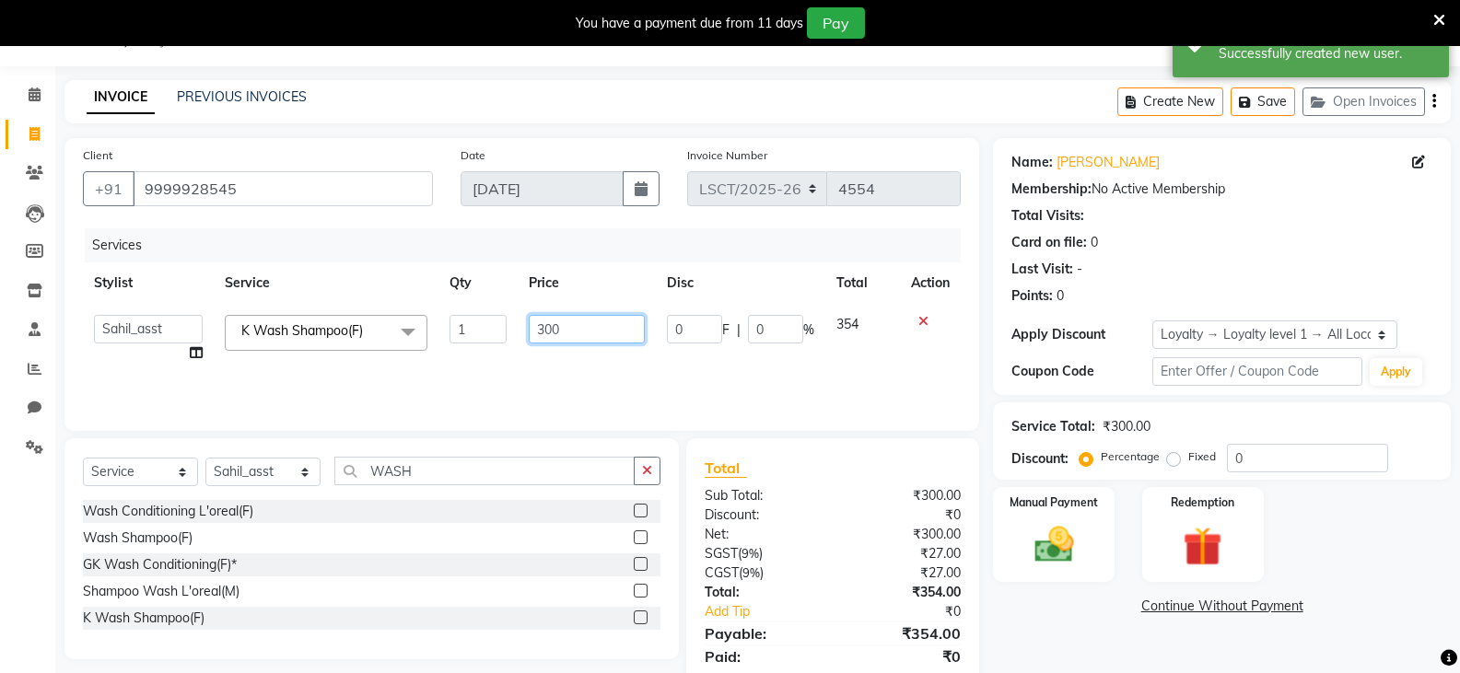
drag, startPoint x: 567, startPoint y: 329, endPoint x: 407, endPoint y: 358, distance: 162.9
click at [407, 358] on tr "Adil Ajay_pdct Bharat_pdct Counter Sales Ezaz guddu_asst Jisha Kuldeep _pdct Ma…" at bounding box center [522, 339] width 878 height 70
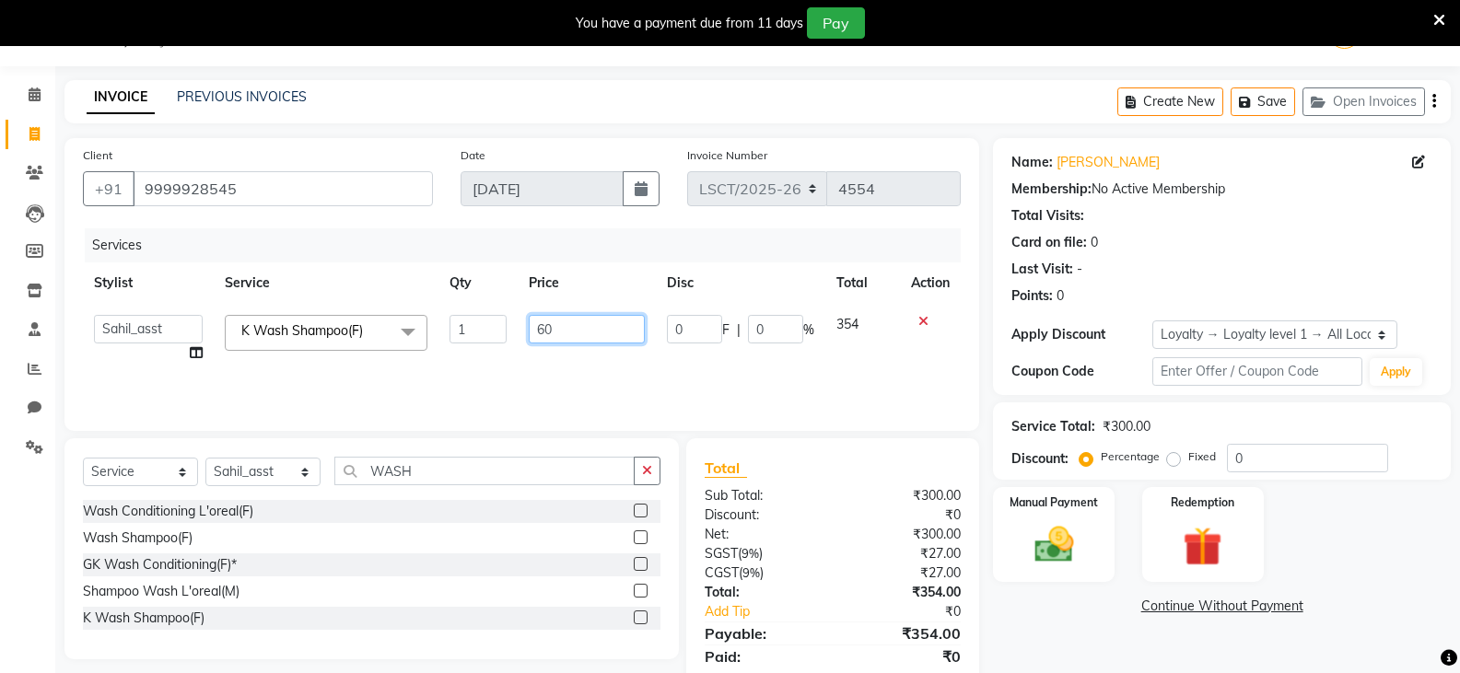
type input "600"
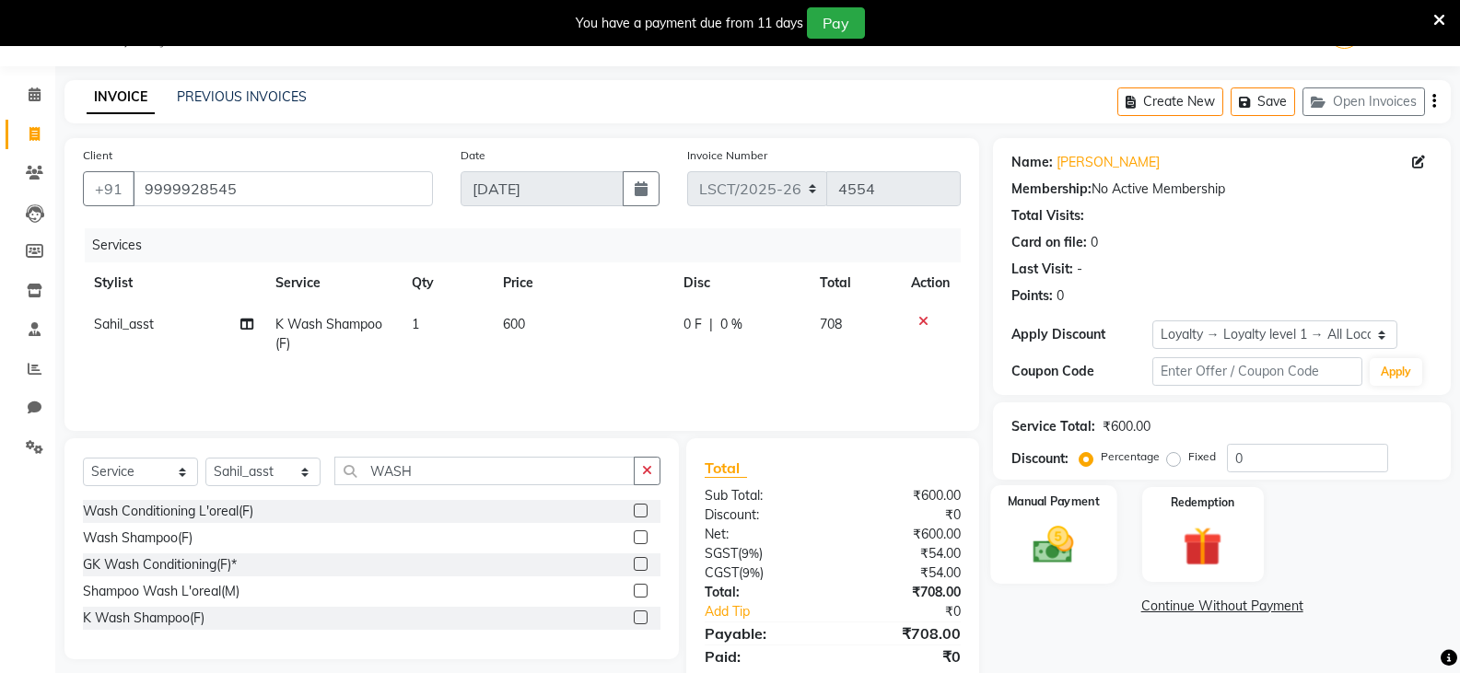
click at [1040, 544] on img at bounding box center [1052, 544] width 65 height 47
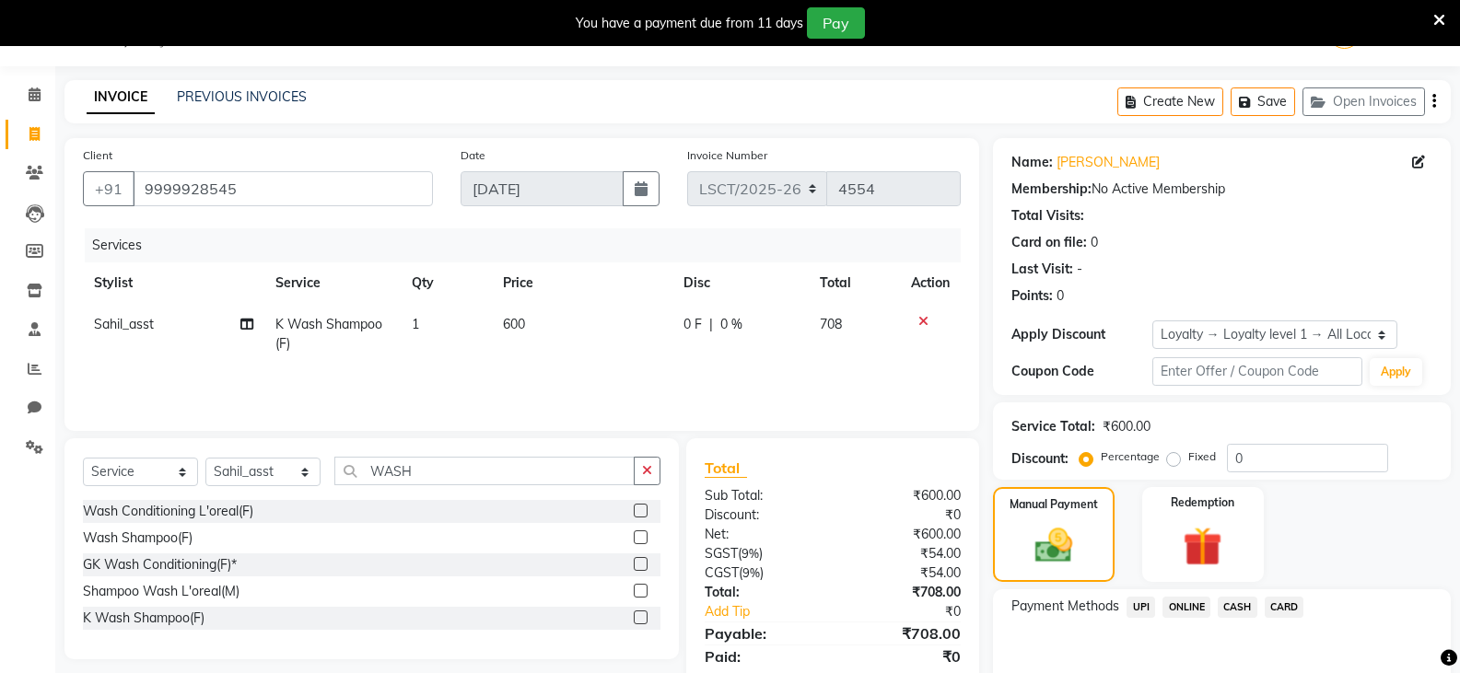
click at [1137, 608] on span "UPI" at bounding box center [1140, 607] width 29 height 21
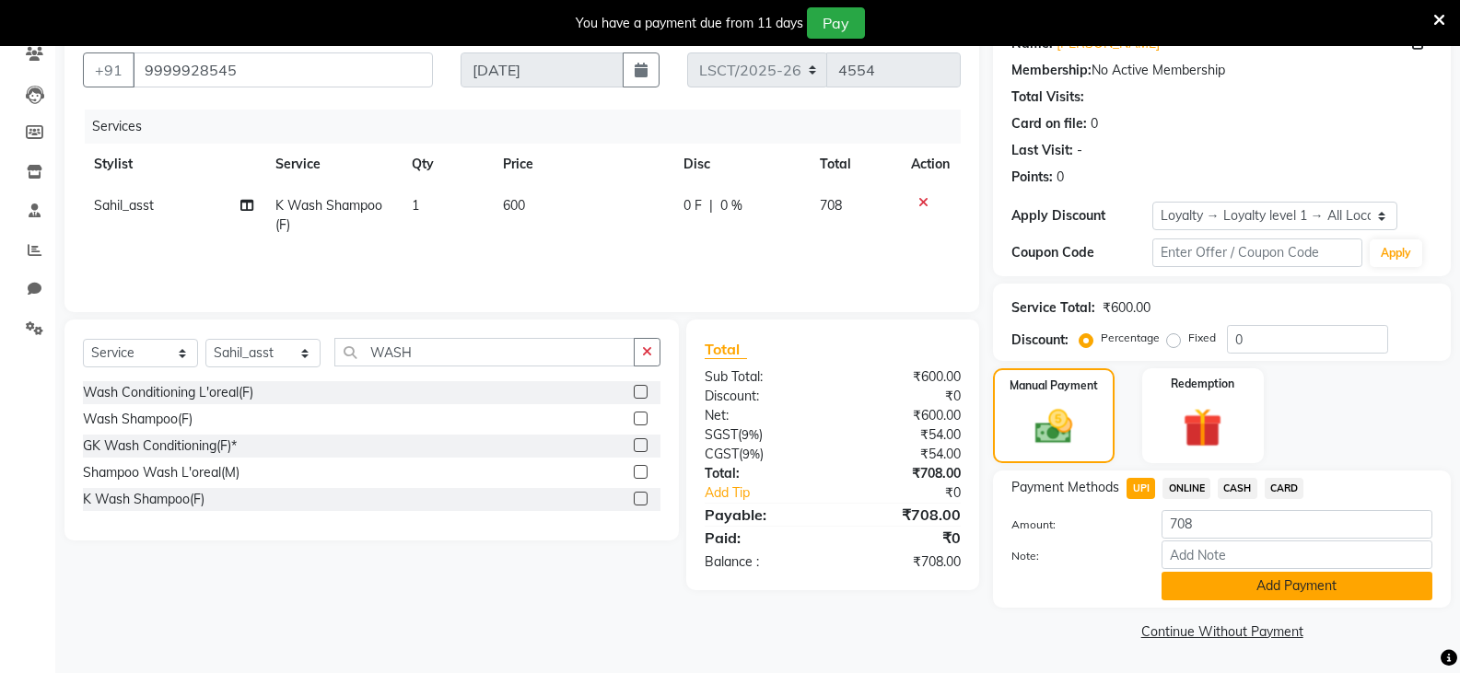
click at [1211, 583] on button "Add Payment" at bounding box center [1296, 586] width 271 height 29
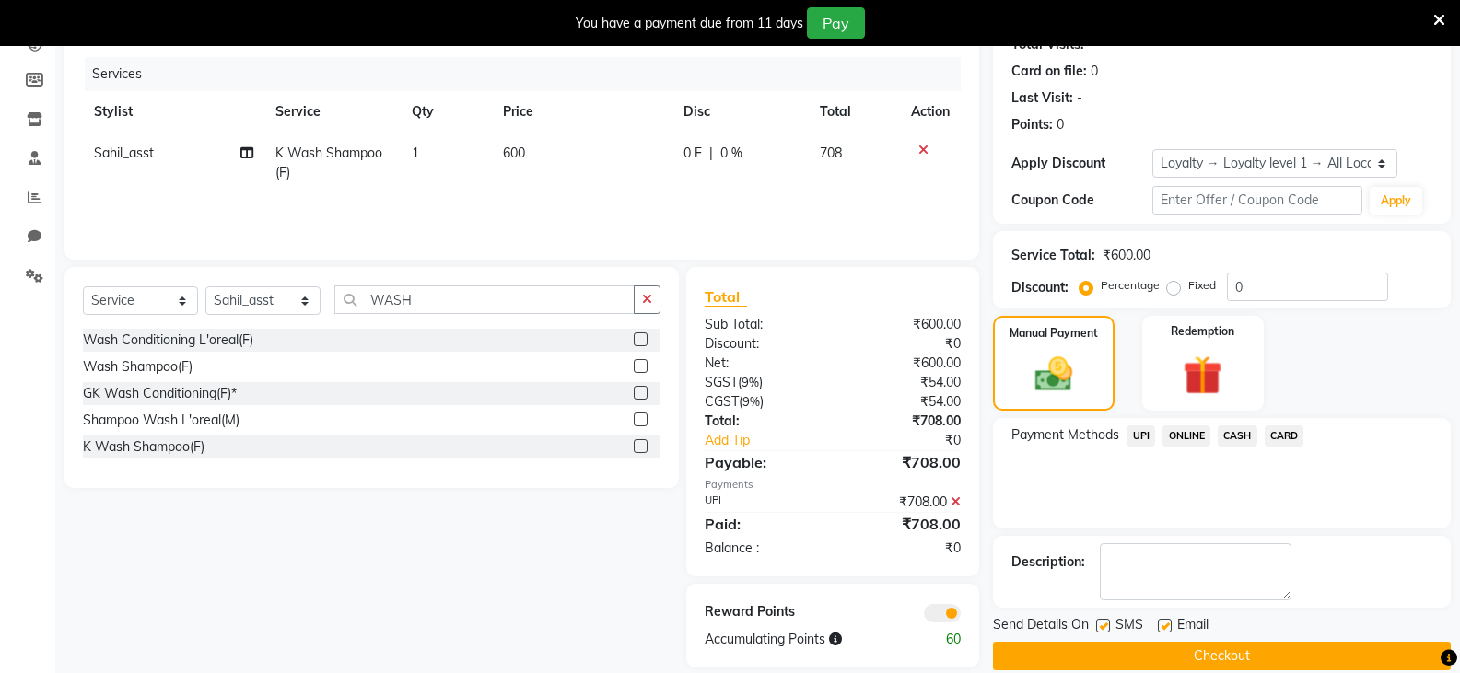
scroll to position [242, 0]
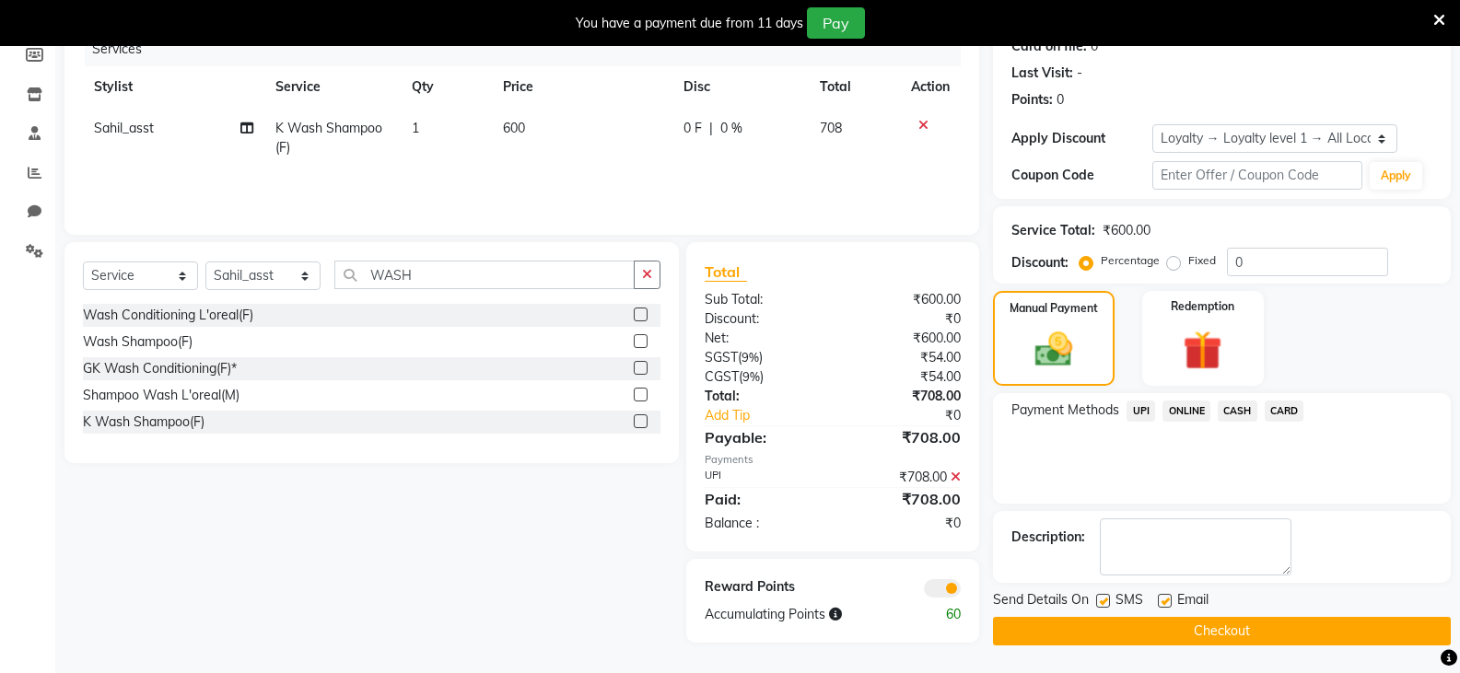
click at [1037, 641] on button "Checkout" at bounding box center [1222, 631] width 458 height 29
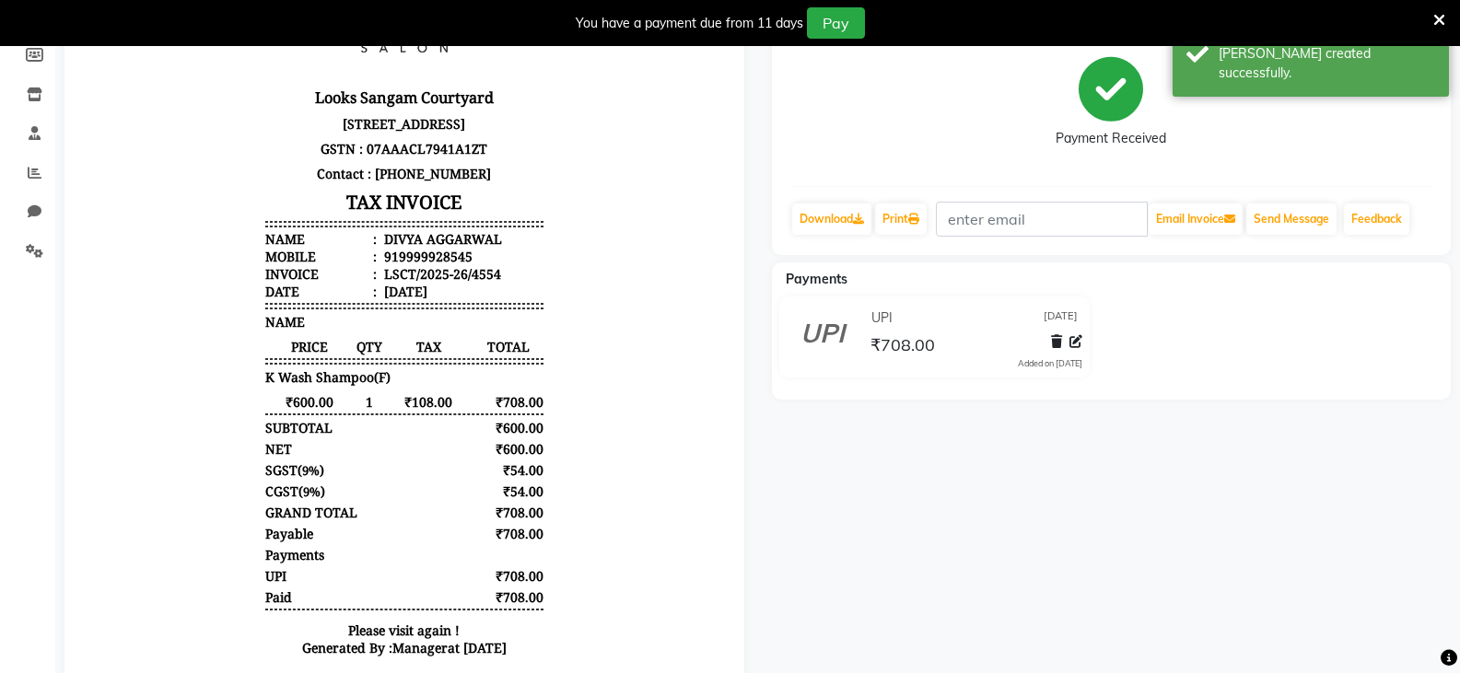
drag, startPoint x: 1438, startPoint y: 21, endPoint x: 1391, endPoint y: 15, distance: 47.4
click at [1433, 20] on icon at bounding box center [1439, 20] width 12 height 17
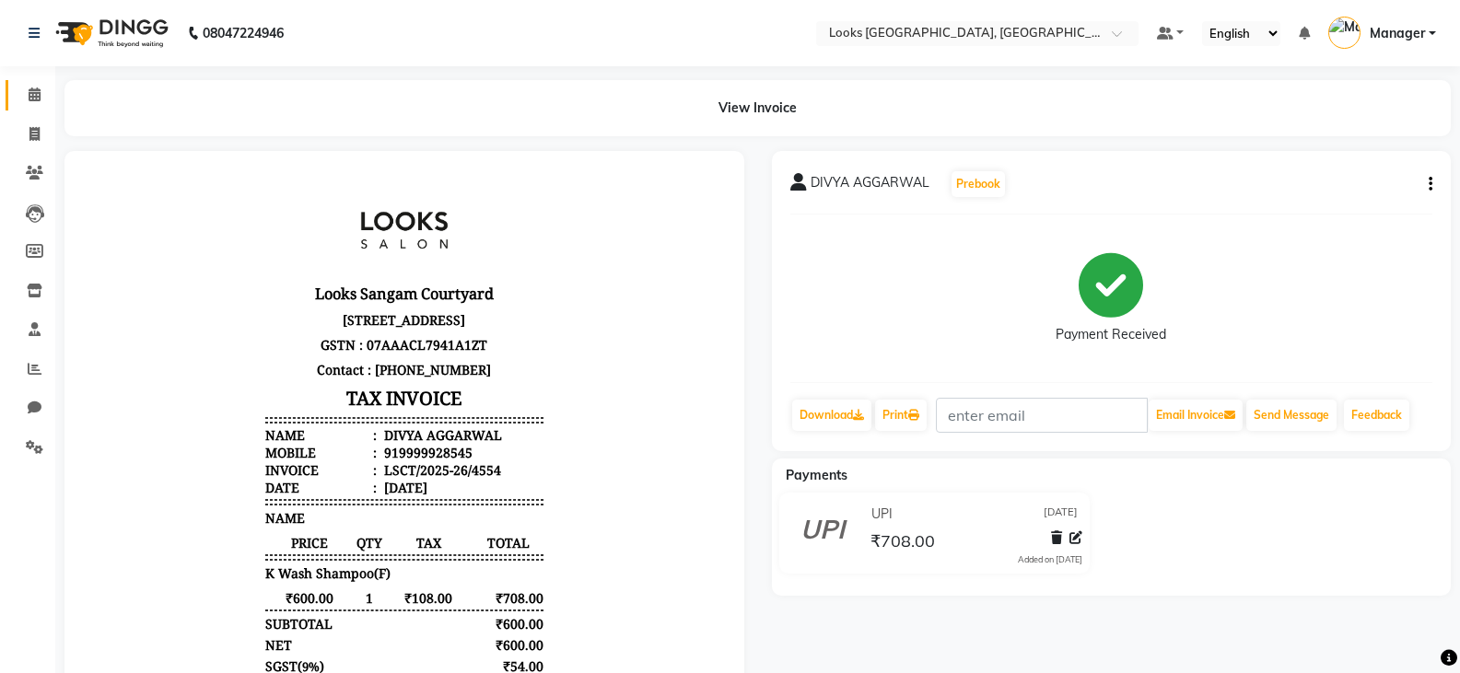
click at [32, 106] on link "Calendar" at bounding box center [28, 95] width 44 height 30
